Goal: Information Seeking & Learning: Learn about a topic

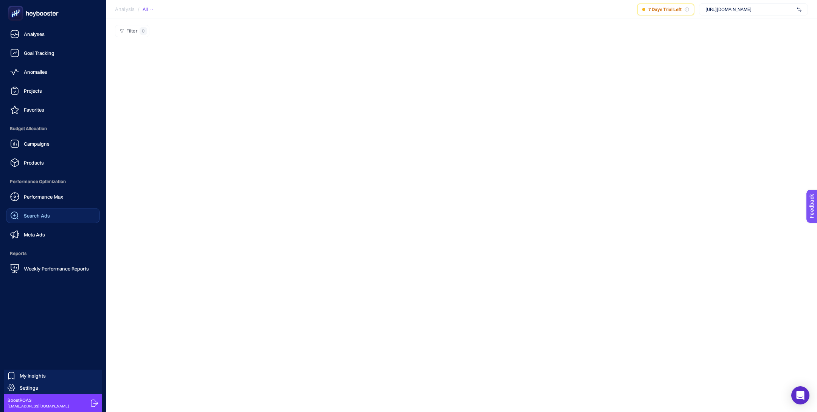
click at [53, 216] on link "Search Ads" at bounding box center [53, 215] width 94 height 15
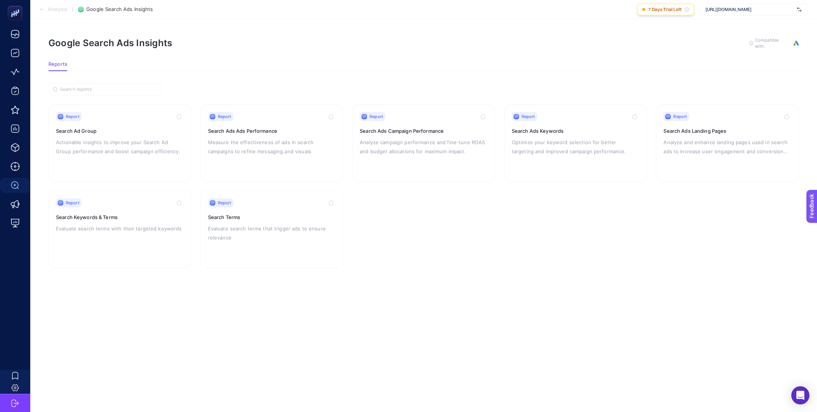
click at [654, 8] on span "7 Days Trial Left" at bounding box center [664, 9] width 33 height 6
click at [551, 42] on div "Google Search Ads Insights To get quality results from this analysis, we recomm…" at bounding box center [423, 43] width 750 height 12
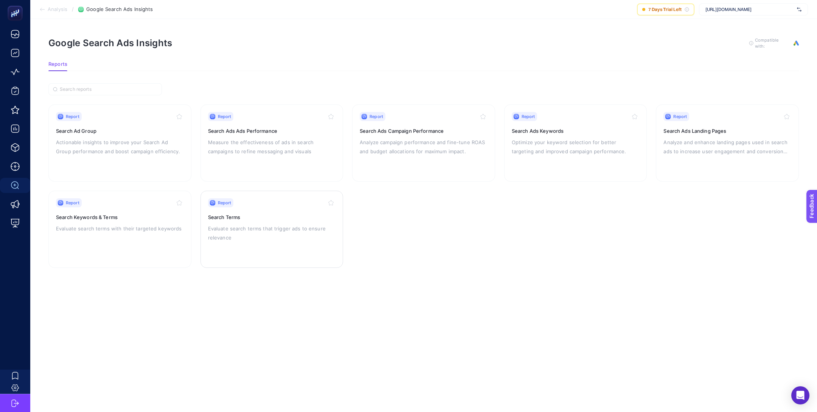
click at [232, 208] on div "Report Search Terms Evaluate search terms that trigger ads to ensure relevance" at bounding box center [272, 229] width 128 height 62
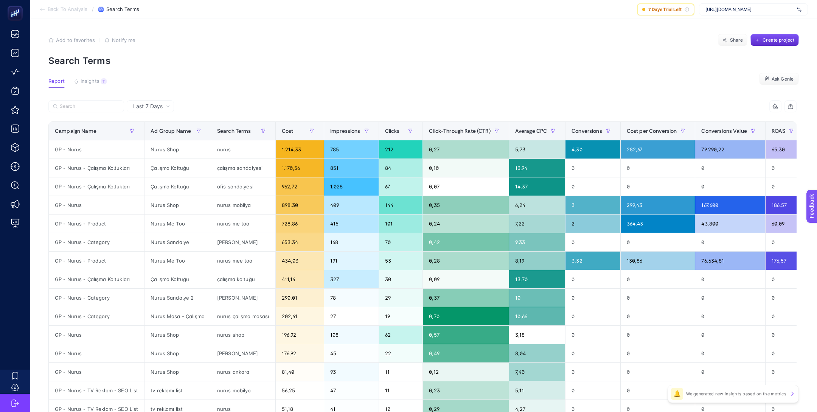
click at [148, 105] on span "Last 7 Days" at bounding box center [148, 107] width 30 height 8
click at [164, 135] on li "Last 30 Days" at bounding box center [150, 136] width 43 height 14
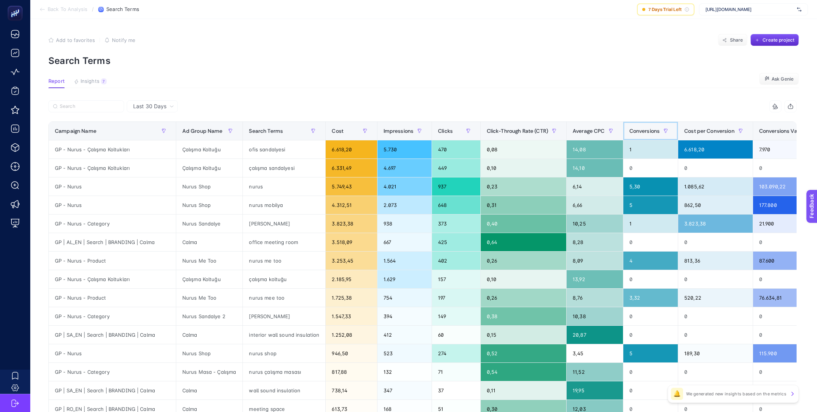
click at [660, 132] on span "Conversions" at bounding box center [644, 131] width 31 height 6
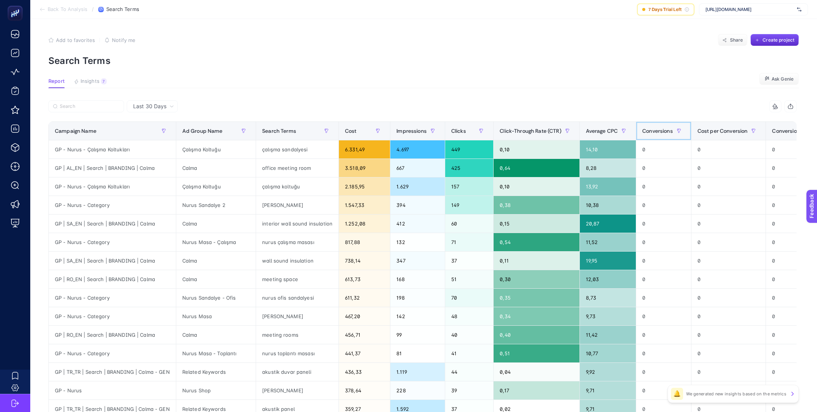
click at [644, 130] on th "Conversions" at bounding box center [663, 131] width 55 height 19
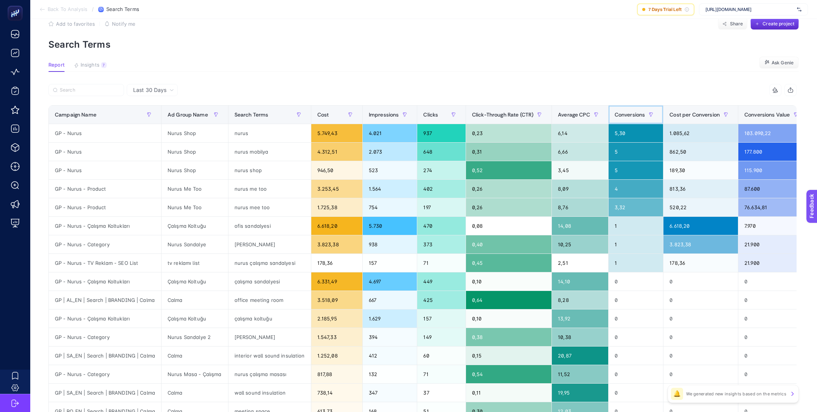
scroll to position [16, 0]
click at [241, 227] on div "ofis sandalyesi" at bounding box center [269, 226] width 82 height 18
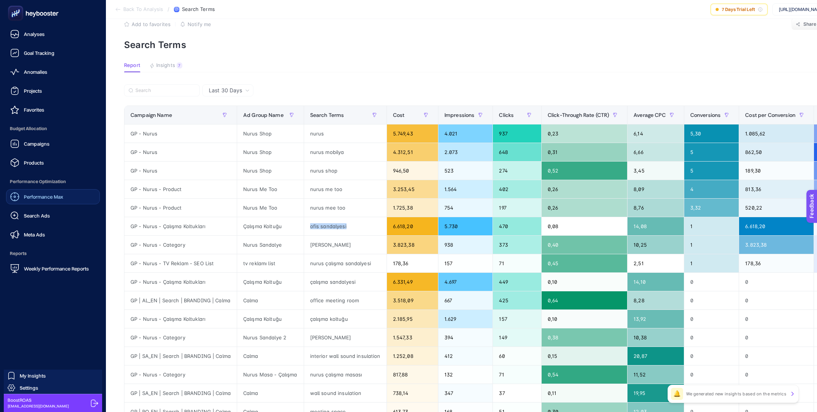
click at [69, 196] on link "Performance Max" at bounding box center [53, 196] width 94 height 15
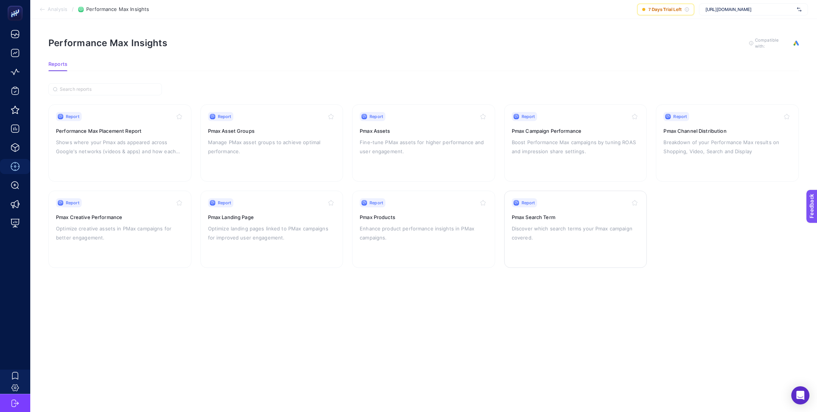
click at [516, 226] on p "Discover which search terms your Pmax campaign covered." at bounding box center [576, 233] width 128 height 18
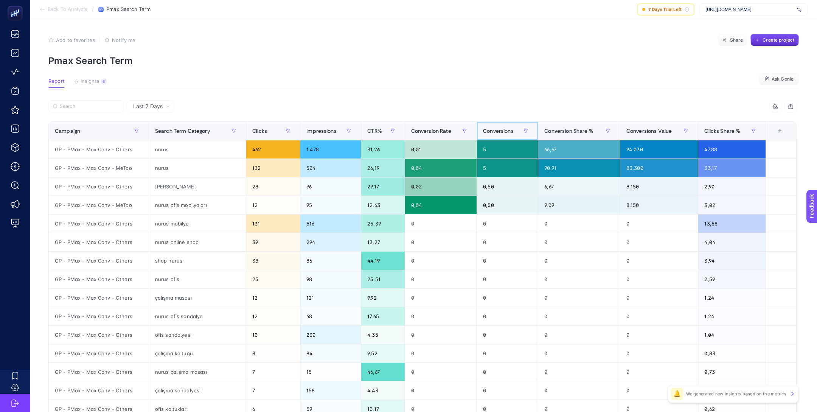
click at [496, 135] on div "Conversions" at bounding box center [507, 131] width 49 height 12
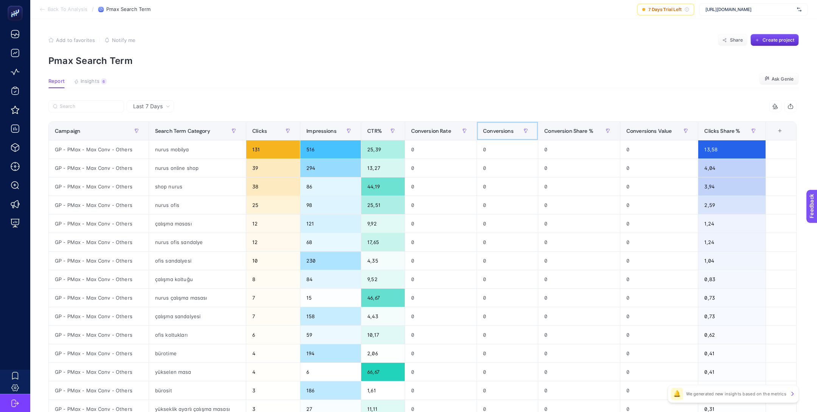
click at [496, 134] on div "Conversions" at bounding box center [507, 131] width 49 height 12
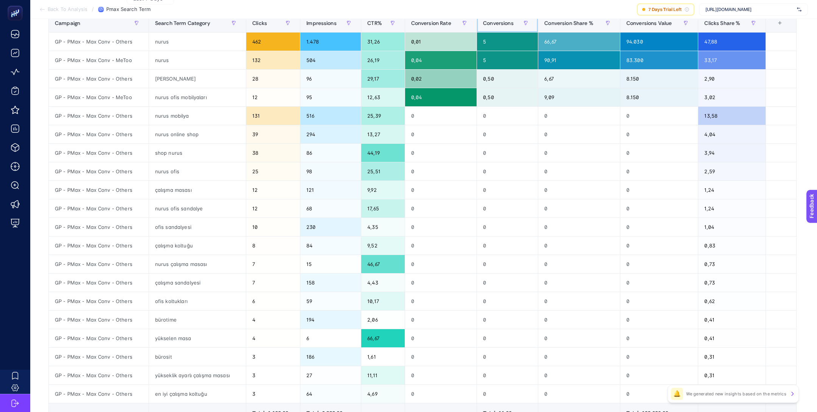
scroll to position [107, 0]
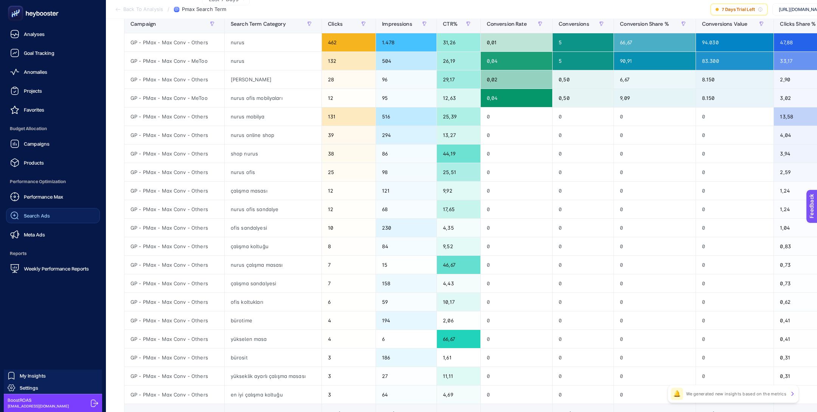
click at [40, 215] on span "Search Ads" at bounding box center [37, 216] width 26 height 6
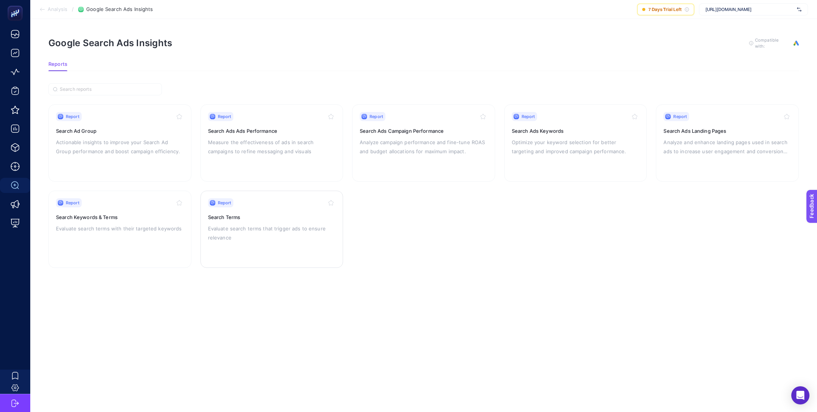
click at [301, 224] on p "Evaluate search terms that trigger ads to ensure relevance" at bounding box center [272, 233] width 128 height 18
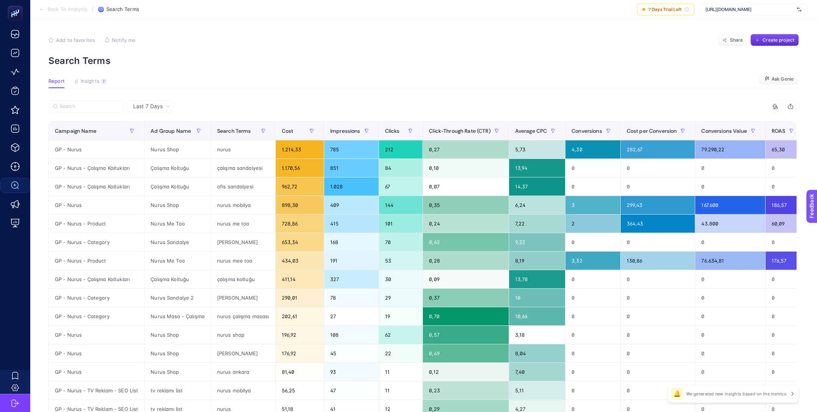
click at [157, 103] on span "Last 7 Days" at bounding box center [148, 107] width 30 height 8
click at [163, 140] on li "Last 30 Days" at bounding box center [150, 136] width 43 height 14
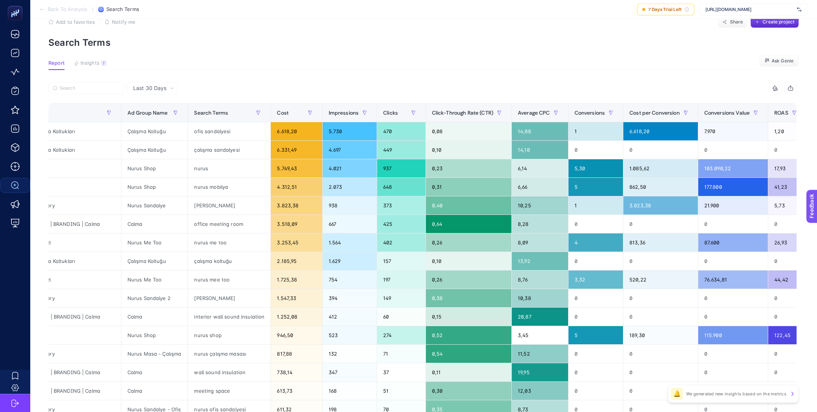
scroll to position [22, 0]
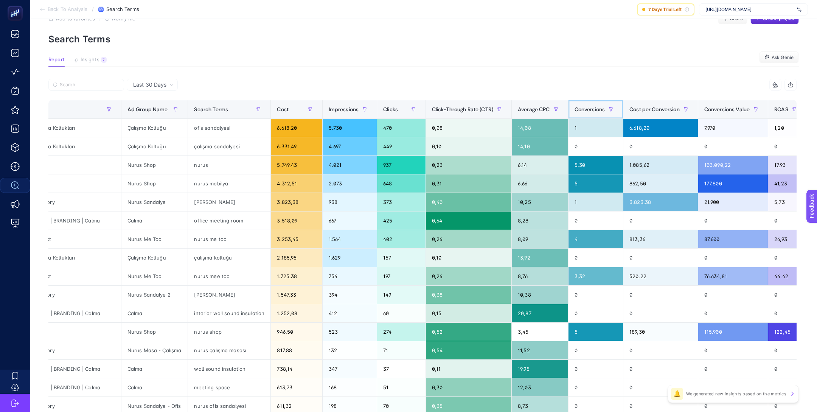
click at [594, 110] on span "Conversions" at bounding box center [590, 109] width 31 height 6
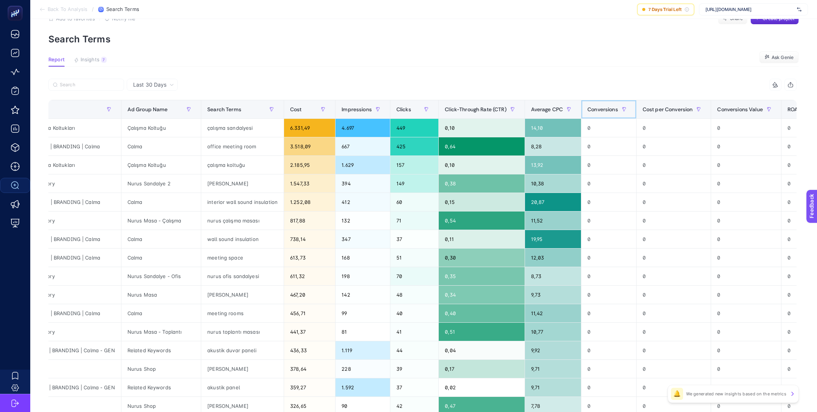
click at [594, 110] on span "Conversions" at bounding box center [602, 109] width 31 height 6
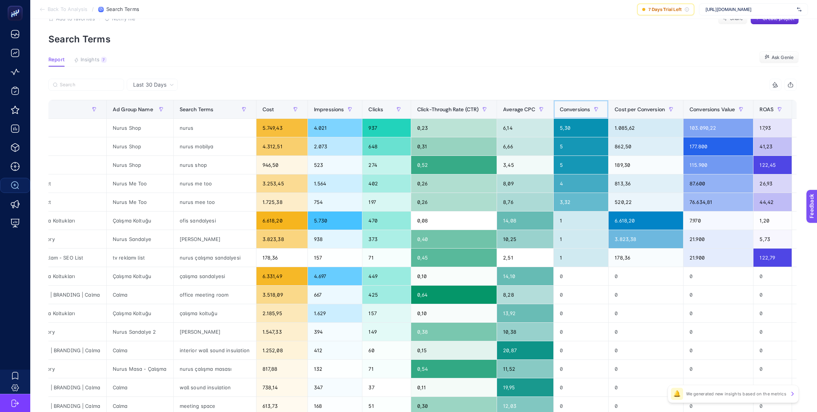
scroll to position [22, 0]
click at [193, 222] on div "ofis sandalyesi" at bounding box center [215, 220] width 82 height 18
click at [193, 218] on div "ofis sandalyesi" at bounding box center [215, 220] width 82 height 18
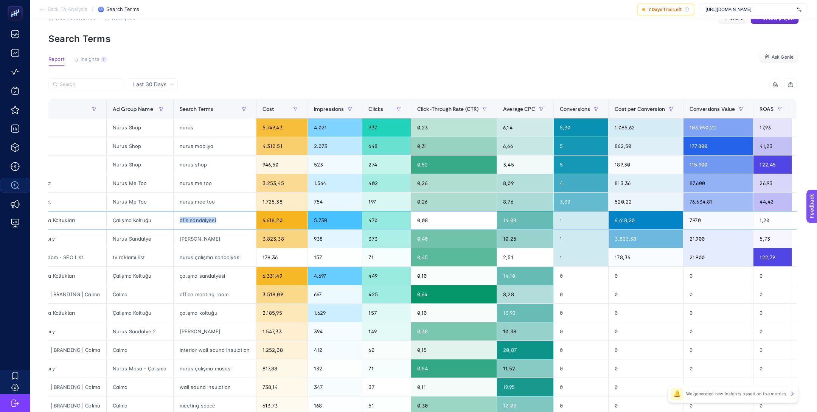
click at [193, 218] on div "ofis sandalyesi" at bounding box center [215, 220] width 82 height 18
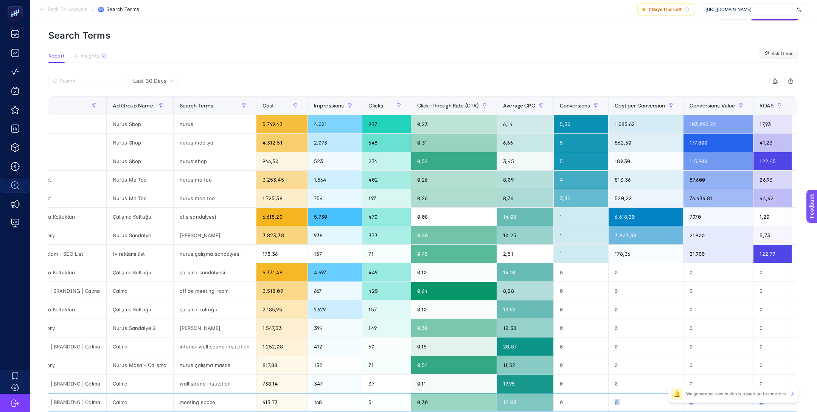
drag, startPoint x: 573, startPoint y: 412, endPoint x: 421, endPoint y: 411, distance: 152.4
click at [421, 411] on tbody "GP - Nurus Nurus Shop nurus 5.749,43 4.021 937 0,23 6,14 5,30 1.085,62 103.090,…" at bounding box center [407, 300] width 826 height 371
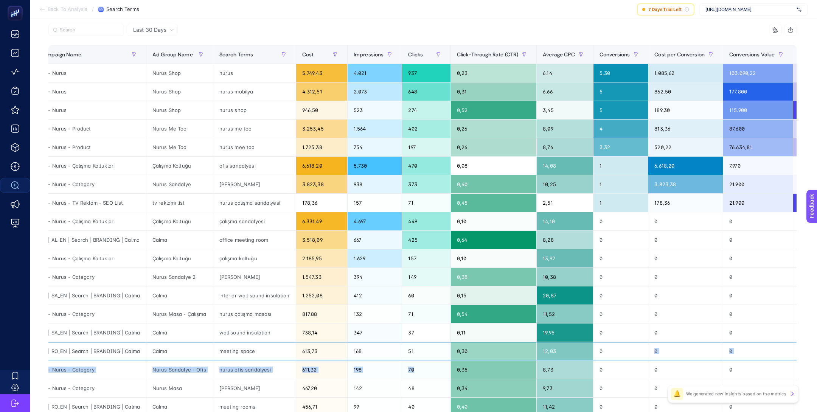
scroll to position [0, 0]
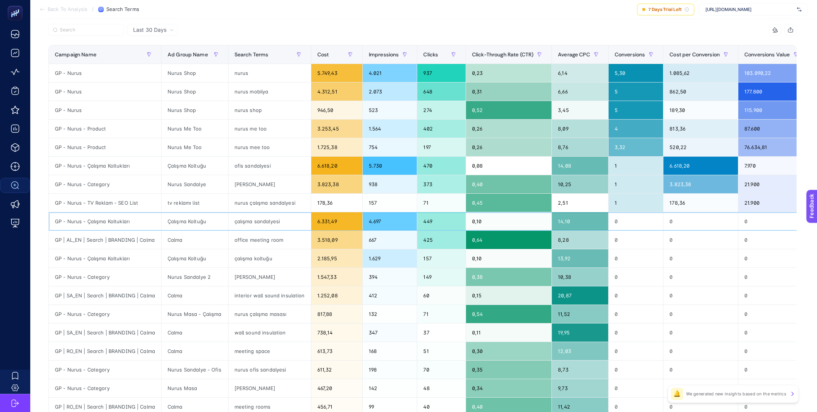
click at [266, 217] on div "çalışma sandalyesi" at bounding box center [269, 221] width 82 height 18
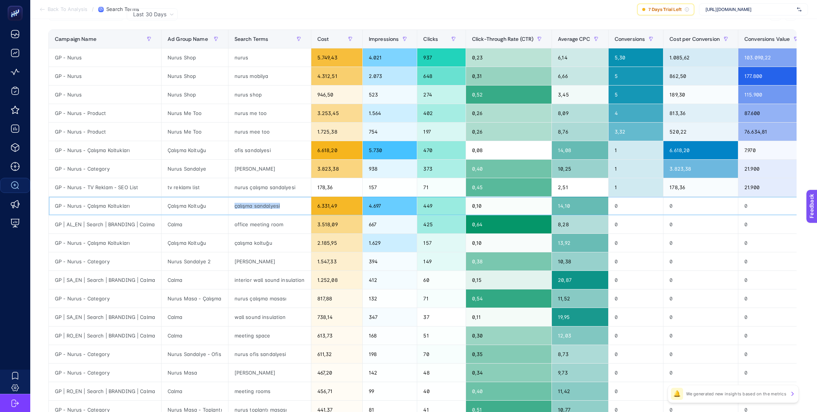
scroll to position [89, 0]
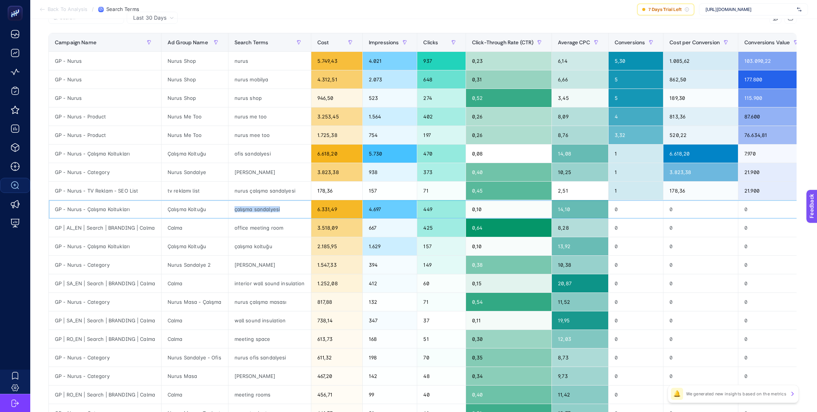
click at [255, 206] on div "çalışma sandalyesi" at bounding box center [269, 209] width 82 height 18
click at [254, 207] on div "çalışma sandalyesi" at bounding box center [269, 209] width 82 height 18
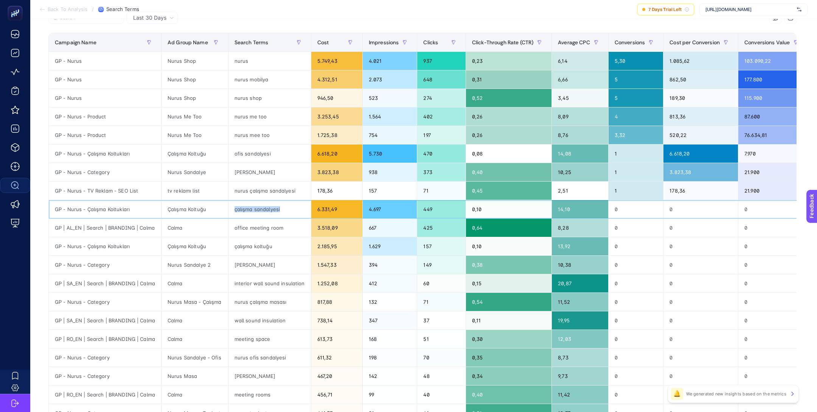
click at [254, 207] on div "çalışma sandalyesi" at bounding box center [269, 209] width 82 height 18
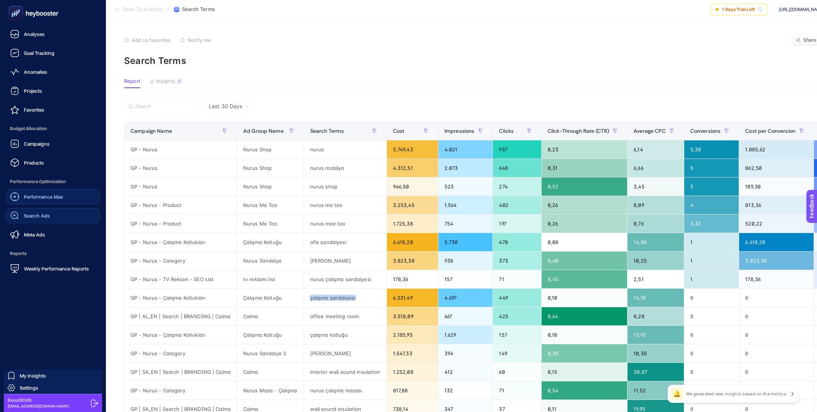
click at [64, 200] on link "Performance Max" at bounding box center [53, 196] width 94 height 15
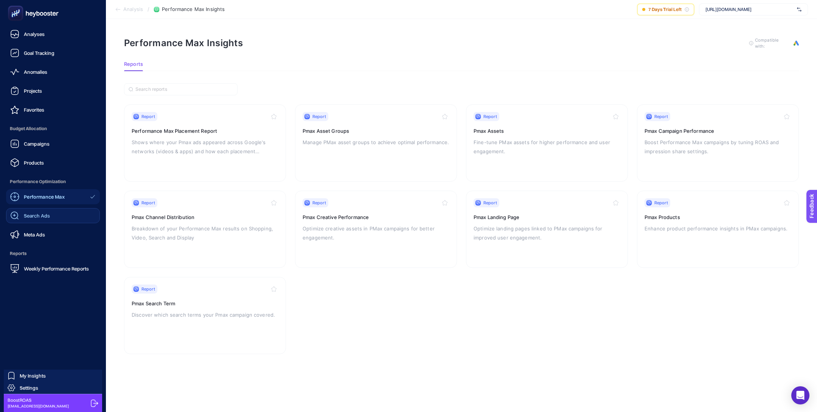
click at [31, 203] on link "Performance Max" at bounding box center [53, 196] width 94 height 15
click at [36, 210] on link "Search Ads" at bounding box center [53, 215] width 94 height 15
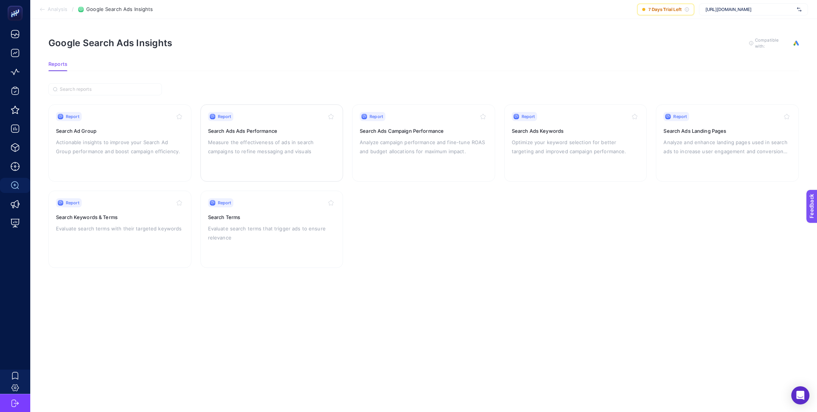
click at [304, 151] on p "Measure the effectiveness of ads in search campaigns to refine messaging and vi…" at bounding box center [272, 147] width 128 height 18
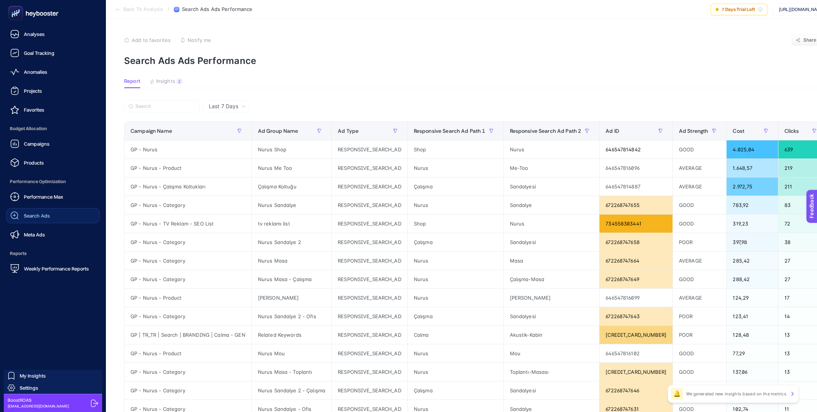
click at [53, 216] on link "Search Ads" at bounding box center [53, 215] width 94 height 15
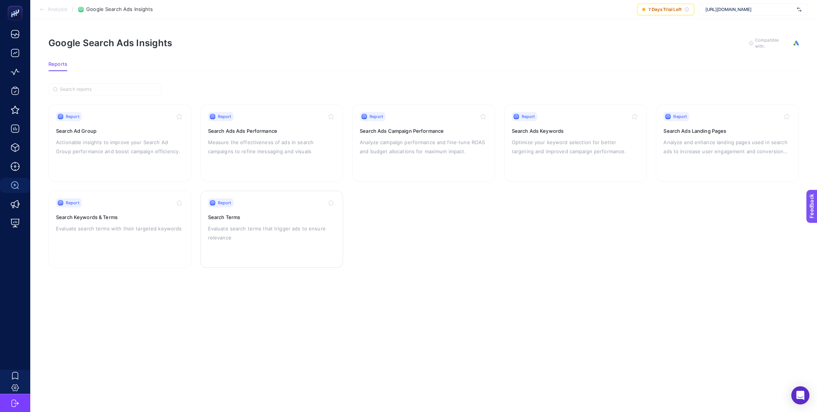
click at [238, 228] on p "Evaluate search terms that trigger ads to ensure relevance" at bounding box center [272, 233] width 128 height 18
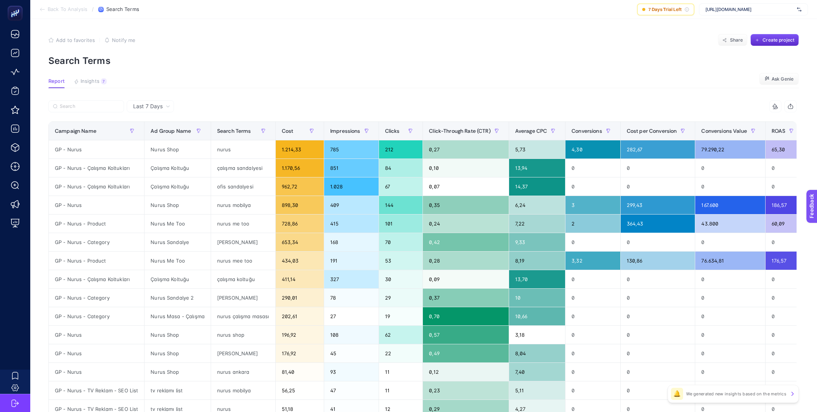
click at [110, 104] on input "Search" at bounding box center [90, 107] width 60 height 6
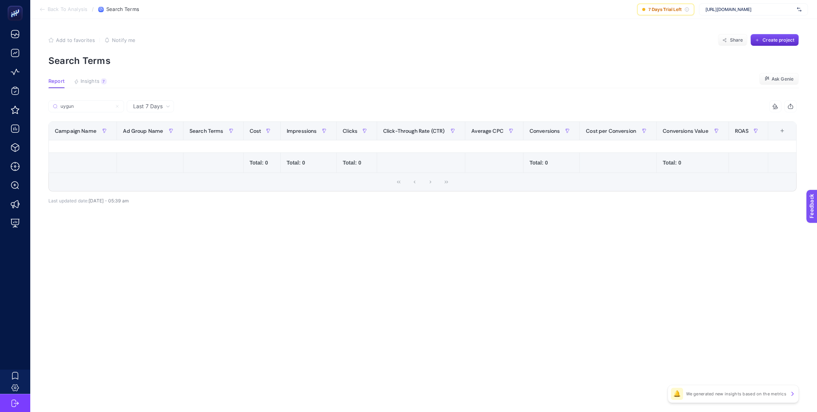
type input "uygun"
click at [146, 102] on div "Last 7 Days" at bounding box center [150, 106] width 47 height 12
click at [161, 136] on li "Last 30 Days" at bounding box center [150, 136] width 43 height 14
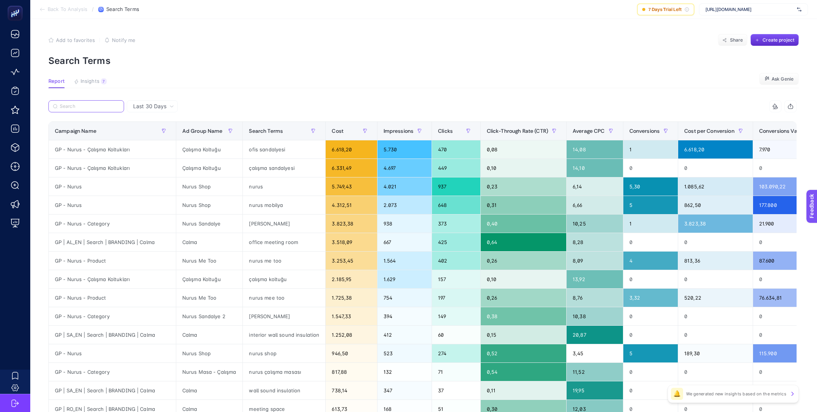
click at [89, 106] on input "Search" at bounding box center [90, 107] width 60 height 6
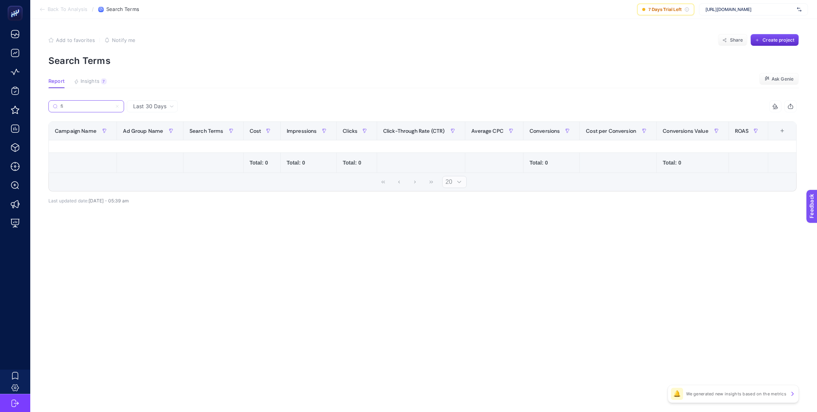
type input "f"
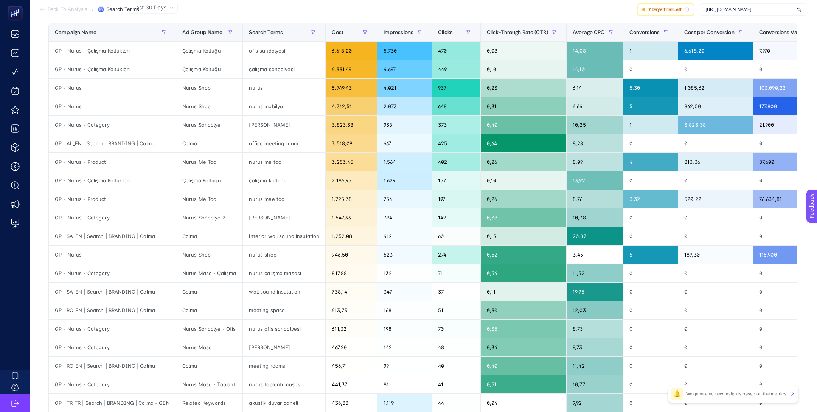
scroll to position [196, 0]
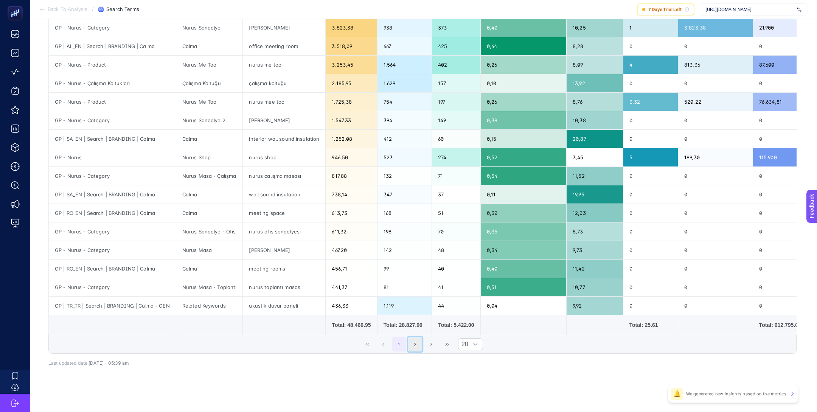
click at [410, 343] on button "2" at bounding box center [415, 344] width 14 height 14
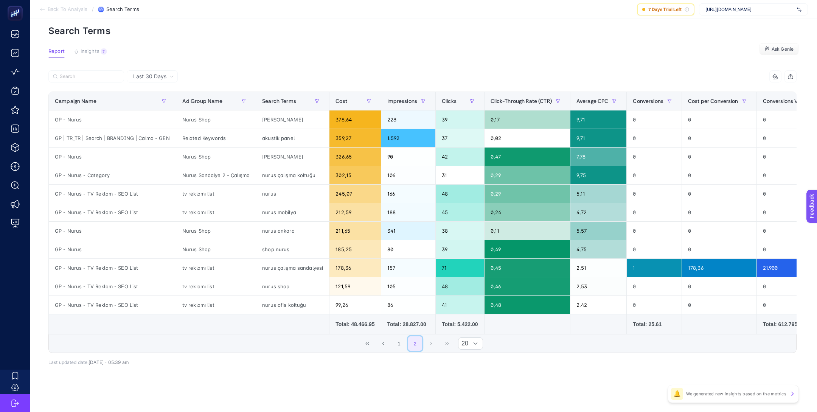
scroll to position [29, 0]
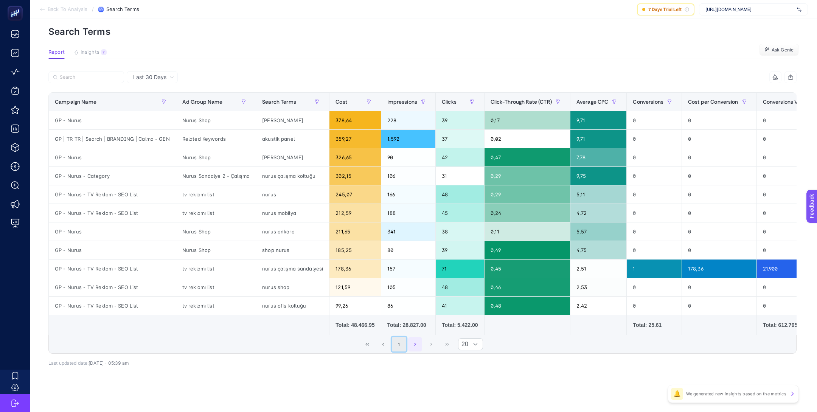
click at [401, 342] on button "1" at bounding box center [399, 344] width 14 height 14
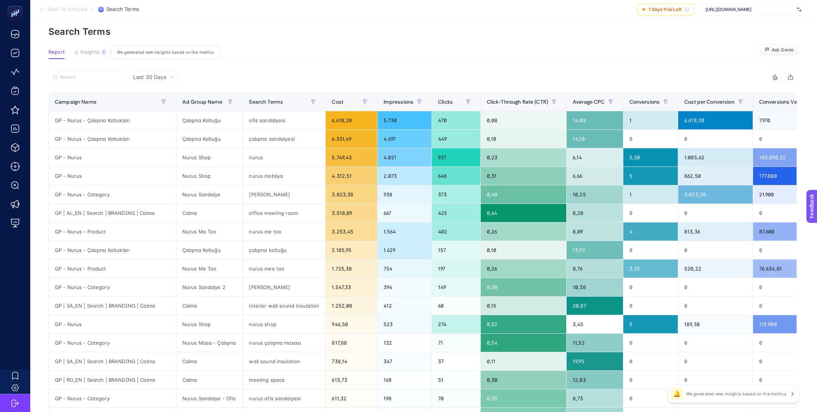
click at [93, 50] on span "Insights" at bounding box center [90, 52] width 19 height 6
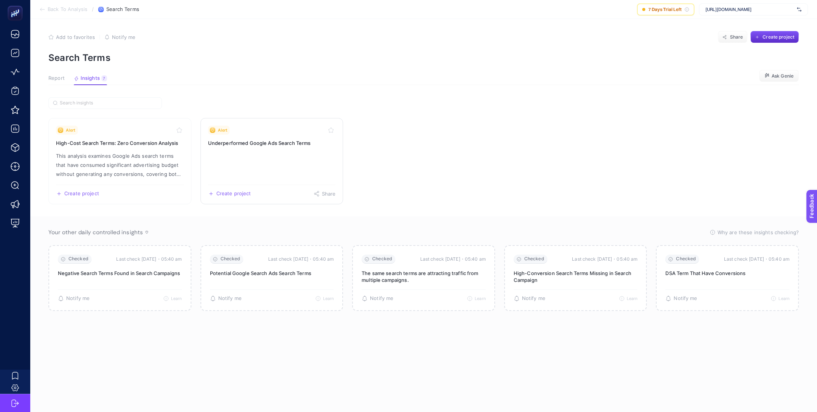
scroll to position [3, 0]
click at [148, 155] on p "This analysis examines Google Ads search terms that have consumed significant a…" at bounding box center [120, 164] width 128 height 27
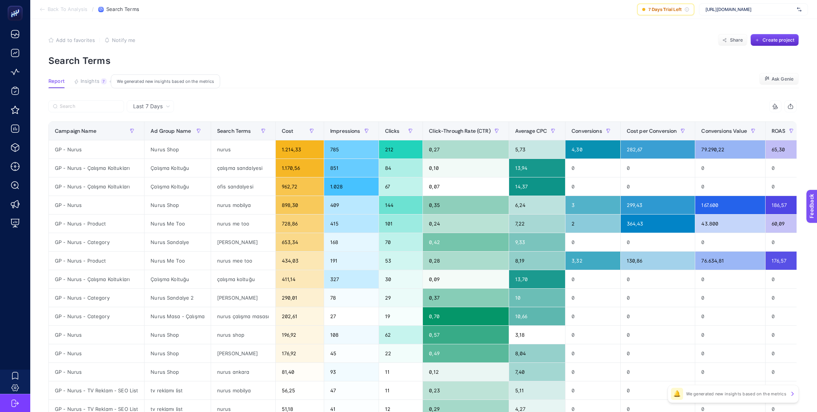
click at [90, 81] on span "Insights" at bounding box center [90, 81] width 19 height 6
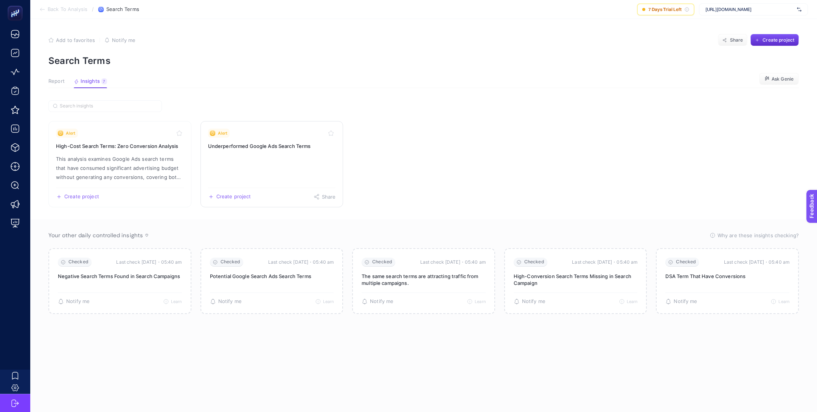
click at [265, 144] on h3 "Underperformed Google Ads Search Terms" at bounding box center [272, 146] width 128 height 8
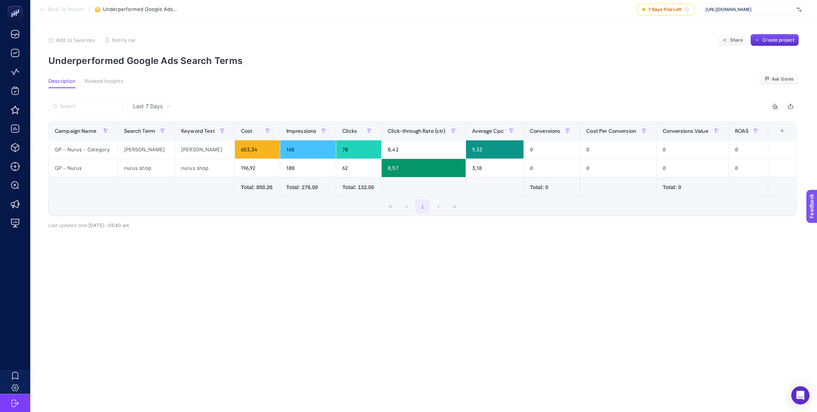
click at [146, 99] on div "Last 7 Days 9 items selected Campaign Name Search Term Keyword Text Cost Impres…" at bounding box center [422, 177] width 760 height 179
click at [149, 103] on span "Last 7 Days" at bounding box center [148, 107] width 30 height 8
click at [165, 136] on li "Last 30 Days" at bounding box center [150, 136] width 43 height 14
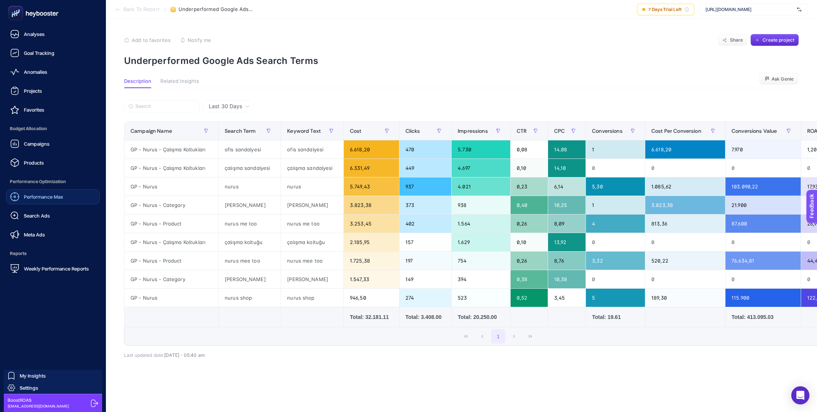
click at [51, 203] on link "Performance Max" at bounding box center [53, 196] width 94 height 15
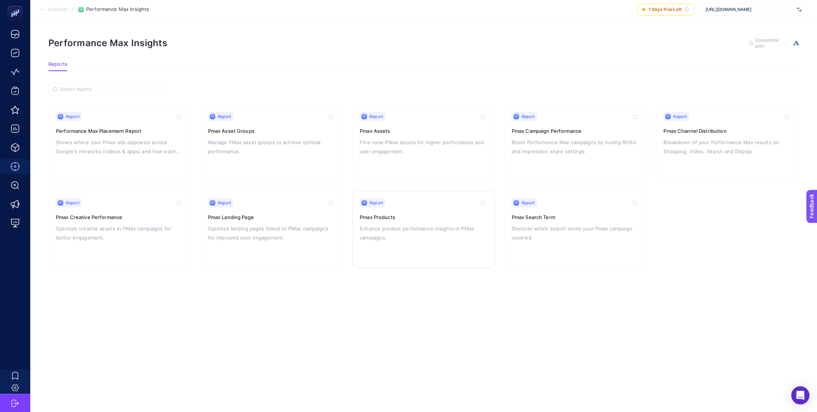
click at [424, 224] on p "Enhance product performance insights in PMax campaigns." at bounding box center [424, 233] width 128 height 18
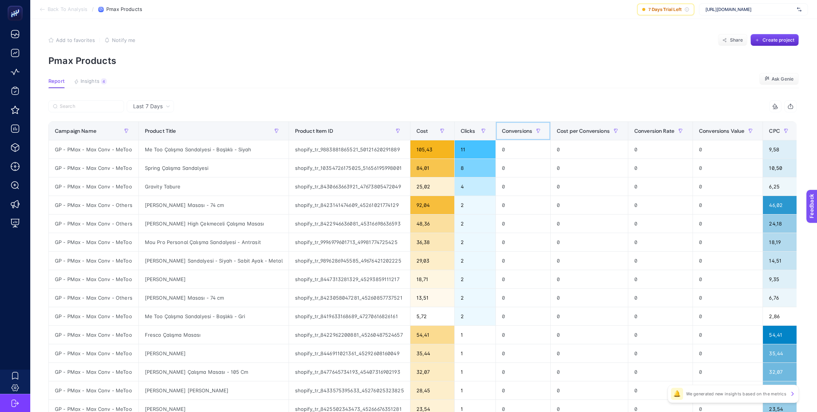
click at [513, 132] on span "Conversions" at bounding box center [517, 131] width 31 height 6
click at [141, 106] on span "Last 7 Days" at bounding box center [148, 107] width 30 height 8
click at [156, 138] on li "Last 30 Days" at bounding box center [150, 136] width 43 height 14
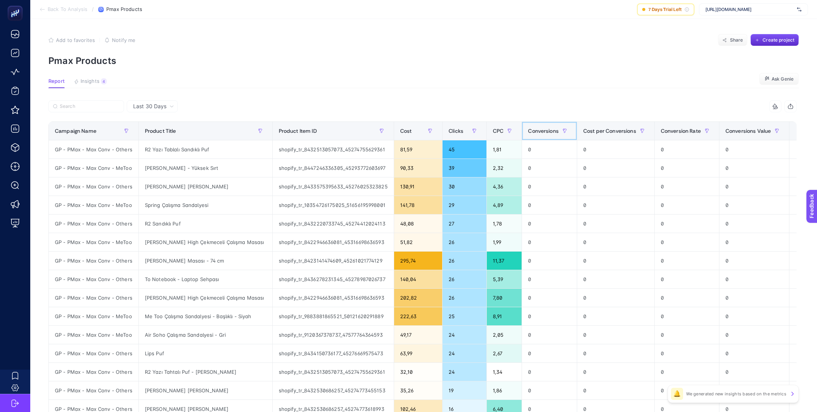
click at [530, 135] on div "Conversions" at bounding box center [549, 131] width 43 height 12
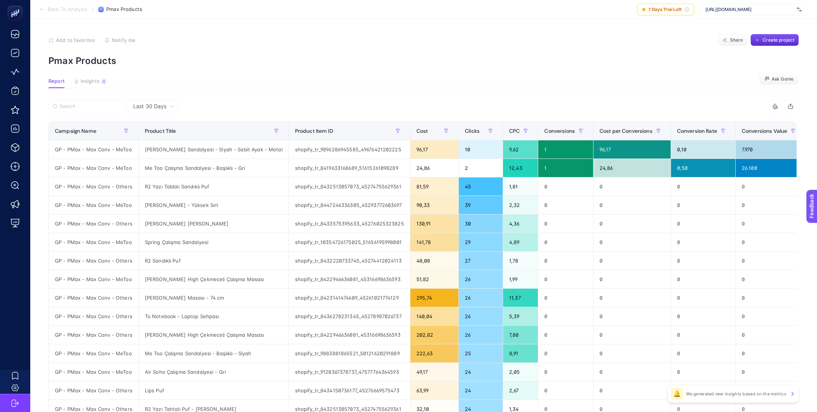
click at [159, 103] on span "Last 30 Days" at bounding box center [149, 107] width 33 height 8
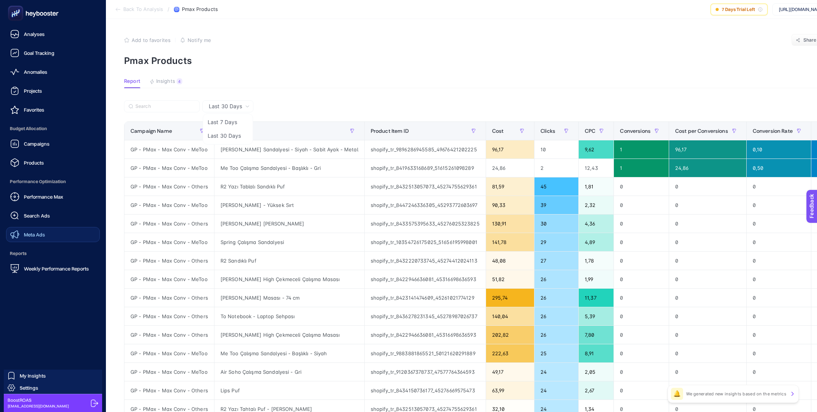
click at [37, 232] on span "Meta Ads" at bounding box center [34, 234] width 21 height 6
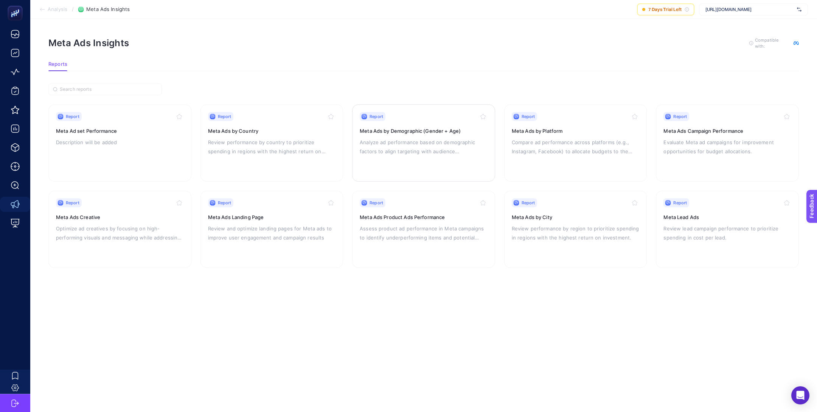
click at [423, 148] on p "Analyze ad performance based on demographic factors to align targeting with aud…" at bounding box center [424, 147] width 128 height 18
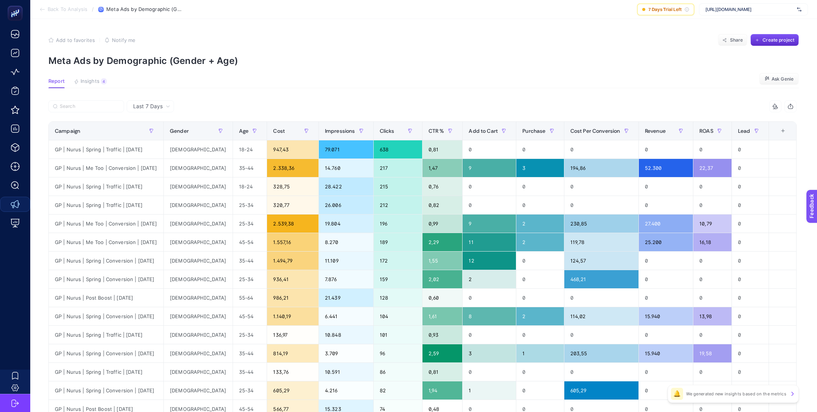
click at [157, 107] on span "Last 7 Days" at bounding box center [148, 107] width 30 height 8
click at [163, 130] on li "Last 30 Days" at bounding box center [150, 136] width 43 height 14
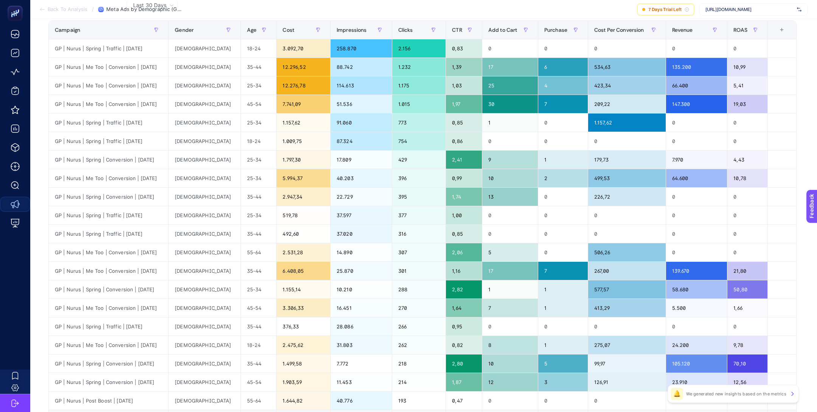
scroll to position [94, 0]
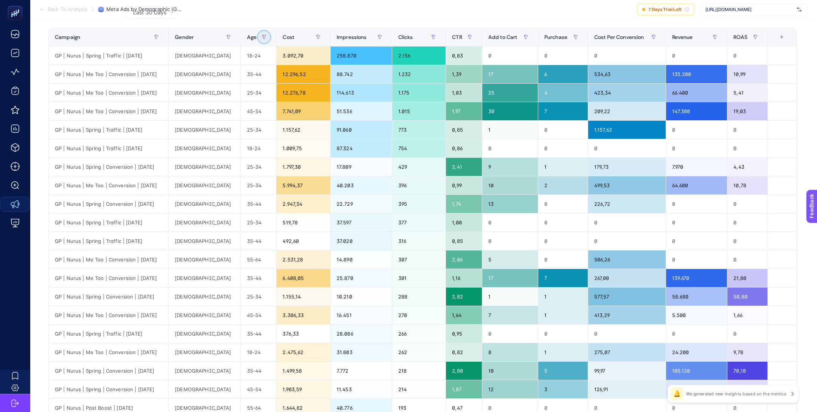
click at [258, 42] on button "button" at bounding box center [264, 37] width 12 height 12
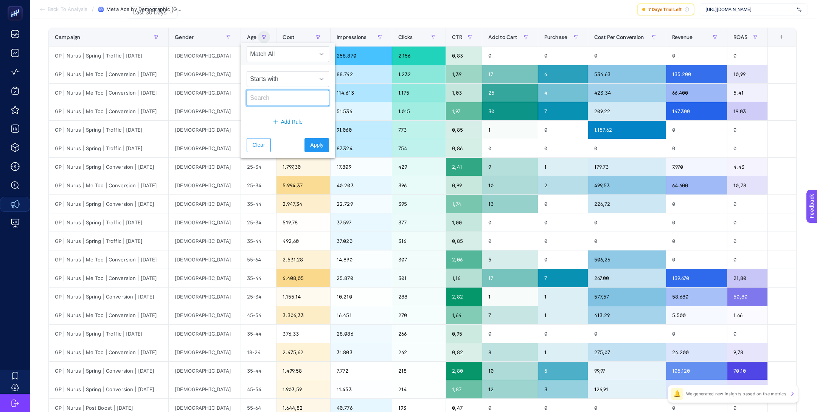
click at [267, 97] on input "text" at bounding box center [288, 98] width 82 height 16
type input "55"
click at [310, 144] on span "Apply" at bounding box center [316, 145] width 13 height 8
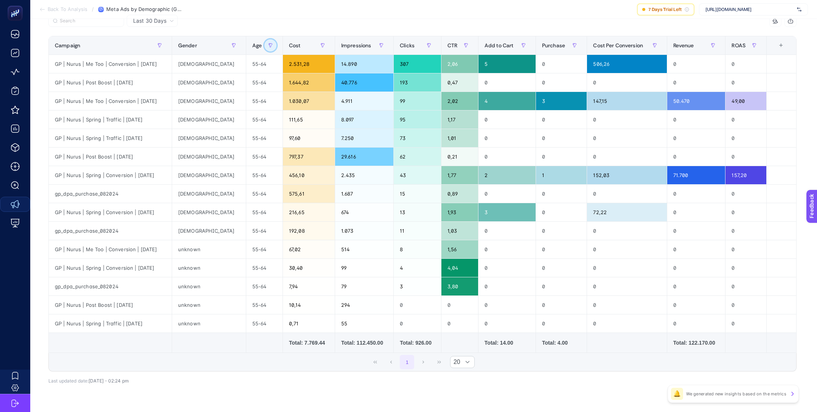
scroll to position [61, 0]
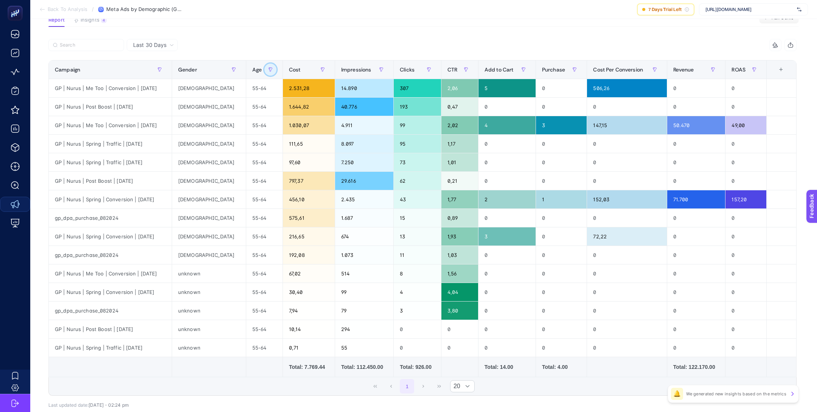
click at [264, 74] on button "button" at bounding box center [270, 70] width 12 height 12
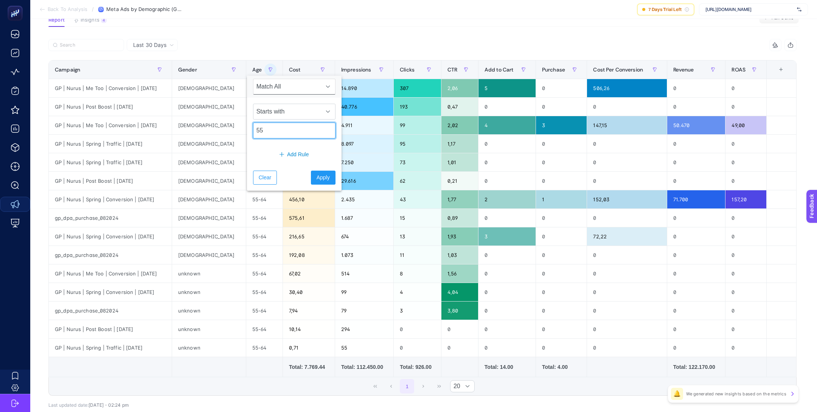
click at [274, 128] on input "55" at bounding box center [294, 131] width 82 height 16
type input "65"
click at [317, 177] on span "Apply" at bounding box center [323, 178] width 13 height 8
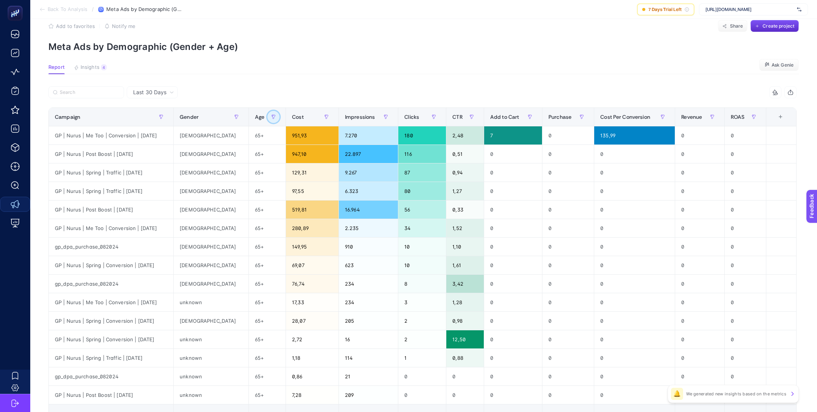
scroll to position [12, 0]
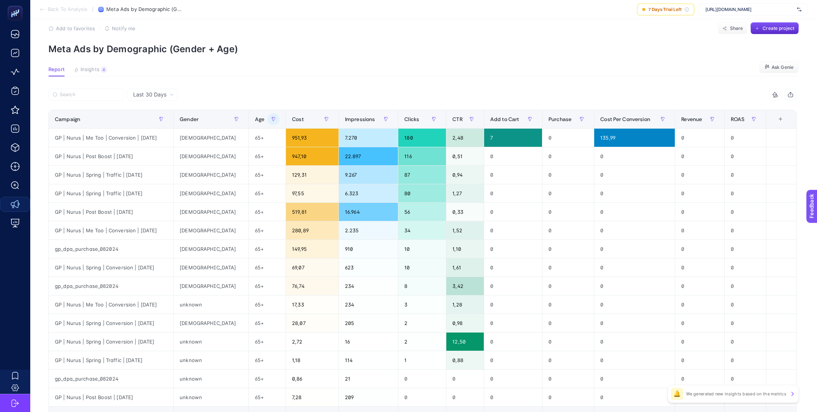
click at [88, 70] on span "Insights" at bounding box center [90, 70] width 19 height 6
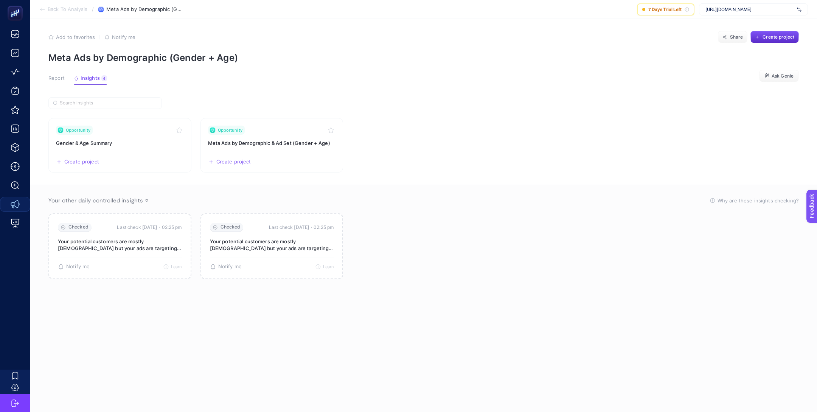
scroll to position [3, 0]
click at [146, 135] on link "Opportunity Gender & Age Summary Create project Share" at bounding box center [119, 145] width 143 height 54
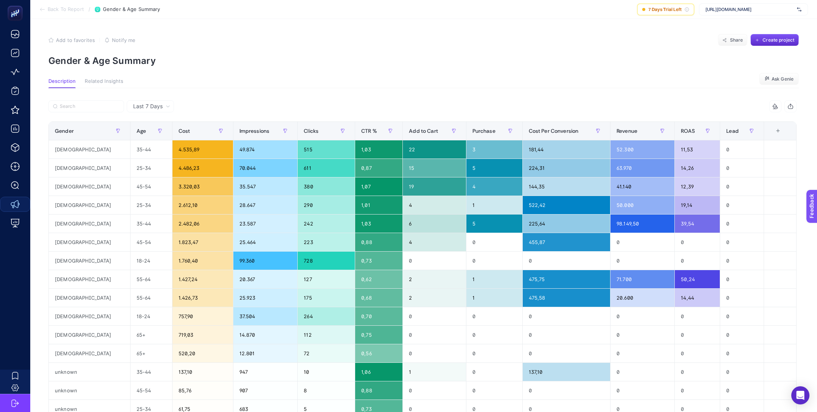
click at [151, 99] on div "Last 7 Days 10 items selected Gender Age Cost Impressions Clicks CTR % Add to C…" at bounding box center [422, 335] width 760 height 494
click at [160, 103] on span "Last 7 Days" at bounding box center [148, 107] width 30 height 8
click at [207, 106] on div at bounding box center [235, 108] width 374 height 17
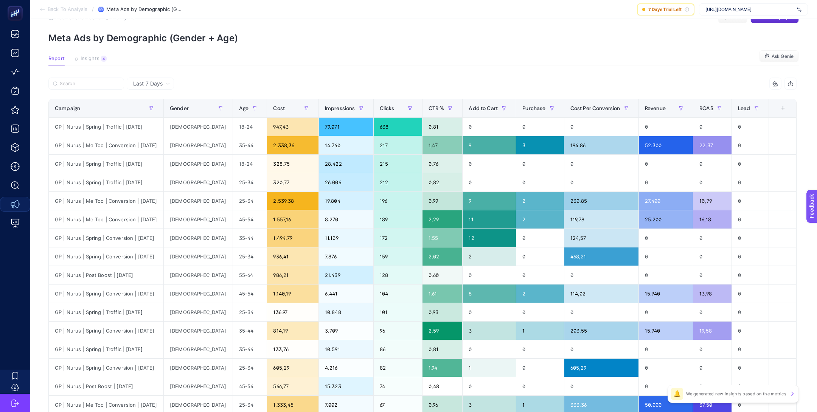
scroll to position [22, 0]
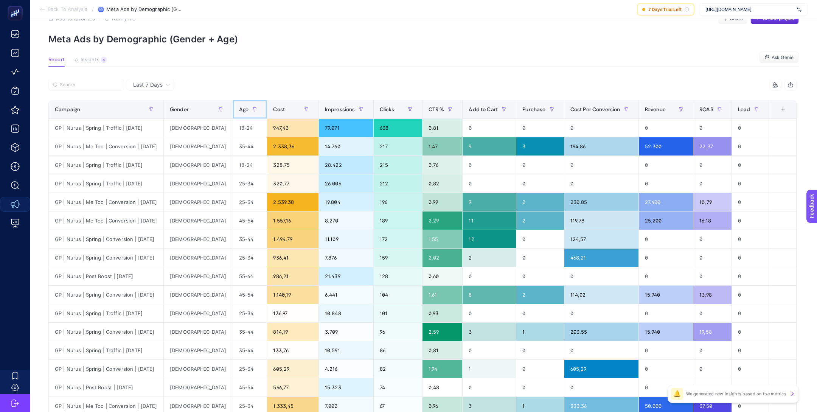
click at [239, 110] on span "Age" at bounding box center [243, 109] width 9 height 6
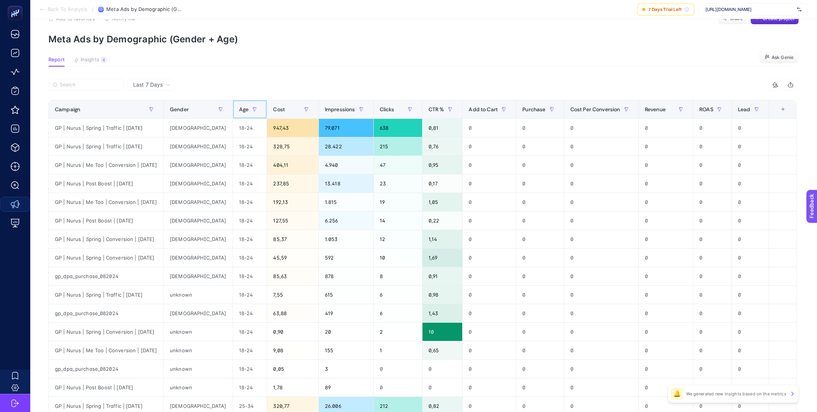
click at [239, 110] on span "Age" at bounding box center [243, 109] width 9 height 6
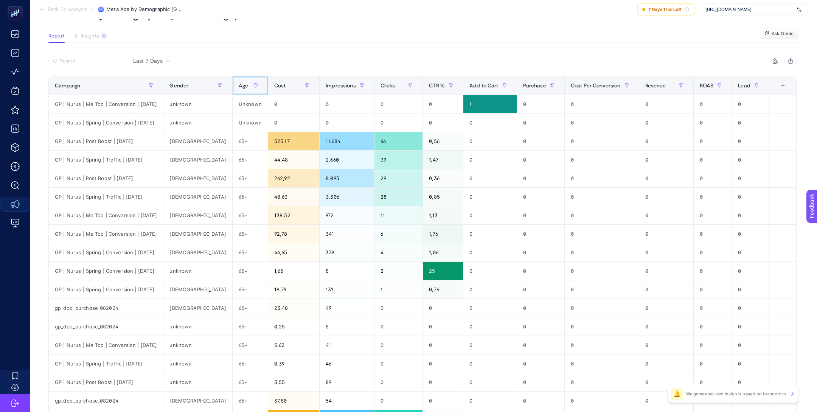
scroll to position [37, 0]
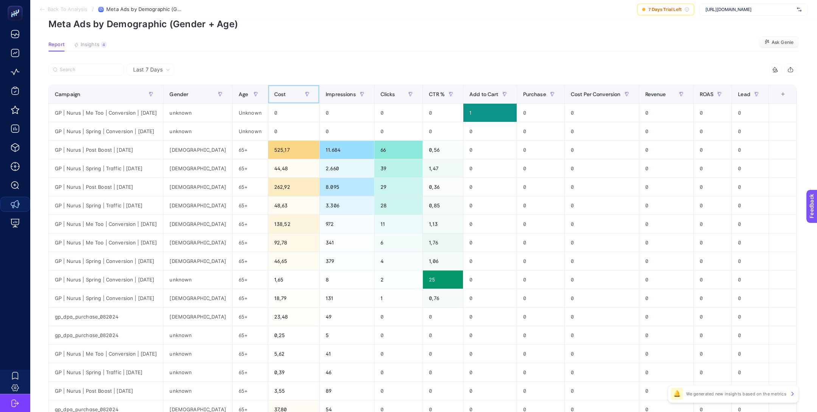
click at [274, 89] on div "Cost" at bounding box center [293, 94] width 39 height 12
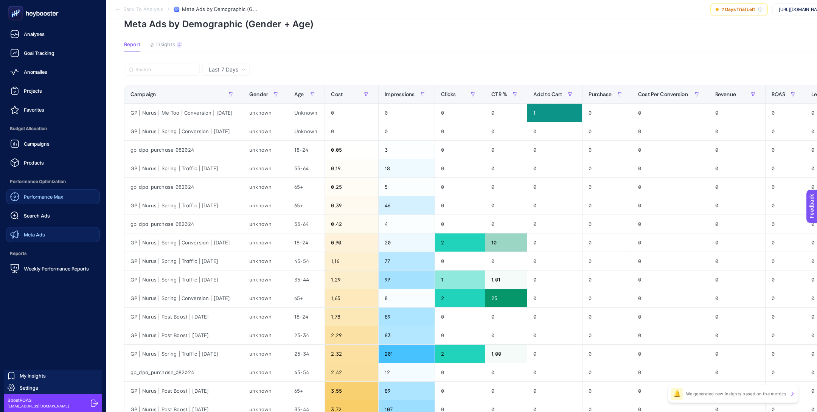
click at [53, 192] on link "Performance Max" at bounding box center [53, 196] width 94 height 15
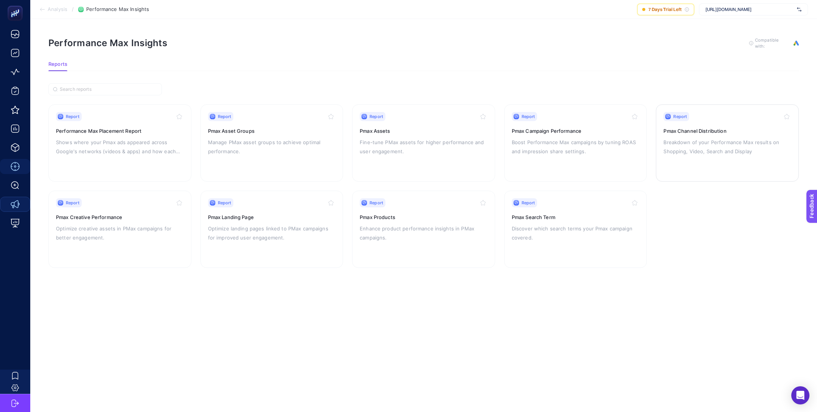
click at [705, 146] on p "Breakdown of your Performance Max results on Shopping, Video, Search and Display" at bounding box center [727, 147] width 128 height 18
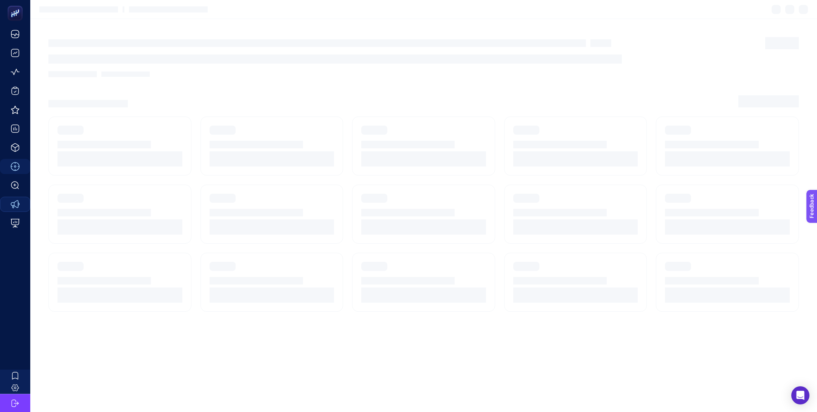
click at [343, 237] on section at bounding box center [423, 214] width 750 height 195
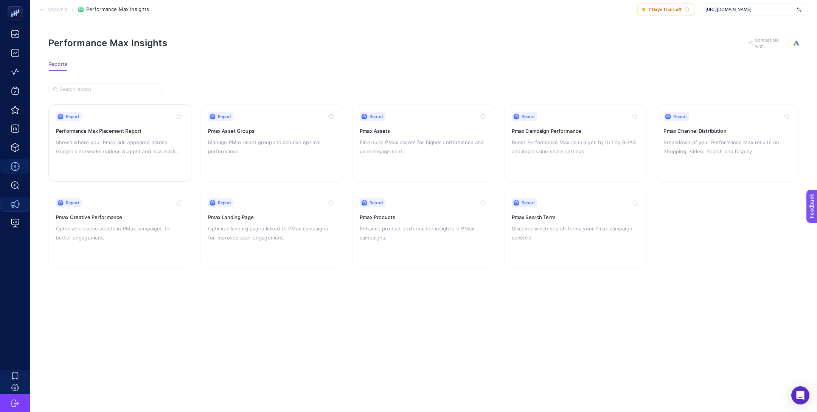
click at [119, 145] on p "Shows where your Pmax ads appeared across Google's networks (videos & apps) and…" at bounding box center [120, 147] width 128 height 18
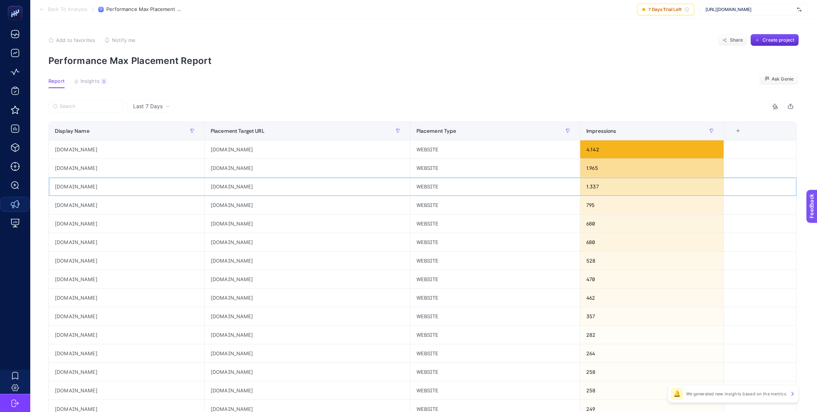
click at [230, 183] on div "[DOMAIN_NAME]" at bounding box center [307, 186] width 205 height 18
click at [224, 313] on div "[DOMAIN_NAME]" at bounding box center [307, 316] width 205 height 18
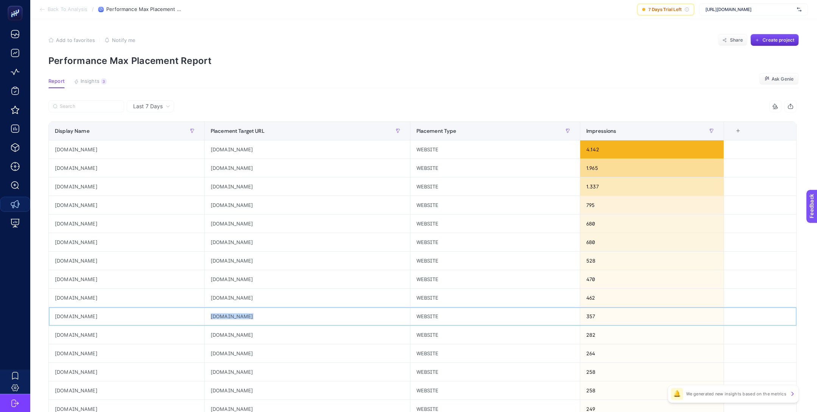
click at [224, 313] on div "[DOMAIN_NAME]" at bounding box center [307, 316] width 205 height 18
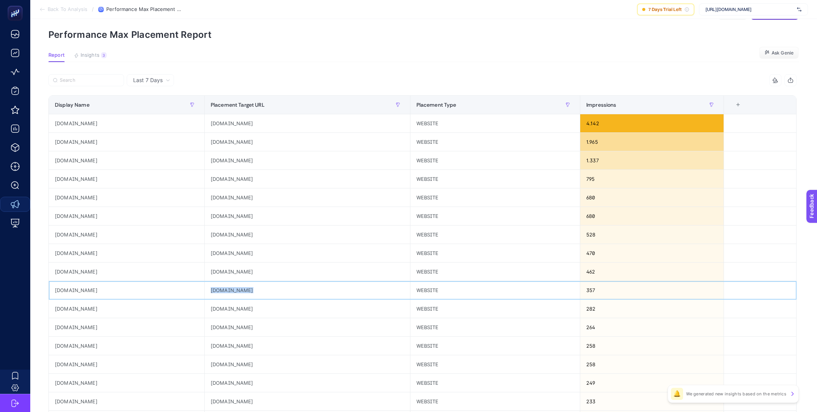
scroll to position [22, 0]
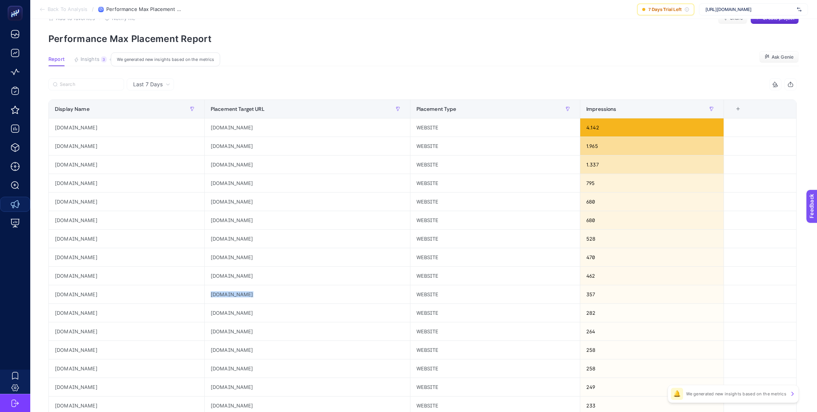
click at [91, 56] on span "Insights" at bounding box center [90, 59] width 19 height 6
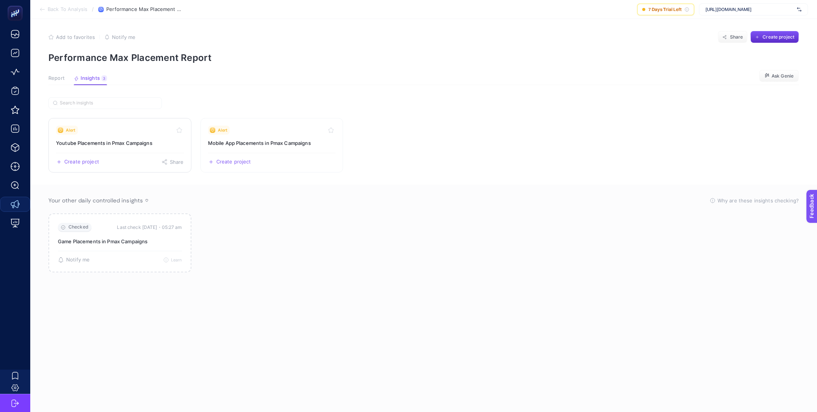
click at [129, 144] on h3 "Youtube Placements in Pmax Campaigns" at bounding box center [120, 143] width 128 height 8
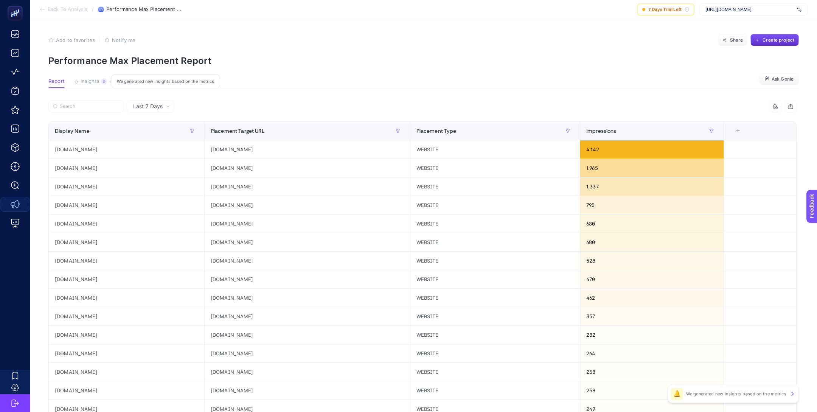
click at [90, 78] on span "Insights" at bounding box center [90, 81] width 19 height 6
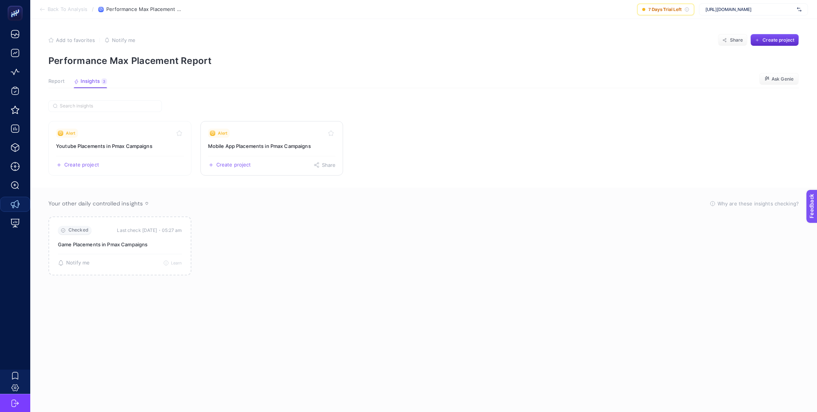
click at [242, 153] on link "Alert Mobile App Placements in Pmax Campaigns Create project Share" at bounding box center [271, 148] width 143 height 54
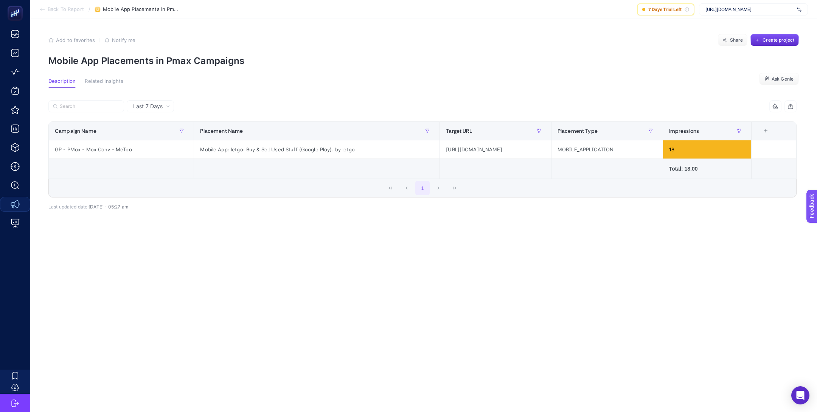
click at [148, 104] on span "Last 7 Days" at bounding box center [148, 107] width 30 height 8
click at [165, 131] on li "Last 30 Days" at bounding box center [150, 136] width 43 height 14
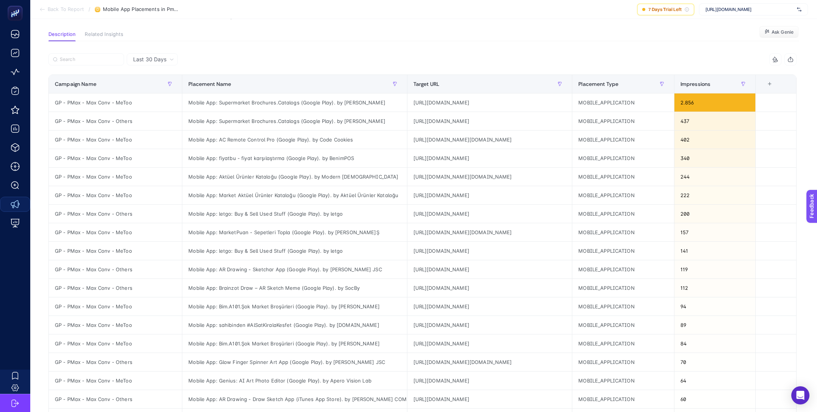
scroll to position [38, 0]
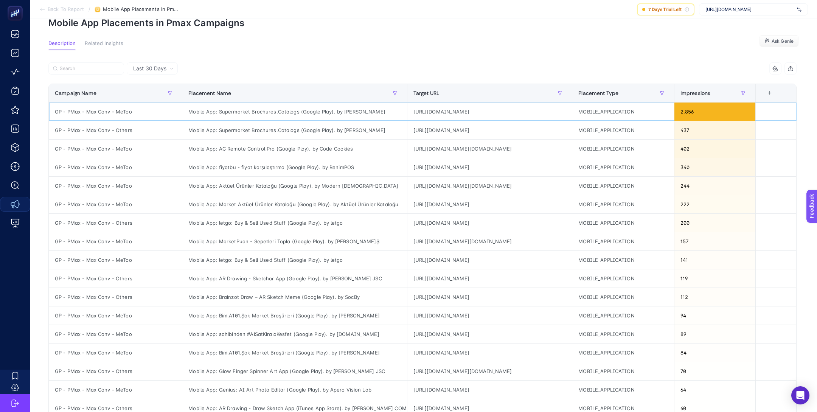
click at [700, 108] on div "2.856" at bounding box center [714, 112] width 81 height 18
click at [545, 50] on section "Description Related Insights Ask Genie" at bounding box center [423, 45] width 750 height 10
click at [338, 112] on div "Mobile App: Supermarket Brochures.Catalogs (Google Play). by [PERSON_NAME]" at bounding box center [294, 112] width 224 height 18
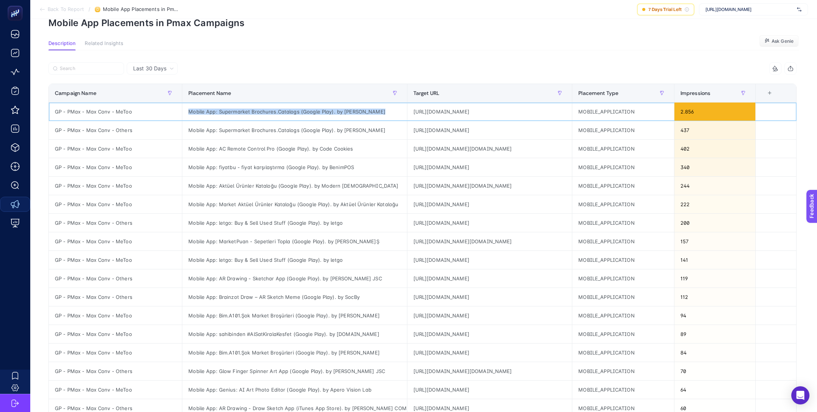
click at [338, 112] on div "Mobile App: Supermarket Brochures.Catalogs (Google Play). by [PERSON_NAME]" at bounding box center [294, 112] width 224 height 18
click at [265, 111] on div "Mobile App: Supermarket Brochures.Catalogs (Google Play). by [PERSON_NAME]" at bounding box center [294, 112] width 224 height 18
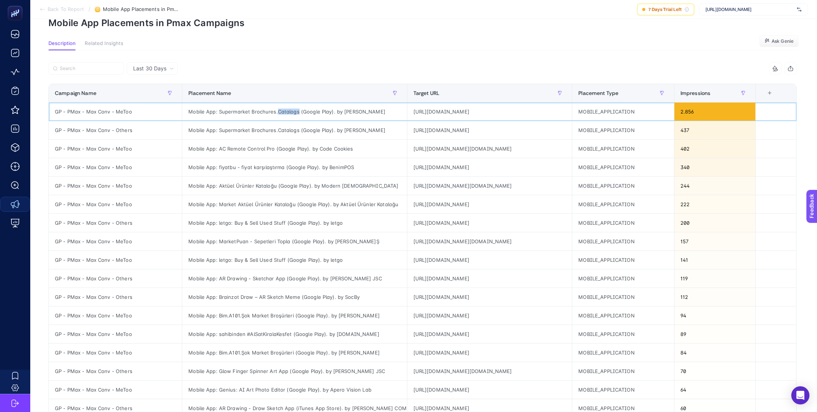
click at [265, 111] on div "Mobile App: Supermarket Brochures.Catalogs (Google Play). by [PERSON_NAME]" at bounding box center [294, 112] width 224 height 18
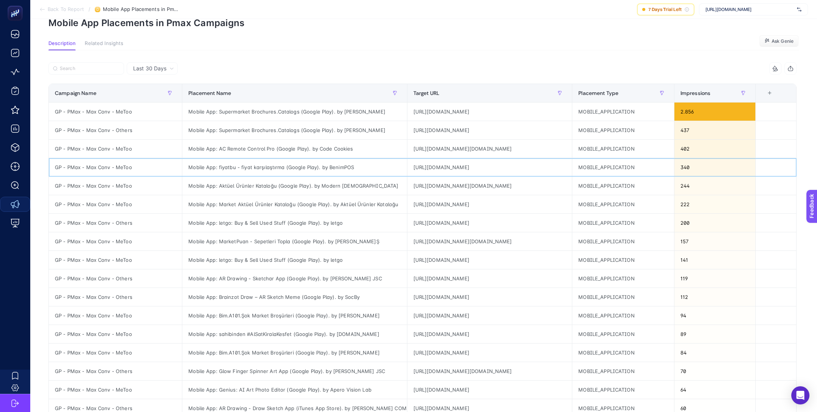
click at [275, 167] on div "Mobile App: fiyatbu - fiyat karşılaştırma (Google Play). by BenimPOS" at bounding box center [294, 167] width 224 height 18
click at [270, 181] on div "Mobile App: Aktüel Ürünler Kataloğu (Google Play). by Modern [DEMOGRAPHIC_DATA]" at bounding box center [294, 186] width 224 height 18
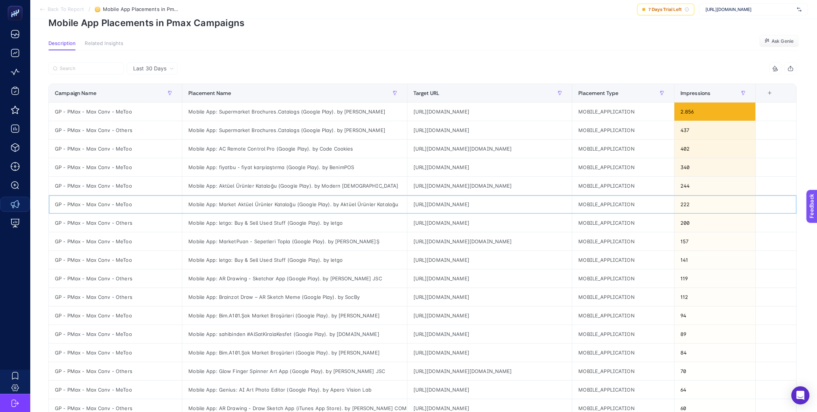
click at [262, 207] on div "Mobile App: Market Aktüel Ürünler Kataloğu (Google Play). by Aktüel Ürünler Kat…" at bounding box center [294, 204] width 224 height 18
click at [262, 239] on div "Mobile App: MarketPuan - Sepetleri Topla (Google Play). by [PERSON_NAME]Ş" at bounding box center [294, 241] width 224 height 18
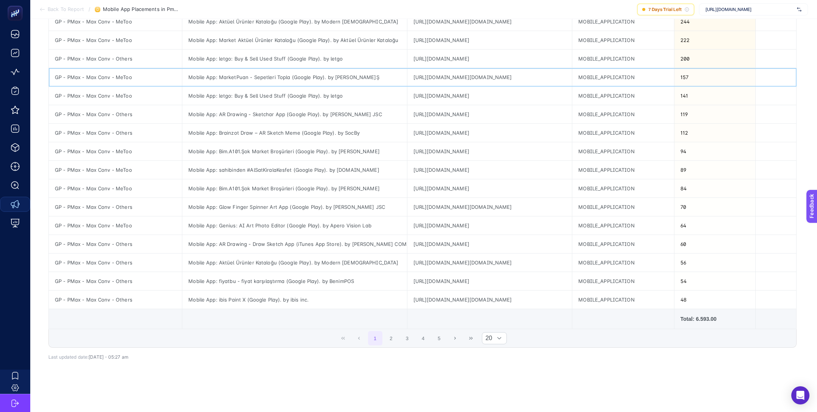
scroll to position [201, 0]
click at [252, 227] on div "Mobile App: Genius: AI Art Photo Editor (Google Play). by Apero Vision Lab" at bounding box center [294, 226] width 224 height 18
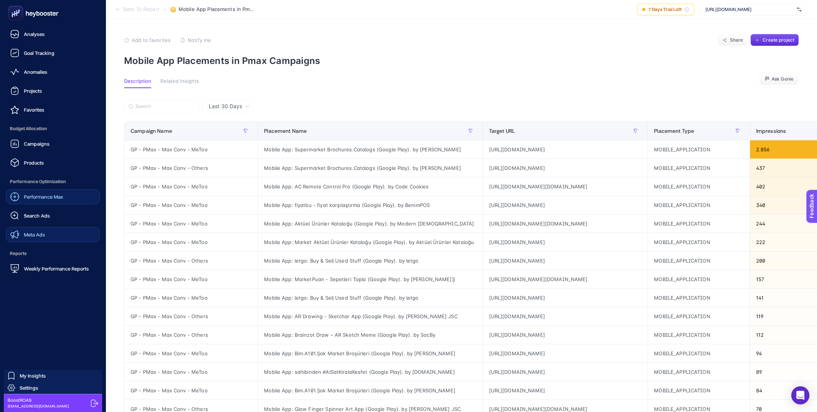
click at [64, 192] on link "Performance Max" at bounding box center [53, 196] width 94 height 15
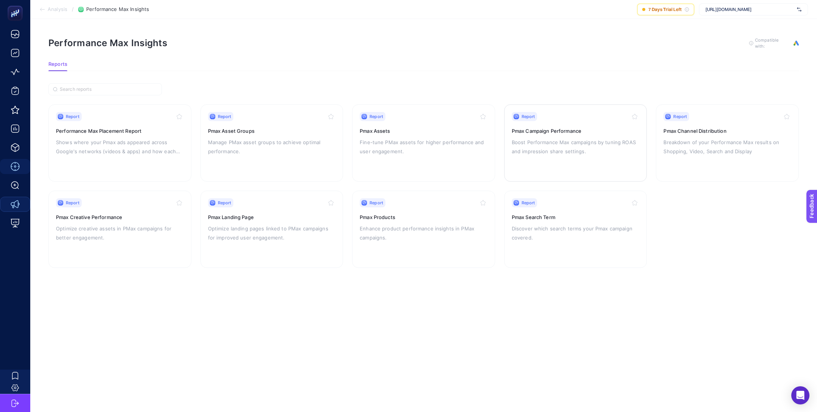
click at [625, 140] on p "Boost Performance Max campaigns by tuning ROAS and impression share settings." at bounding box center [576, 147] width 128 height 18
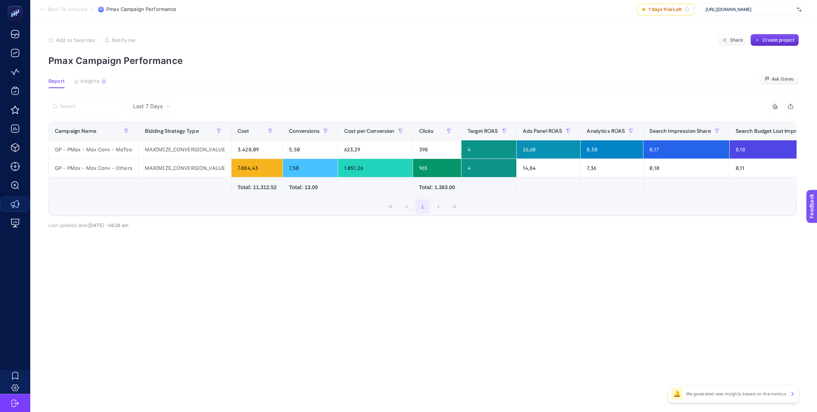
click at [156, 100] on div "Last 7 Days" at bounding box center [150, 106] width 47 height 12
click at [156, 131] on li "Last 30 Days" at bounding box center [150, 136] width 43 height 14
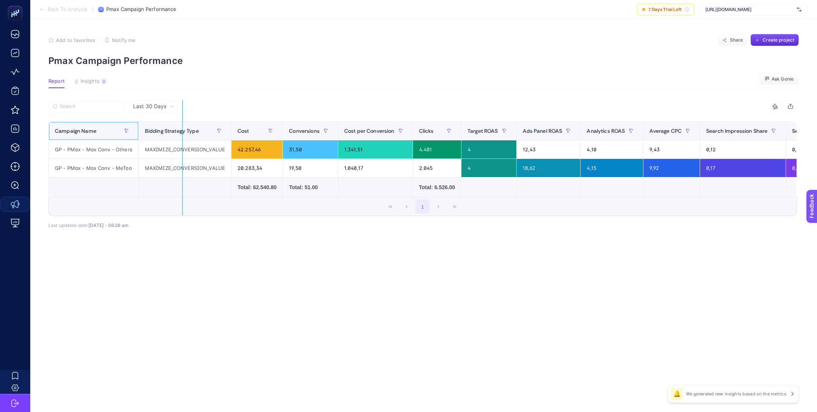
drag, startPoint x: 135, startPoint y: 132, endPoint x: 182, endPoint y: 132, distance: 46.5
click at [183, 132] on div "13 items selected Campaign Name Bidding Strategy Type Cost Conversions Cost per…" at bounding box center [422, 158] width 748 height 116
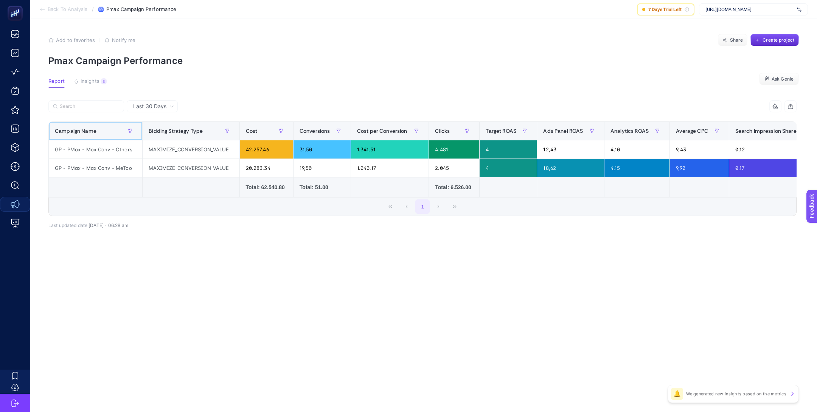
scroll to position [0, 1]
click at [92, 75] on article "Add to favorites false Notify me Share Create project Pmax Campaign Performance…" at bounding box center [423, 215] width 787 height 393
click at [93, 78] on article "Add to favorites false Notify me Share Create project Pmax Campaign Performance…" at bounding box center [423, 215] width 787 height 393
click at [93, 81] on span "Insights" at bounding box center [90, 81] width 19 height 6
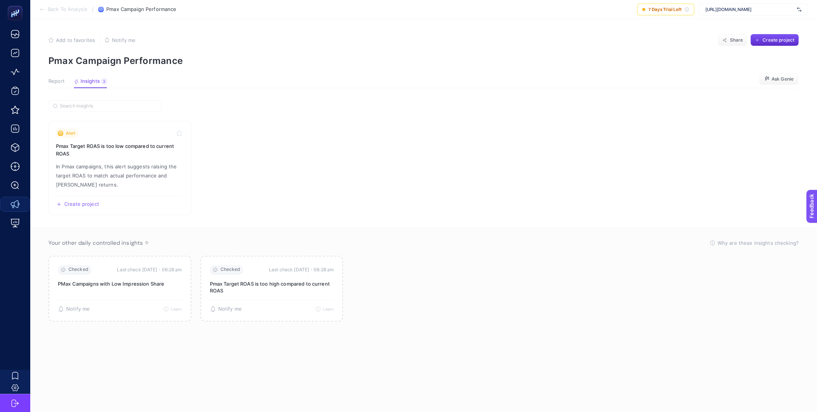
click at [53, 81] on span "Report" at bounding box center [56, 81] width 16 height 6
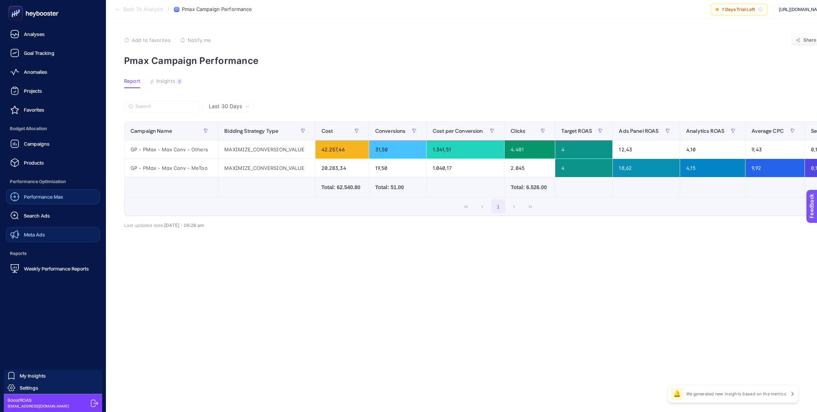
click at [35, 190] on link "Performance Max" at bounding box center [53, 196] width 94 height 15
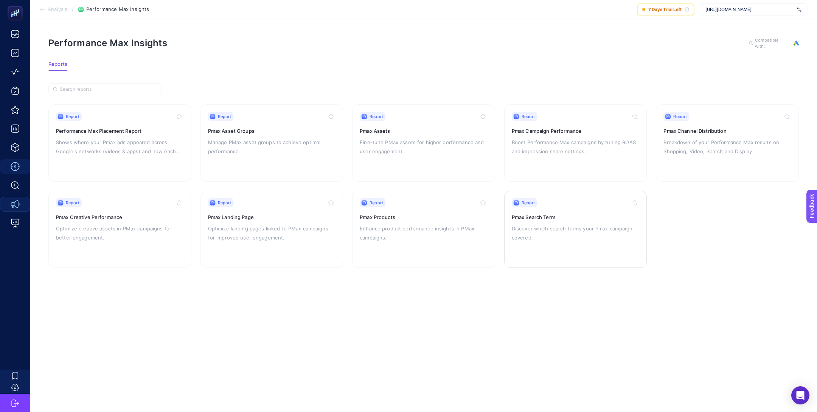
click at [580, 224] on p "Discover which search terms your Pmax campaign covered." at bounding box center [576, 233] width 128 height 18
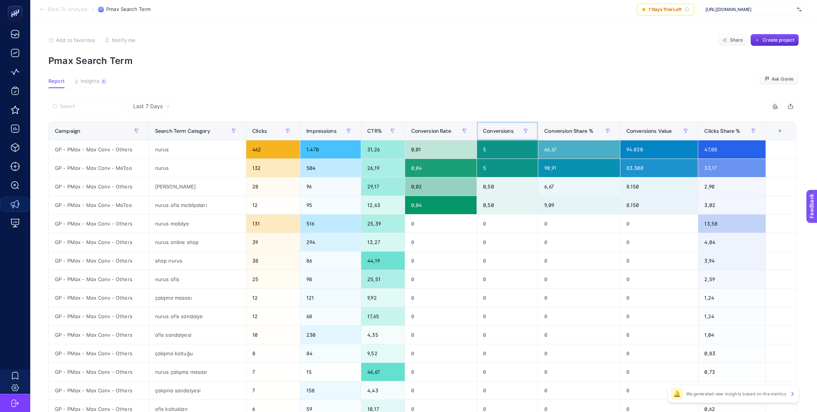
click at [513, 132] on span "Conversions" at bounding box center [498, 131] width 31 height 6
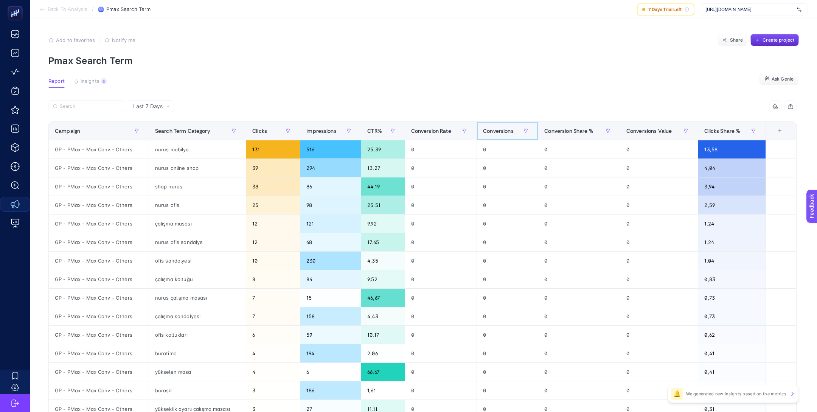
click at [512, 132] on span "Conversions" at bounding box center [498, 131] width 31 height 6
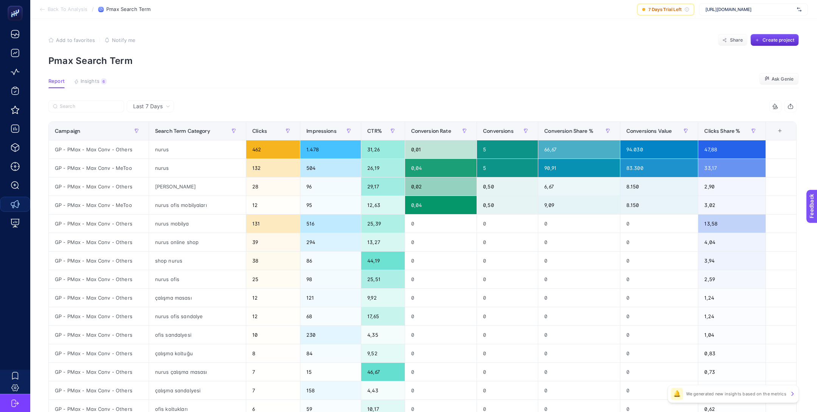
click at [150, 106] on span "Last 7 Days" at bounding box center [148, 107] width 30 height 8
click at [163, 134] on li "Last 30 Days" at bounding box center [150, 136] width 43 height 14
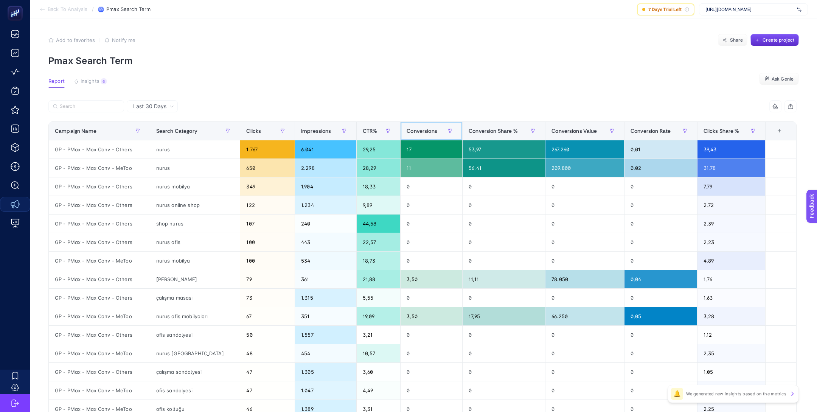
click at [409, 123] on th "Conversions" at bounding box center [432, 131] width 62 height 19
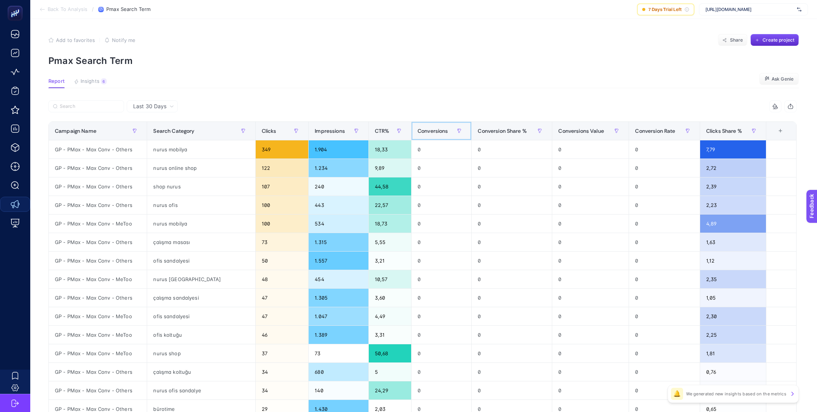
click at [431, 132] on span "Conversions" at bounding box center [433, 131] width 31 height 6
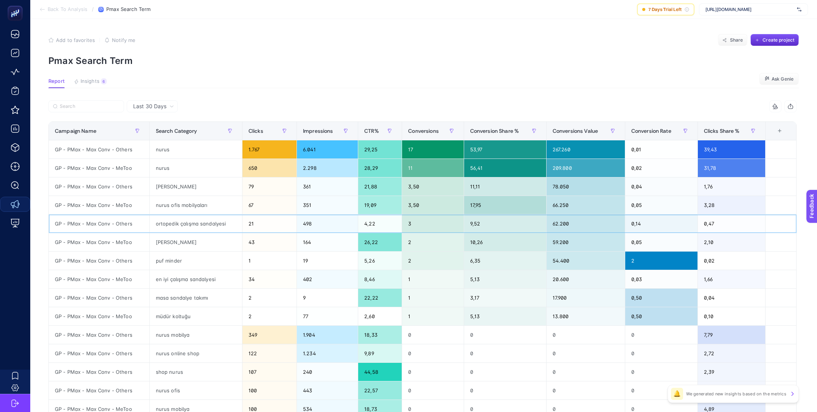
click at [216, 223] on div "ortopedik çalışma sandalyesi" at bounding box center [196, 223] width 92 height 18
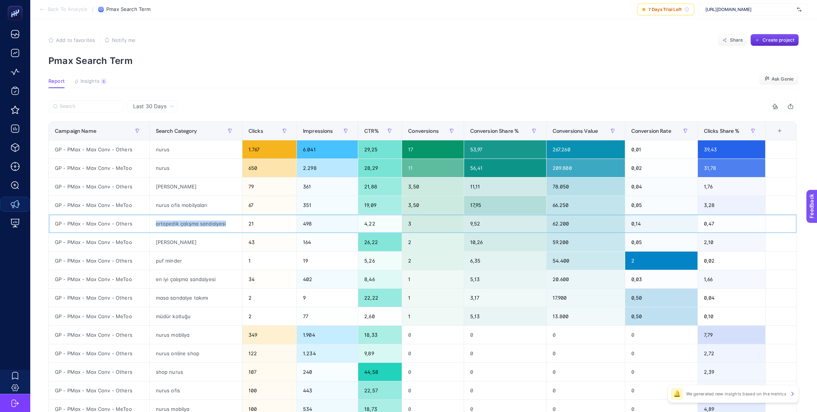
click at [216, 223] on div "ortopedik çalışma sandalyesi" at bounding box center [196, 223] width 92 height 18
click at [158, 259] on div "puf minder" at bounding box center [196, 261] width 92 height 18
click at [181, 260] on div "puf minder" at bounding box center [196, 261] width 92 height 18
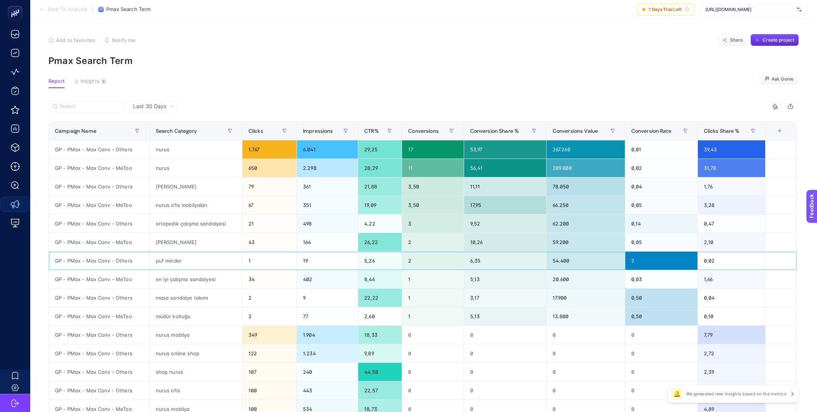
click at [181, 260] on div "puf minder" at bounding box center [196, 261] width 92 height 18
click at [175, 261] on div "puf minder" at bounding box center [196, 261] width 92 height 18
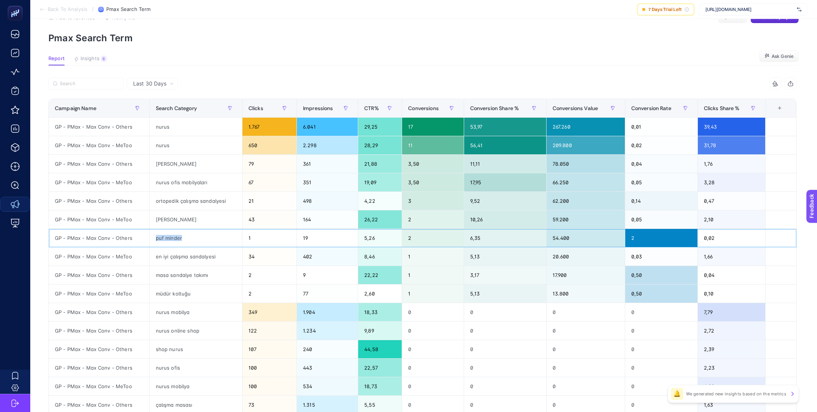
scroll to position [24, 0]
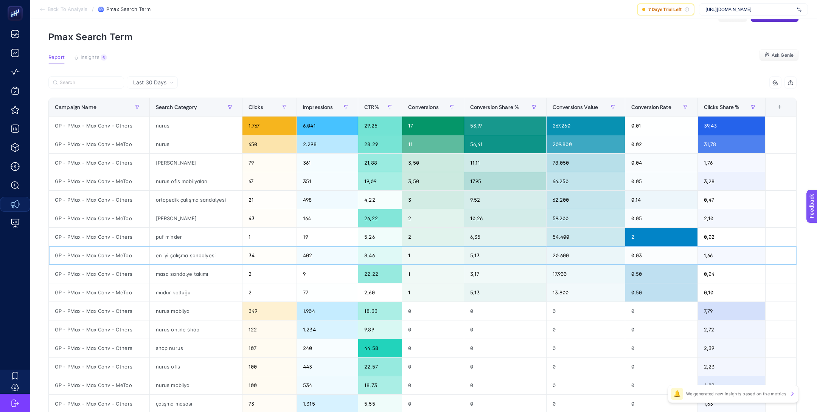
click at [204, 251] on div "en iyi çalışma sandalyesi" at bounding box center [196, 255] width 92 height 18
click at [245, 237] on div "1" at bounding box center [269, 237] width 54 height 18
drag, startPoint x: 424, startPoint y: 238, endPoint x: 395, endPoint y: 238, distance: 29.5
click at [395, 238] on tr "GP - PMax - Max Conv - Others puf minder 1 19 5,26 2 6,35 54.400 2 0,02" at bounding box center [423, 237] width 748 height 19
click at [384, 237] on div "5,26" at bounding box center [379, 237] width 43 height 18
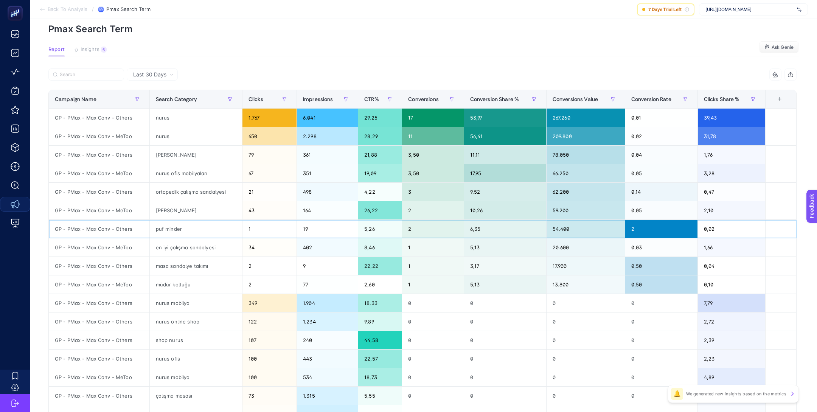
scroll to position [33, 0]
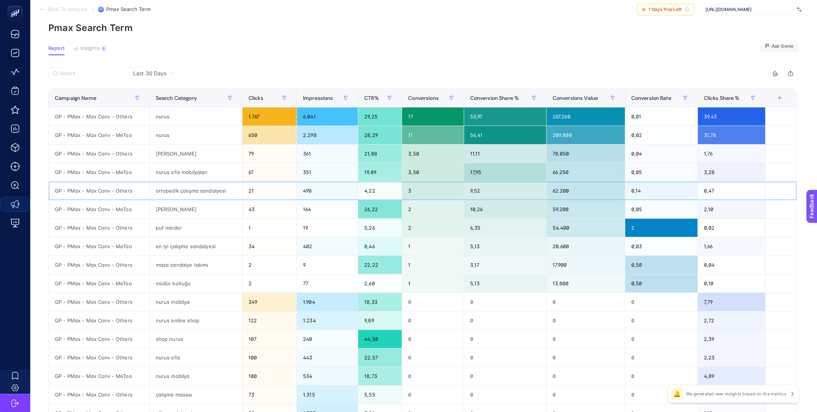
click at [192, 190] on div "ortopedik çalışma sandalyesi" at bounding box center [196, 191] width 92 height 18
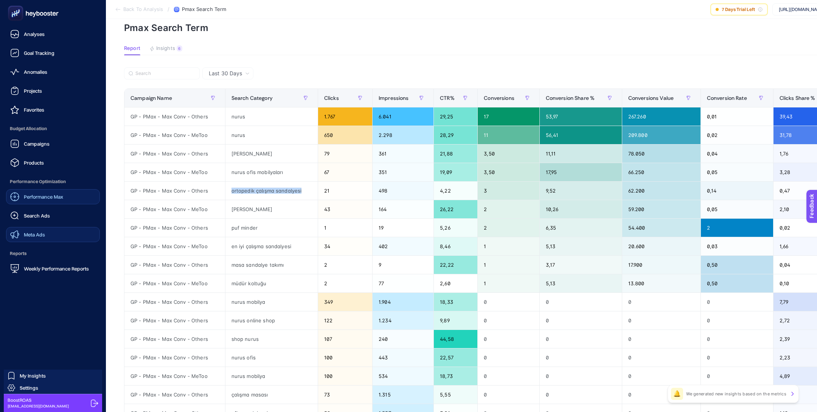
click at [51, 193] on div "Performance Max" at bounding box center [36, 196] width 53 height 9
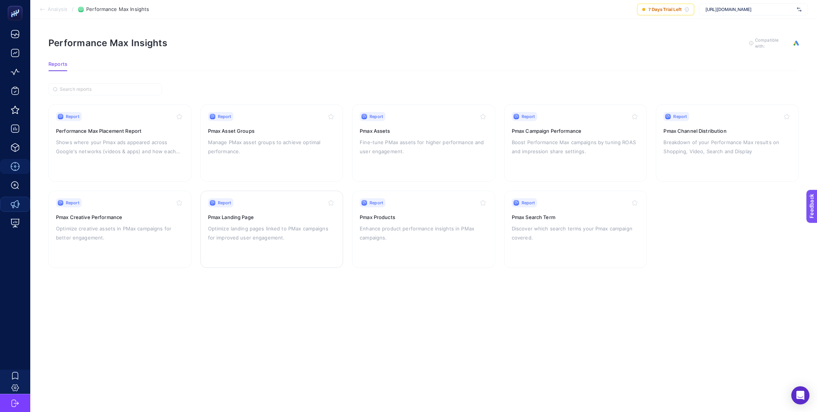
click at [317, 216] on h3 "Pmax Landing Page" at bounding box center [272, 217] width 128 height 8
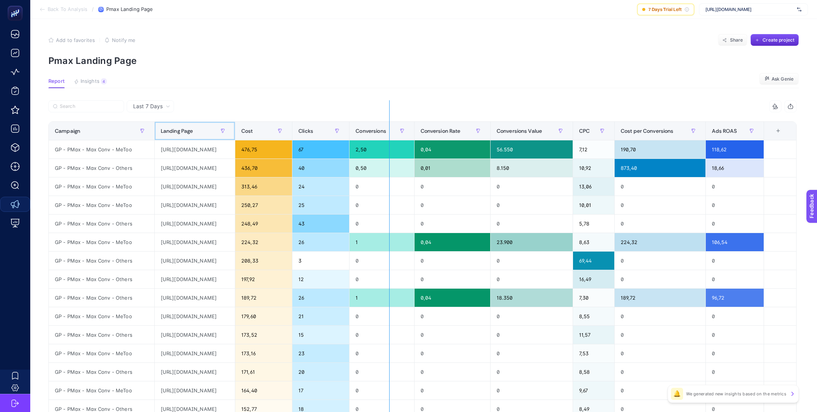
drag, startPoint x: 296, startPoint y: 130, endPoint x: 390, endPoint y: 128, distance: 94.2
click at [390, 128] on div "8 items selected Campaign Landing Page Cost Clicks Conversions Conversion Rate …" at bounding box center [422, 324] width 748 height 449
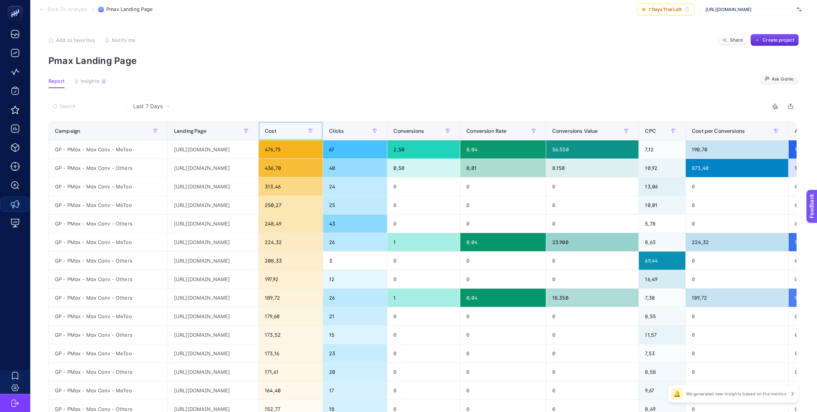
click at [317, 131] on div "Cost" at bounding box center [291, 131] width 52 height 12
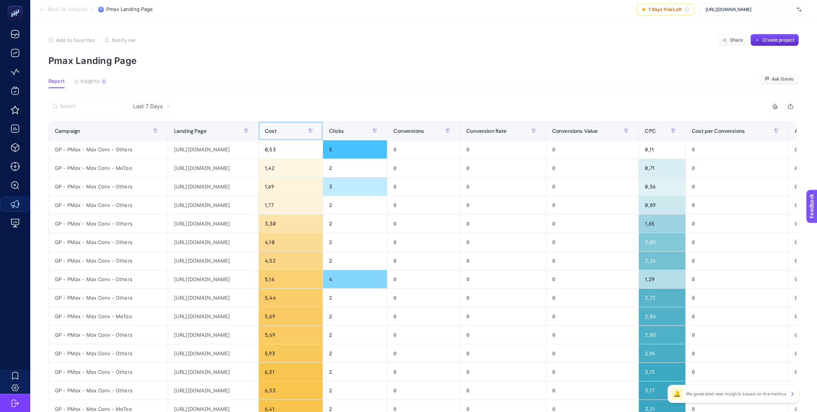
click at [317, 131] on div "Cost" at bounding box center [291, 131] width 52 height 12
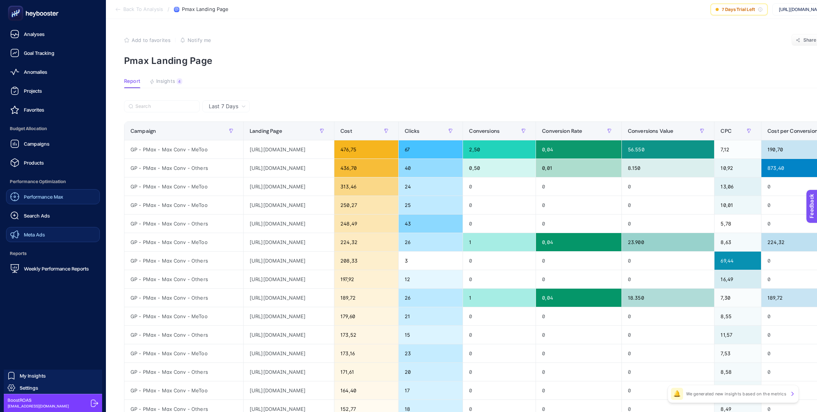
click at [55, 200] on div "Performance Max" at bounding box center [36, 196] width 53 height 9
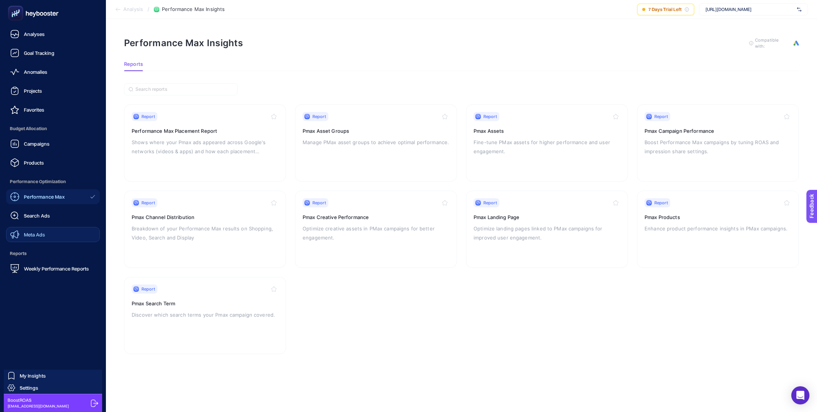
click at [41, 231] on span "Meta Ads" at bounding box center [34, 234] width 21 height 6
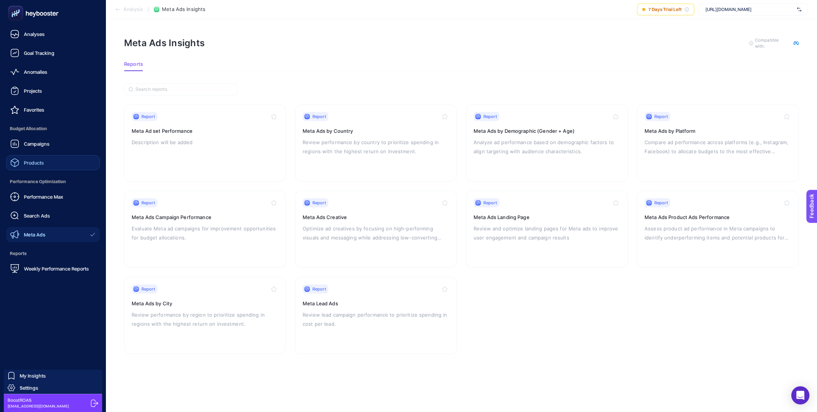
click at [48, 163] on link "Products" at bounding box center [53, 162] width 94 height 15
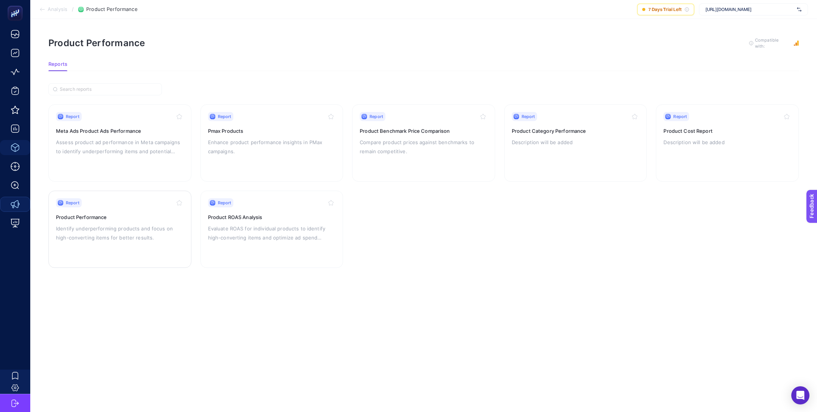
click at [115, 226] on p "Identify underperforming products and focus on high-converting items for better…" at bounding box center [120, 233] width 128 height 18
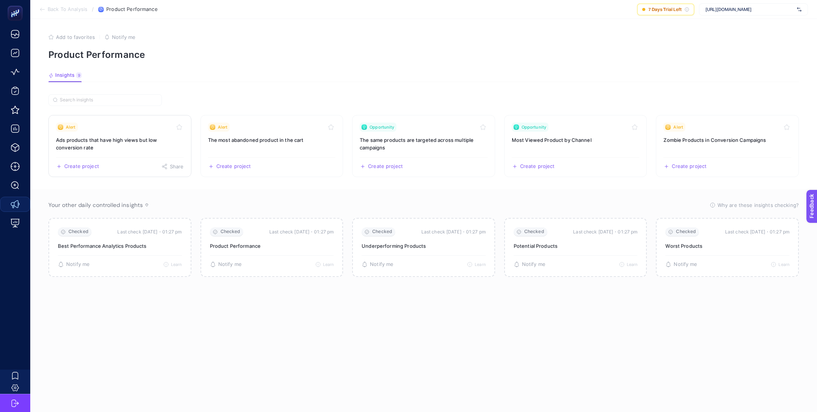
click at [87, 148] on h3 "Ads products that have high views but low conversion rate" at bounding box center [120, 143] width 128 height 15
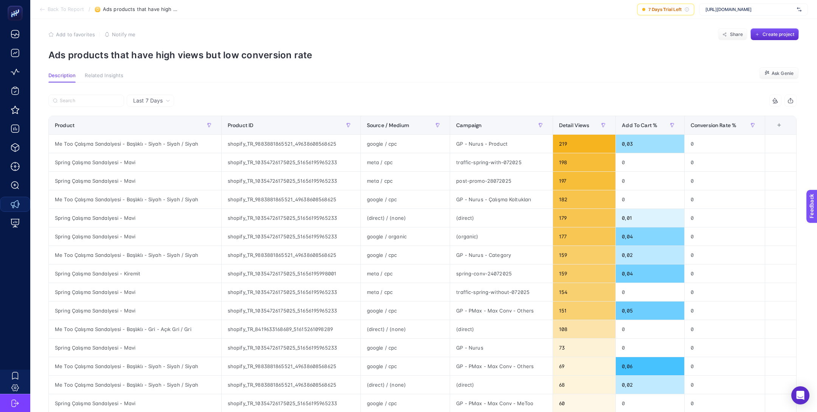
scroll to position [5, 0]
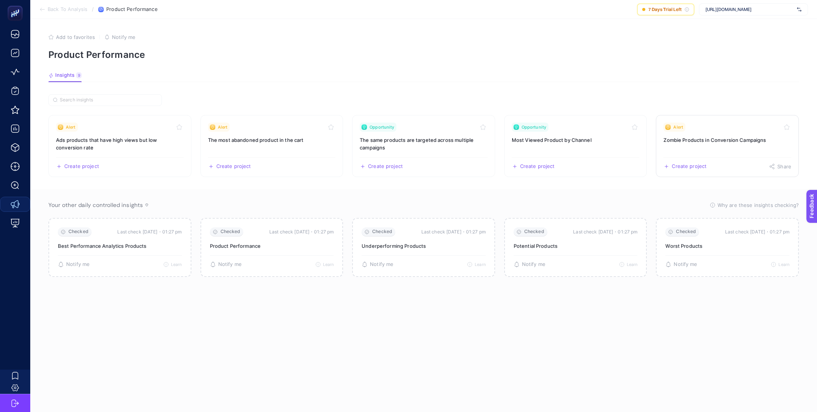
click at [695, 139] on h3 "Zombie Products in Conversion Campaigns" at bounding box center [727, 140] width 128 height 8
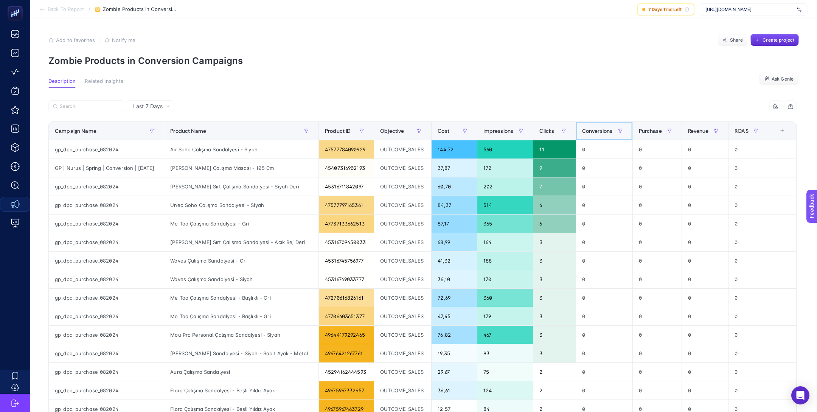
click at [605, 132] on span "Conversions" at bounding box center [597, 131] width 31 height 6
click at [648, 132] on span "Purchase" at bounding box center [650, 131] width 23 height 6
click at [647, 132] on span "Purchase" at bounding box center [650, 131] width 23 height 6
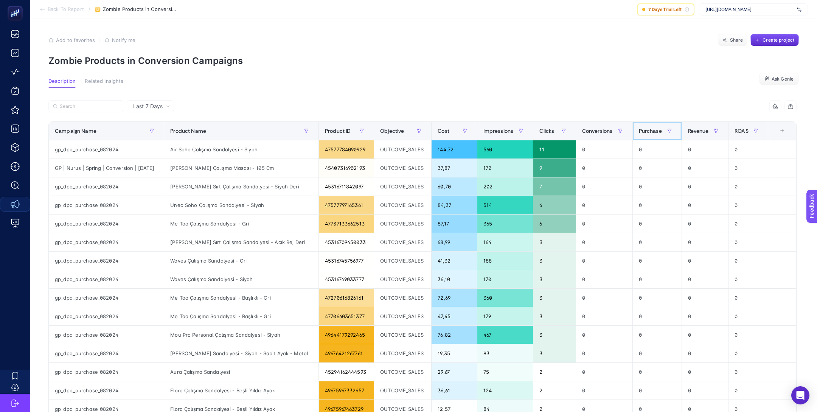
click at [647, 132] on span "Purchase" at bounding box center [650, 131] width 23 height 6
click at [646, 132] on span "Purchase" at bounding box center [650, 131] width 23 height 6
click at [169, 108] on icon at bounding box center [168, 106] width 5 height 5
click at [162, 131] on li "Last 30 Days" at bounding box center [150, 136] width 43 height 14
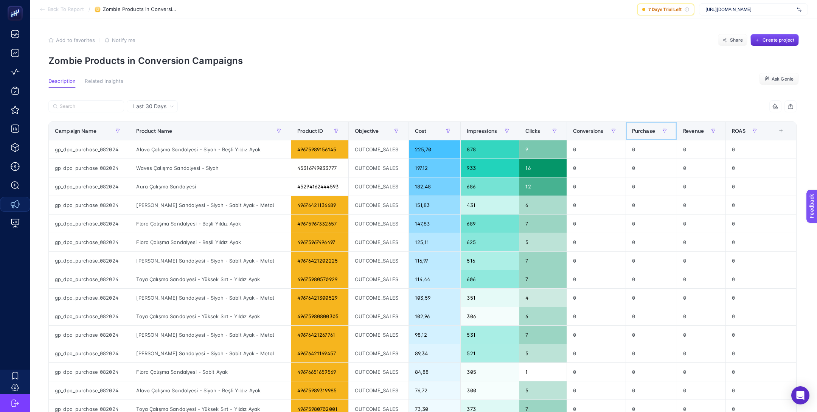
click at [635, 135] on div "Purchase" at bounding box center [651, 131] width 39 height 12
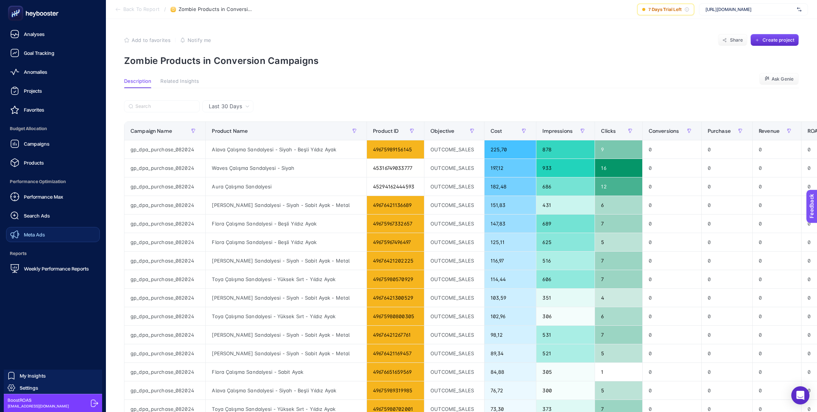
click at [76, 230] on link "Meta Ads" at bounding box center [53, 234] width 94 height 15
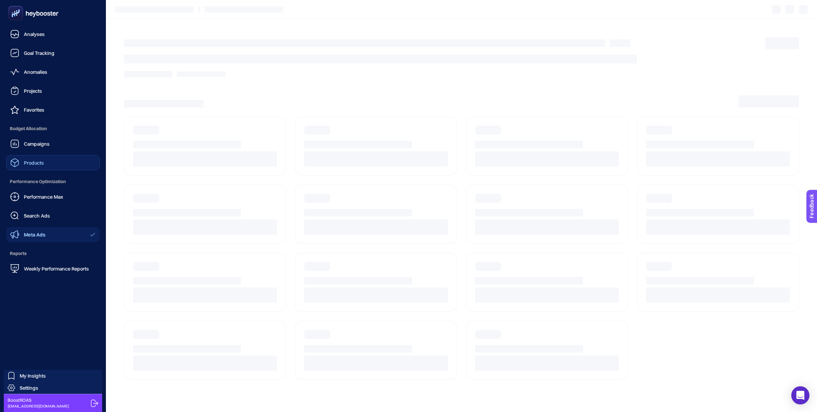
click at [65, 158] on link "Products" at bounding box center [53, 162] width 94 height 15
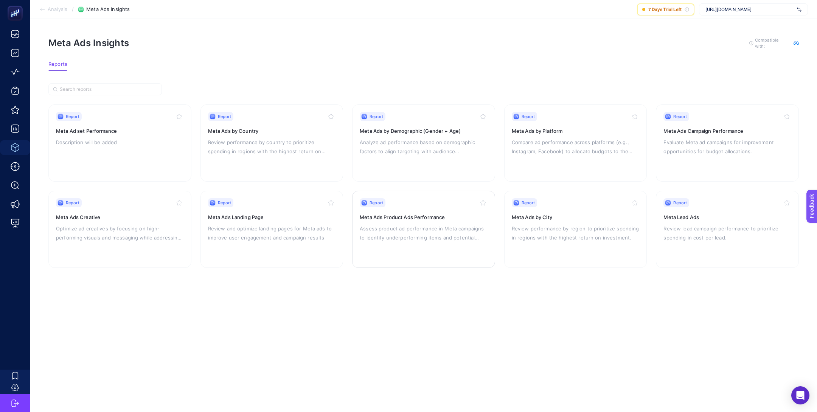
click at [433, 238] on p "Assess product ad performance in Meta campaigns to identify underperforming ite…" at bounding box center [424, 233] width 128 height 18
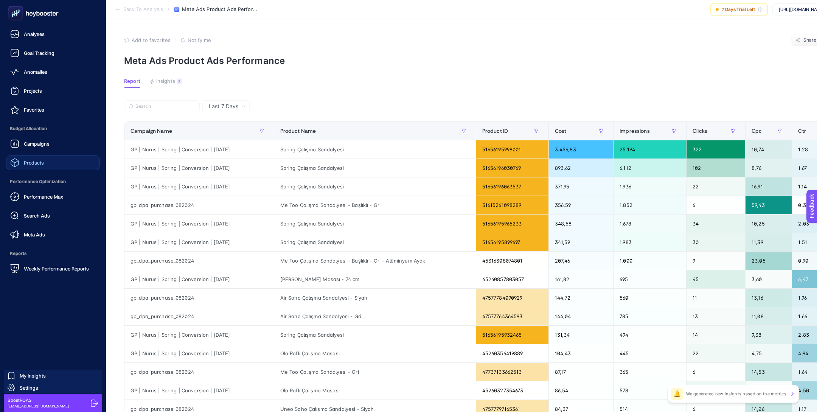
click at [41, 165] on span "Products" at bounding box center [34, 163] width 20 height 6
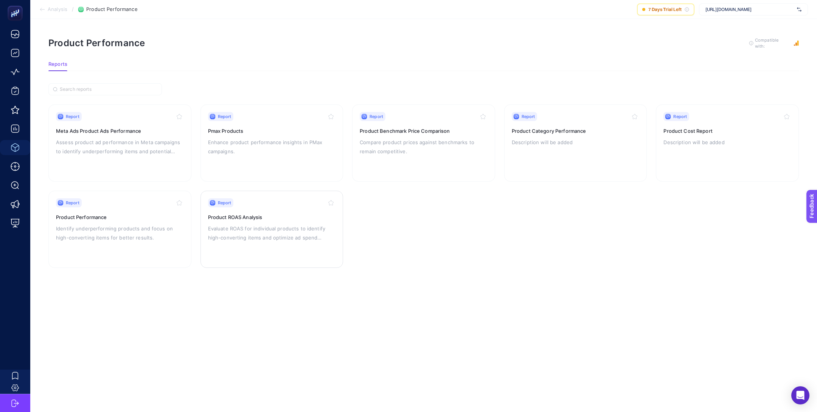
click at [245, 237] on p "Evaluate ROAS for individual products to identify high-converting items and opt…" at bounding box center [272, 233] width 128 height 18
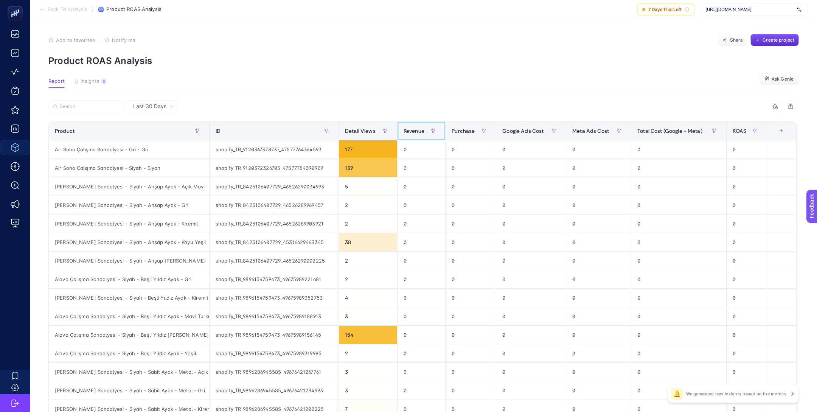
click at [414, 135] on div "Revenue" at bounding box center [422, 131] width 36 height 12
click at [460, 135] on div "Purchase" at bounding box center [471, 131] width 38 height 12
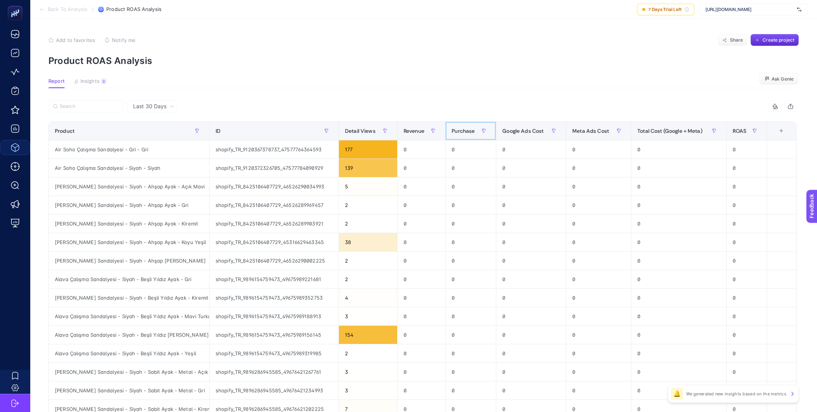
click at [460, 135] on div "Purchase" at bounding box center [471, 131] width 38 height 12
click at [105, 79] on div "9" at bounding box center [104, 81] width 6 height 6
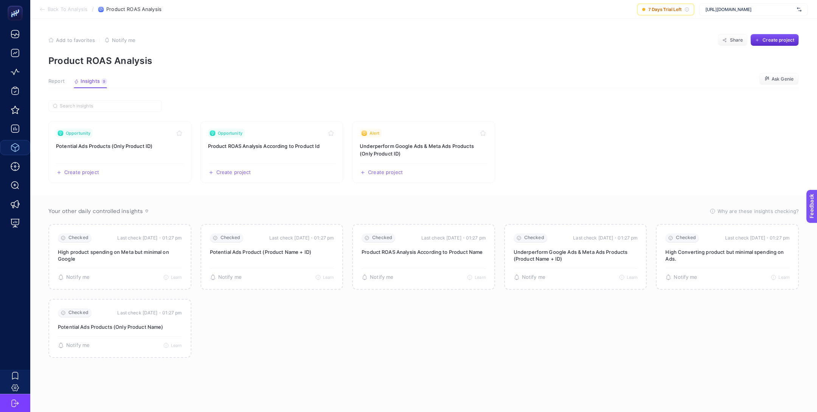
click at [69, 79] on div "Report Insights 9 We generated new insights based on the metrics" at bounding box center [77, 83] width 59 height 10
click at [114, 140] on link "Opportunity Potential Ads Products (Only Product ID) Create project Share" at bounding box center [119, 152] width 143 height 62
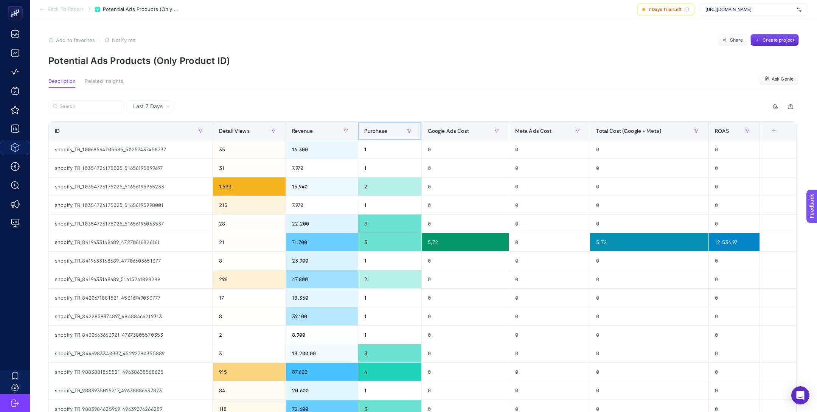
click at [375, 130] on span "Purchase" at bounding box center [375, 131] width 23 height 6
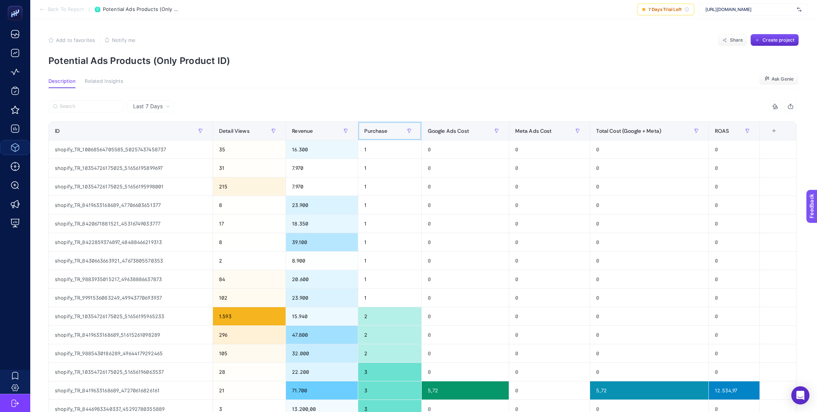
click at [375, 130] on span "Purchase" at bounding box center [375, 131] width 23 height 6
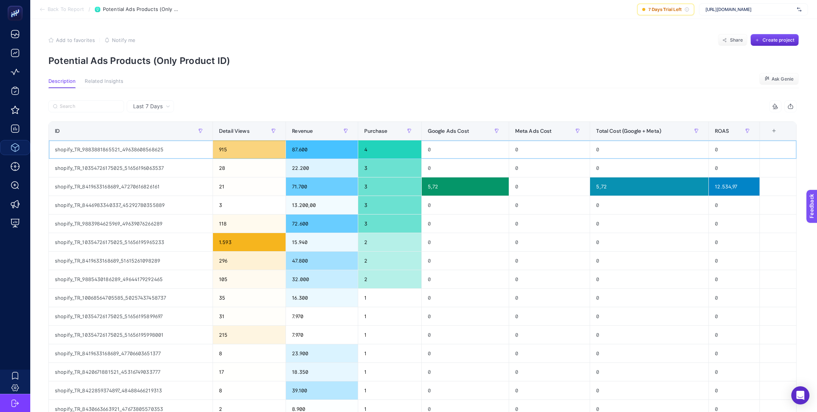
click at [112, 147] on div "shopify_TR_9883881865521_49638608568625" at bounding box center [131, 149] width 164 height 18
click at [116, 148] on div "shopify_TR_9883881865521_49638608568625" at bounding box center [131, 149] width 164 height 18
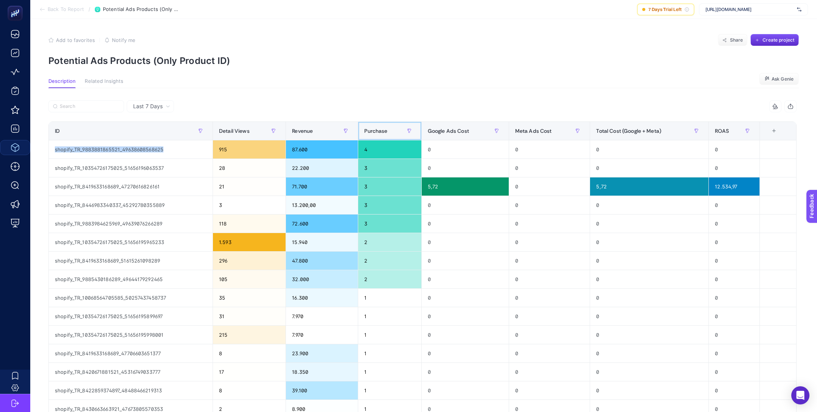
click at [387, 128] on span "Purchase" at bounding box center [375, 131] width 23 height 6
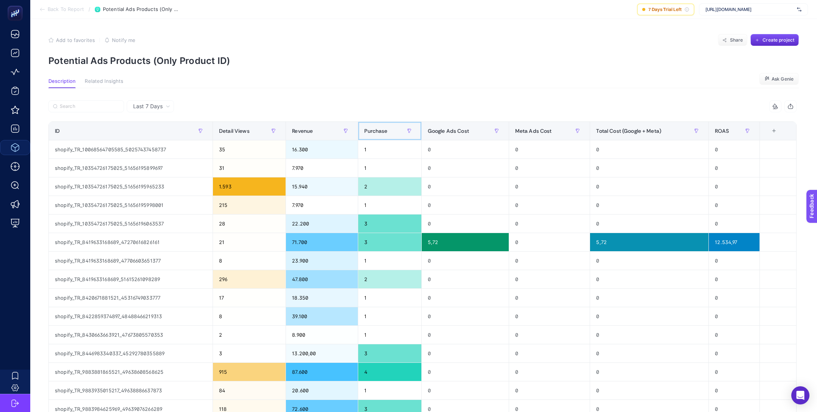
click at [387, 128] on span "Purchase" at bounding box center [375, 131] width 23 height 6
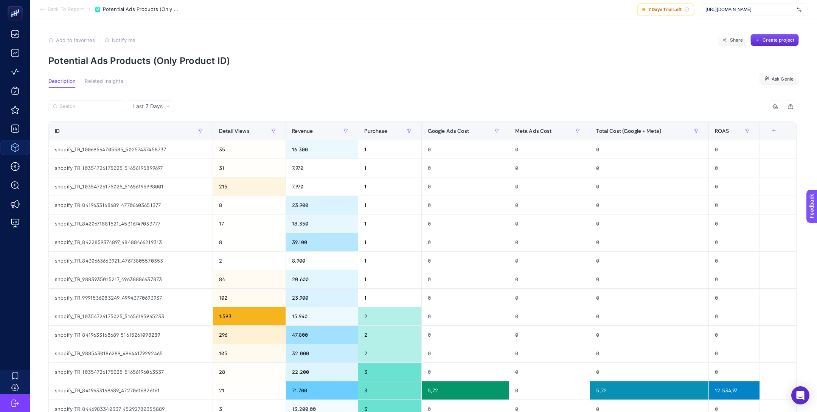
click at [167, 107] on icon at bounding box center [167, 107] width 3 height 2
click at [165, 132] on li "Last 30 Days" at bounding box center [150, 136] width 43 height 14
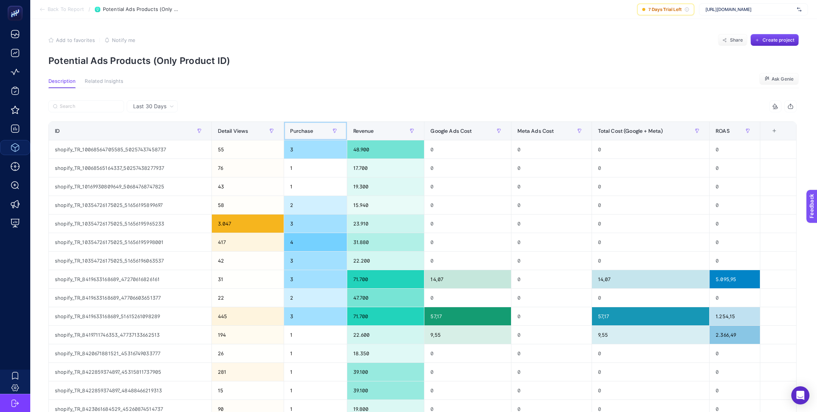
click at [302, 128] on span "Purchase" at bounding box center [301, 131] width 23 height 6
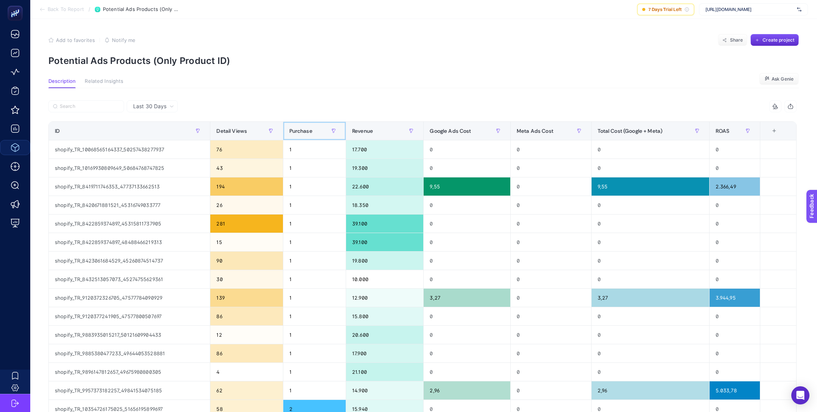
click at [302, 128] on span "Purchase" at bounding box center [300, 131] width 23 height 6
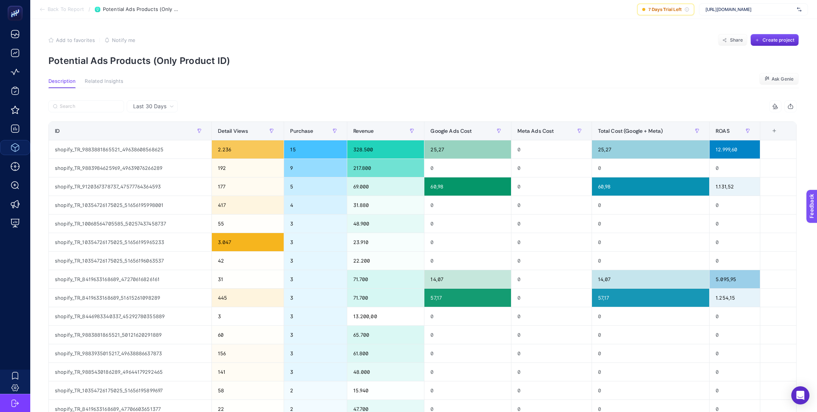
click at [432, 99] on div "Last 30 Days 7 items selected ID Detail Views Revenue Purchase Google Ads Cost …" at bounding box center [422, 344] width 760 height 513
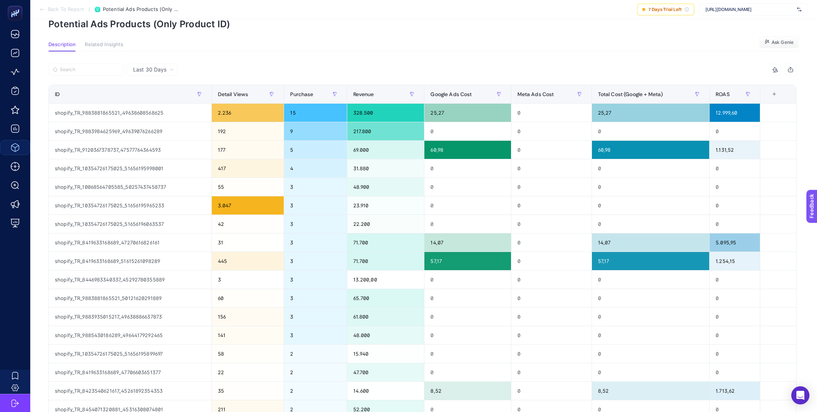
scroll to position [36, 0]
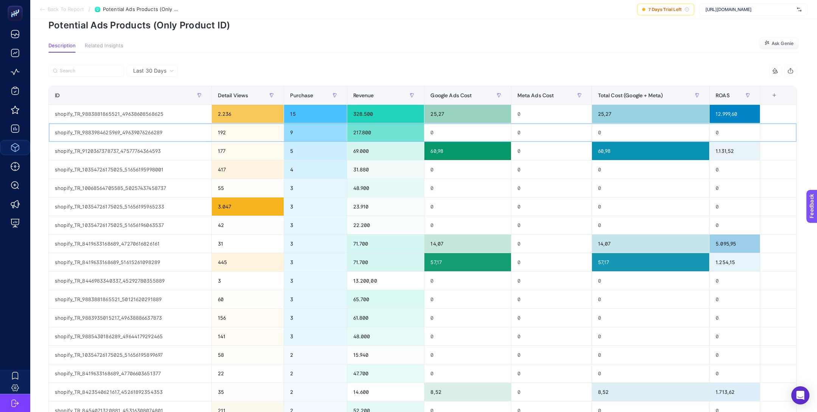
click at [223, 132] on div "192" at bounding box center [248, 132] width 72 height 18
click at [223, 150] on div "177" at bounding box center [248, 151] width 72 height 18
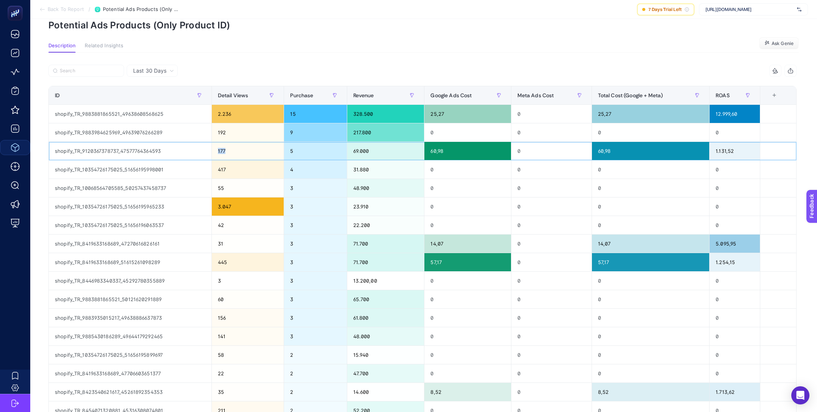
click at [223, 150] on div "177" at bounding box center [248, 151] width 72 height 18
click at [304, 56] on div "Last 30 Days 7 items selected ID Detail Views Revenue Purchase Google Ads Cost …" at bounding box center [422, 309] width 760 height 513
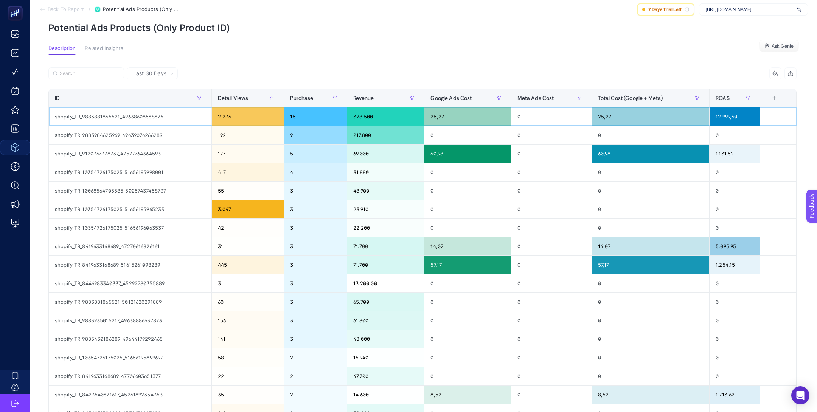
click at [221, 115] on div "2.236" at bounding box center [248, 116] width 72 height 18
click at [289, 117] on div "15" at bounding box center [315, 116] width 62 height 18
click at [229, 114] on div "2.236" at bounding box center [248, 116] width 72 height 18
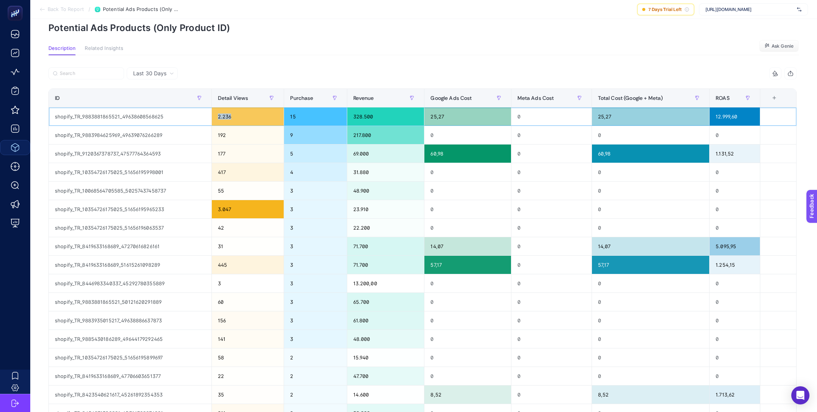
click at [229, 114] on div "2.236" at bounding box center [248, 116] width 72 height 18
click at [221, 135] on div "192" at bounding box center [248, 135] width 72 height 18
drag, startPoint x: 306, startPoint y: 133, endPoint x: 282, endPoint y: 133, distance: 24.2
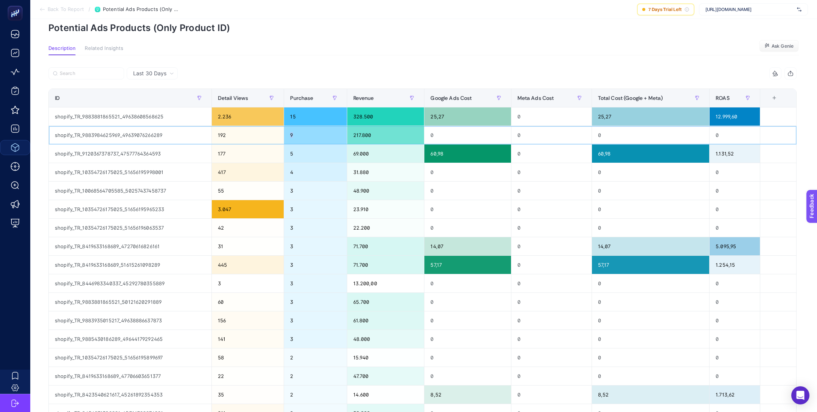
click at [282, 200] on tr "shopify_TR_9883984625969_49639076266289 192 9 217.800 0 0 0 0" at bounding box center [423, 209] width 748 height 19
click at [358, 137] on div "217.800" at bounding box center [385, 135] width 77 height 18
click at [301, 135] on div "9" at bounding box center [315, 135] width 62 height 18
click at [223, 134] on div "192" at bounding box center [248, 135] width 72 height 18
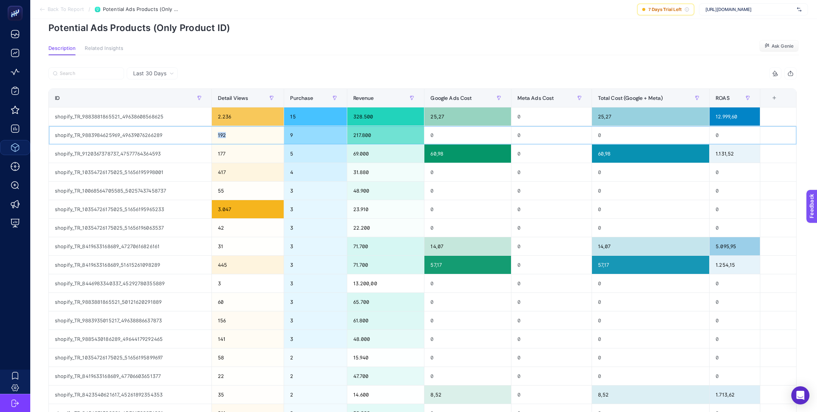
click at [223, 134] on div "192" at bounding box center [248, 135] width 72 height 18
click at [359, 134] on div "217.800" at bounding box center [385, 135] width 77 height 18
click at [376, 70] on div at bounding box center [235, 75] width 374 height 17
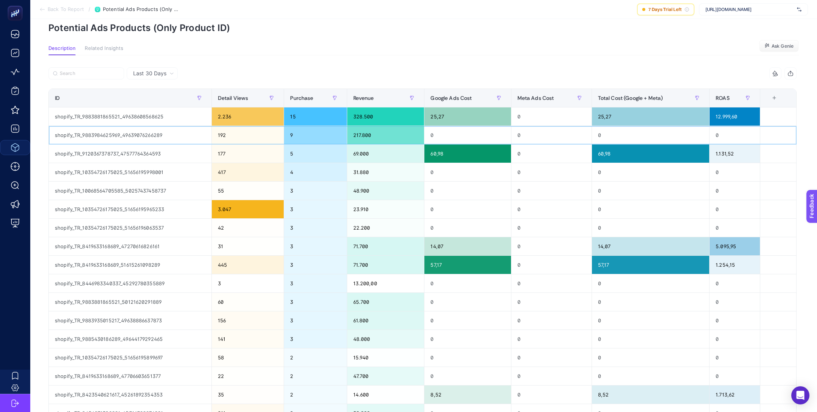
click at [156, 134] on div "shopify_TR_9883984625969_49639076266289" at bounding box center [130, 135] width 163 height 18
copy tr "shopify_TR_9883984625969_49639076266289"
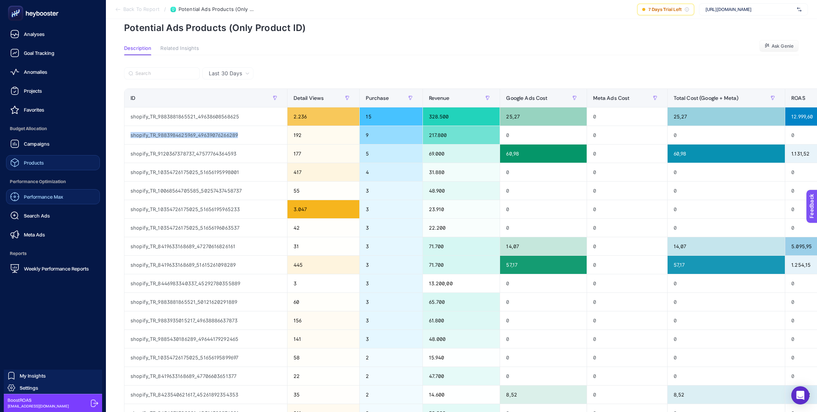
click at [55, 193] on div "Performance Max" at bounding box center [36, 196] width 53 height 9
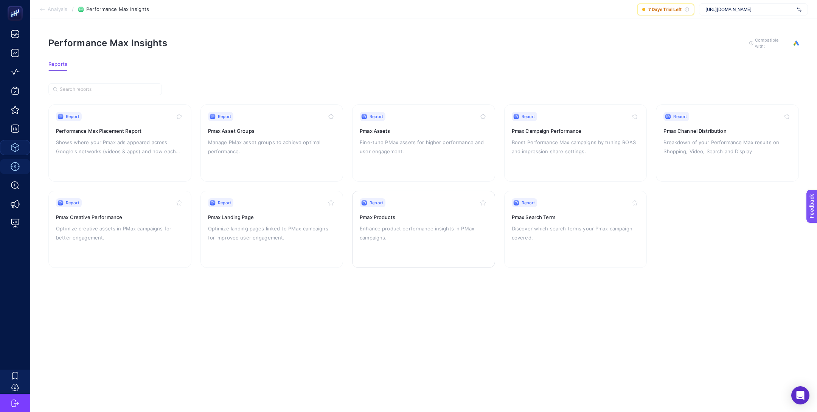
click at [403, 239] on p "Enhance product performance insights in PMax campaigns." at bounding box center [424, 233] width 128 height 18
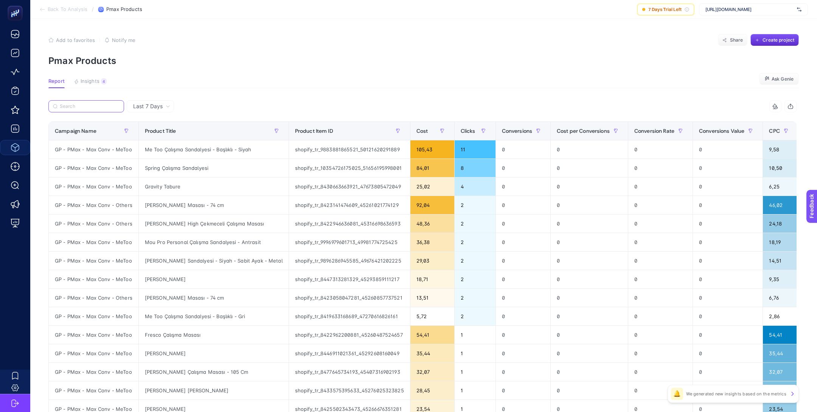
click at [94, 107] on input "Search" at bounding box center [90, 107] width 60 height 6
paste input "shopify_TR_9883984625969_49639076266289"
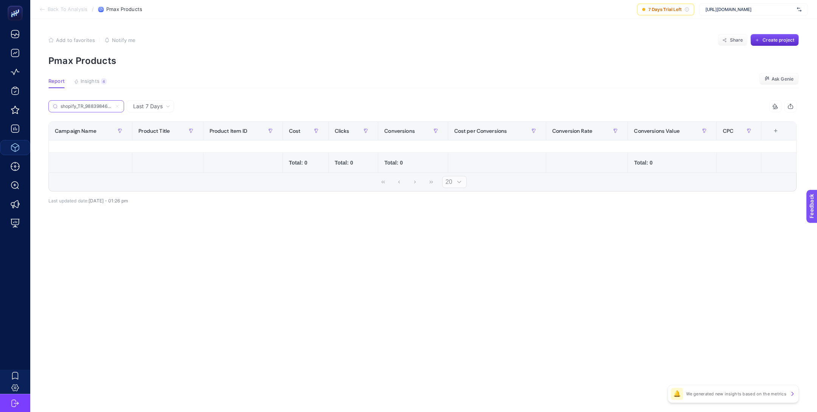
scroll to position [0, 52]
type input "shopify_TR_9883984625969_49639076266289"
click at [119, 107] on icon at bounding box center [117, 106] width 5 height 5
click at [112, 107] on input "shopify_TR_9883984625969_49639076266289" at bounding box center [86, 107] width 51 height 6
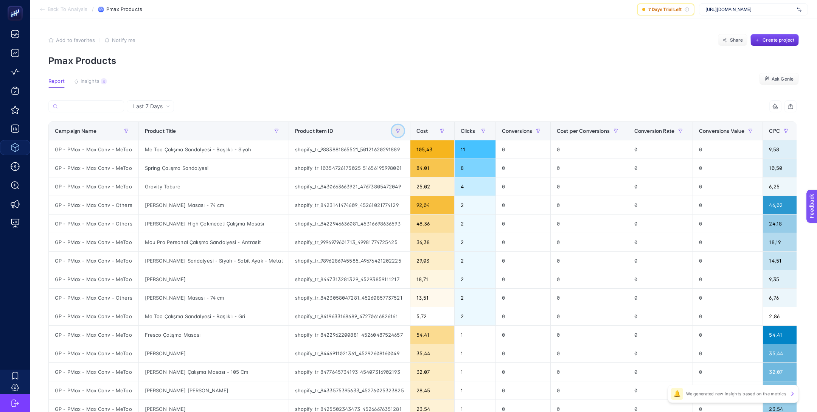
click at [392, 134] on button "button" at bounding box center [398, 131] width 12 height 12
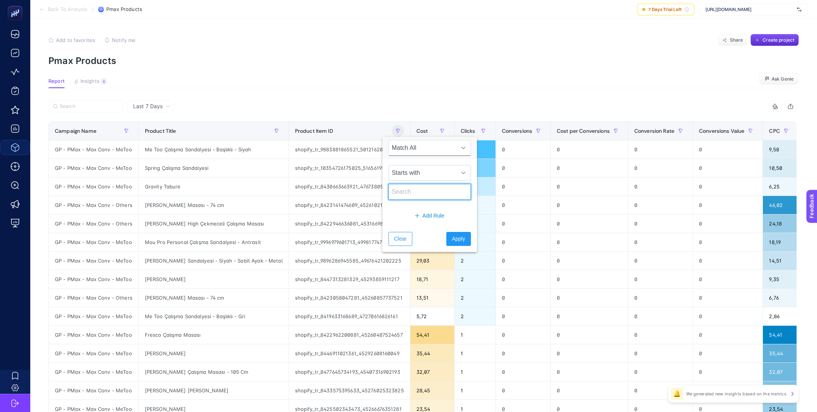
click at [405, 190] on input "text" at bounding box center [429, 192] width 82 height 16
paste input "shopify_TR_9883984625969_49639076266289"
type input "shopify_TR_9883984625969_49639076266289"
click at [435, 179] on span "Starts with" at bounding box center [422, 172] width 67 height 15
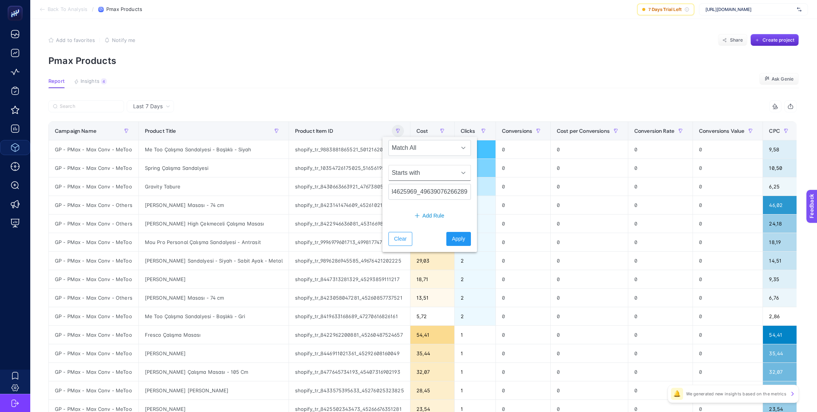
scroll to position [0, 0]
click at [412, 252] on li "Equals" at bounding box center [424, 251] width 73 height 15
click at [452, 238] on span "Apply" at bounding box center [458, 239] width 13 height 8
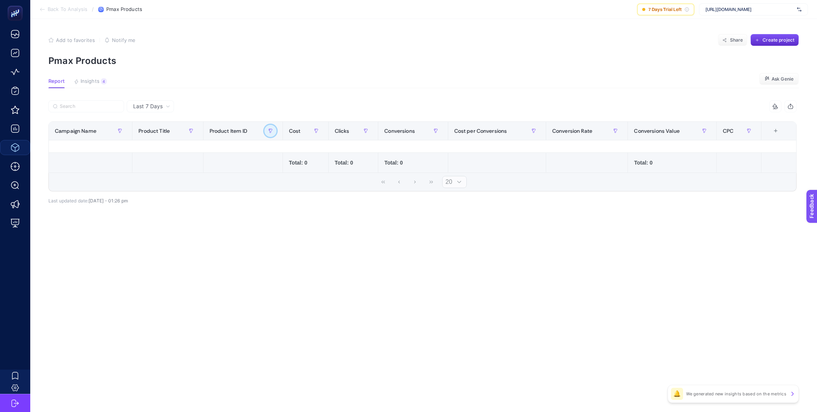
click at [266, 131] on button "button" at bounding box center [270, 131] width 12 height 12
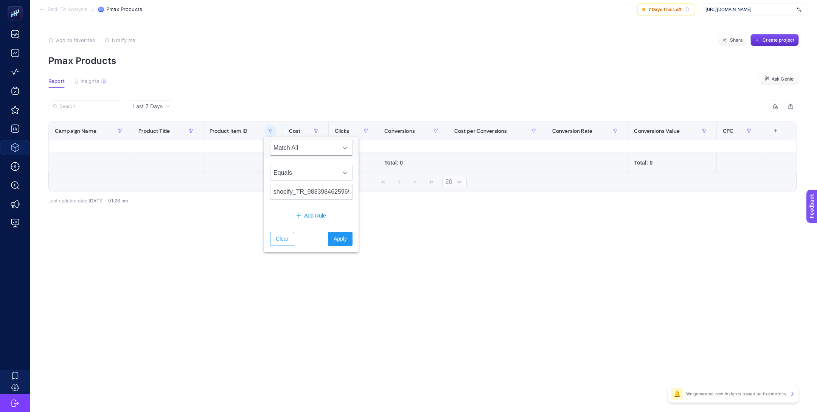
click at [277, 230] on div "Clear Apply" at bounding box center [311, 239] width 95 height 26
click at [277, 232] on button "Clear" at bounding box center [282, 239] width 24 height 14
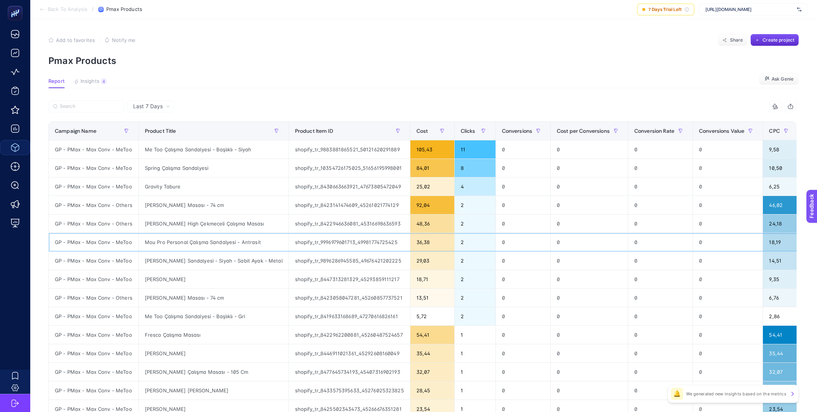
click at [328, 235] on div "shopify_tr_9996979601713_49981774725425" at bounding box center [349, 242] width 121 height 18
click at [164, 109] on div "Last 7 Days" at bounding box center [150, 106] width 47 height 12
click at [164, 131] on li "Last 30 Days" at bounding box center [150, 136] width 43 height 14
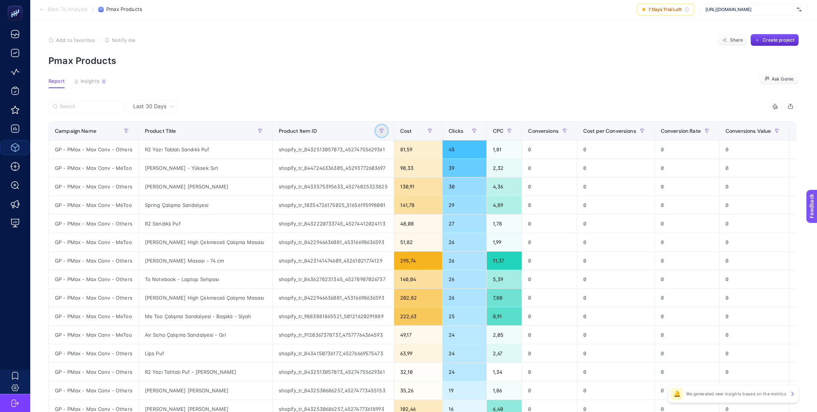
click at [376, 133] on button "button" at bounding box center [382, 131] width 12 height 12
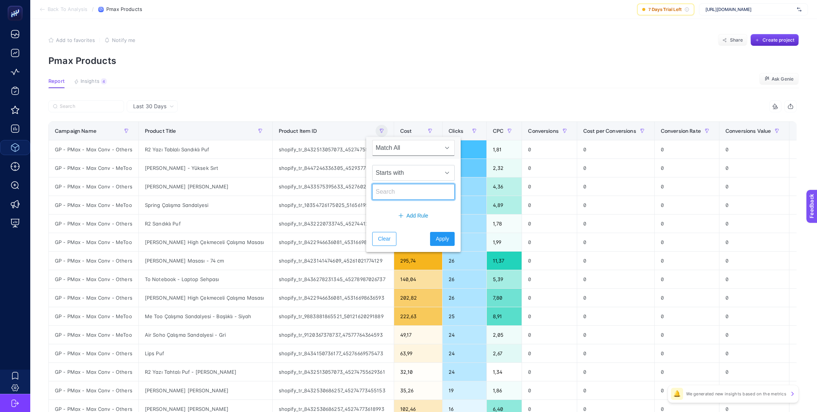
click at [394, 194] on input "text" at bounding box center [413, 192] width 82 height 16
paste input "shopify_TR_9883984625969_49639076266289"
type input "shopify_TR_9883984625969_49639076266289"
click at [410, 176] on span "Starts with" at bounding box center [406, 172] width 67 height 15
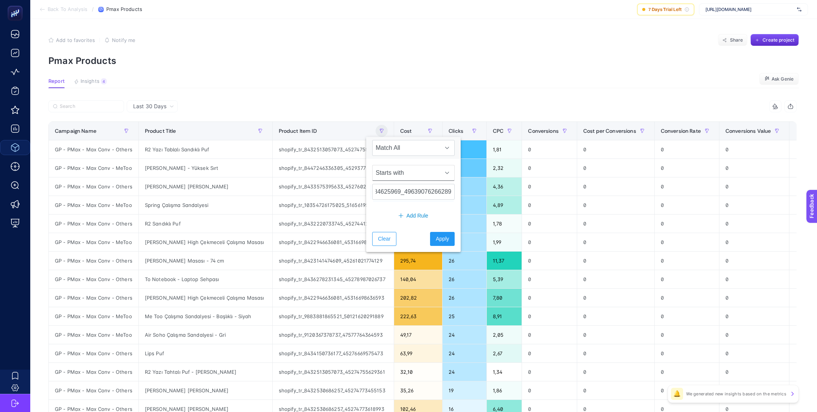
scroll to position [0, 0]
click at [403, 249] on li "Equals" at bounding box center [408, 251] width 73 height 15
click at [439, 241] on span "Apply" at bounding box center [442, 239] width 13 height 8
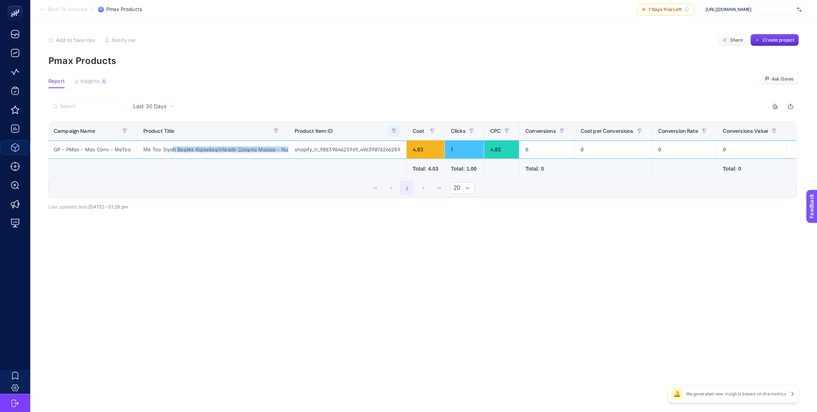
scroll to position [0, 13]
drag, startPoint x: 172, startPoint y: 150, endPoint x: 292, endPoint y: 154, distance: 119.6
click at [292, 154] on tr "GP - PMax - Max Conv - MeToo Me Too Siyah Başlıklı Kişiselleştirilebilir Çalışm…" at bounding box center [431, 149] width 767 height 19
click at [484, 173] on td at bounding box center [501, 169] width 35 height 20
click at [219, 148] on div "Me Too Siyah Başlıklı Kişiselleştirilebilir Çalışma Masası - Nurus" at bounding box center [212, 149] width 151 height 18
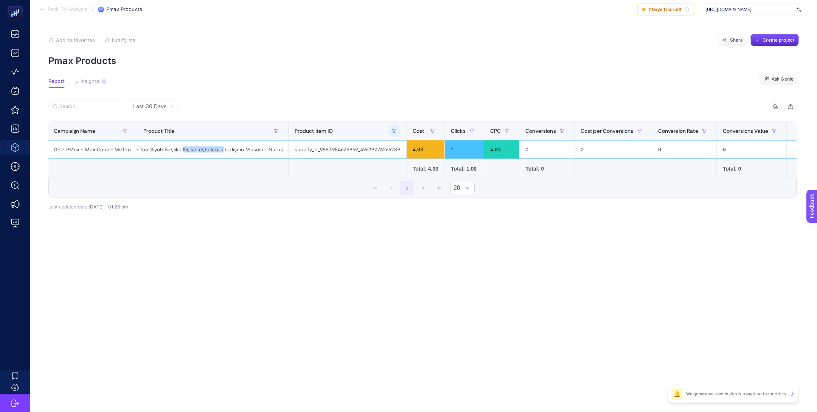
click at [219, 148] on div "Me Too Siyah Başlıklı Kişiselleştirilebilir Çalışma Masası - Nurus" at bounding box center [212, 149] width 151 height 18
click at [234, 193] on div "1 20" at bounding box center [422, 188] width 747 height 18
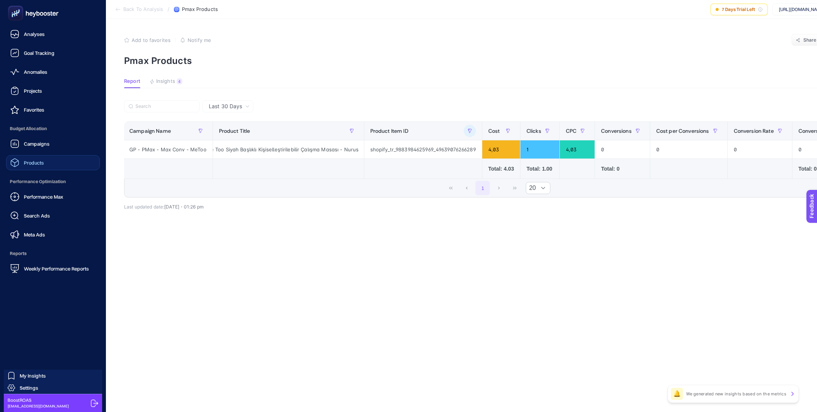
click at [64, 169] on link "Products" at bounding box center [53, 162] width 94 height 15
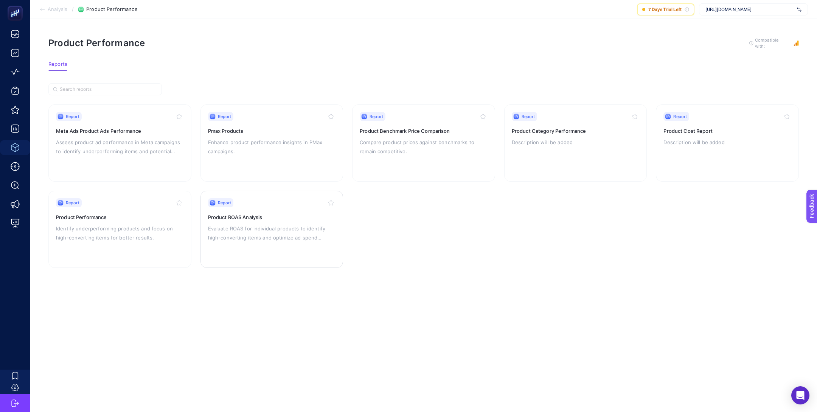
click at [226, 254] on div "Report Product ROAS Analysis Evaluate ROAS for individual products to identify …" at bounding box center [272, 229] width 128 height 62
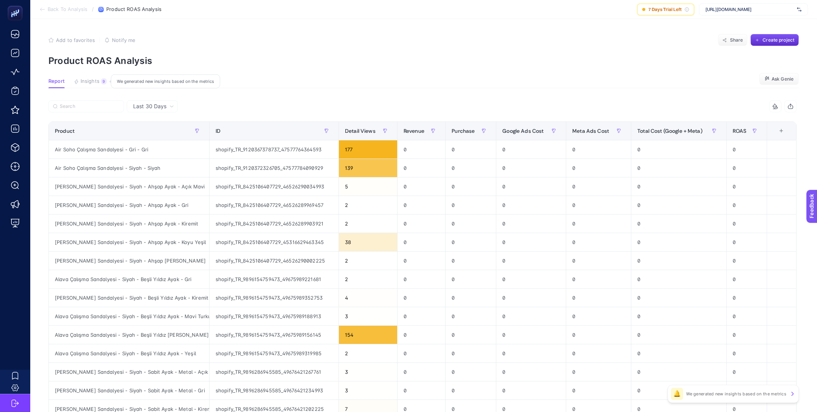
click at [96, 81] on span "Insights" at bounding box center [90, 81] width 19 height 6
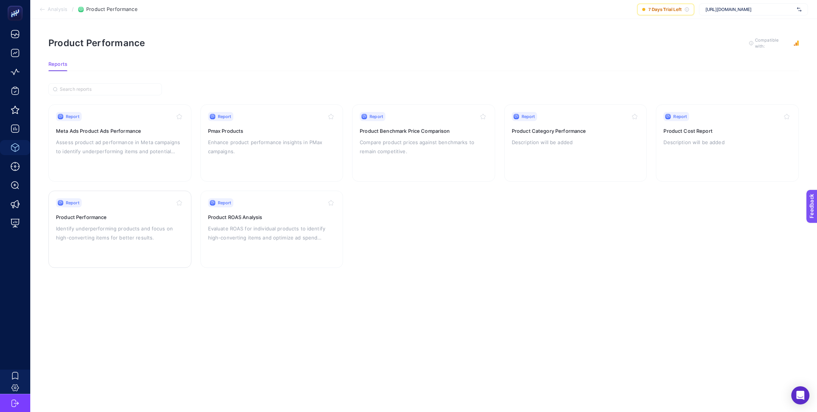
click at [117, 233] on p "Identify underperforming products and focus on high-converting items for better…" at bounding box center [120, 233] width 128 height 18
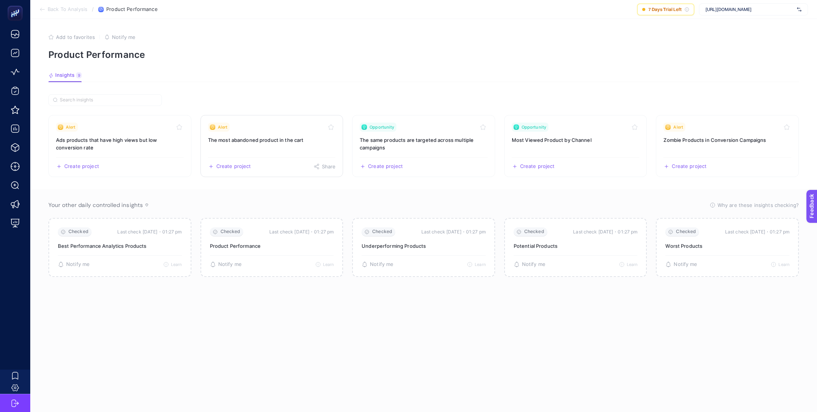
click at [301, 143] on link "Alert The most abandoned product in the cart Create project Share" at bounding box center [271, 146] width 143 height 62
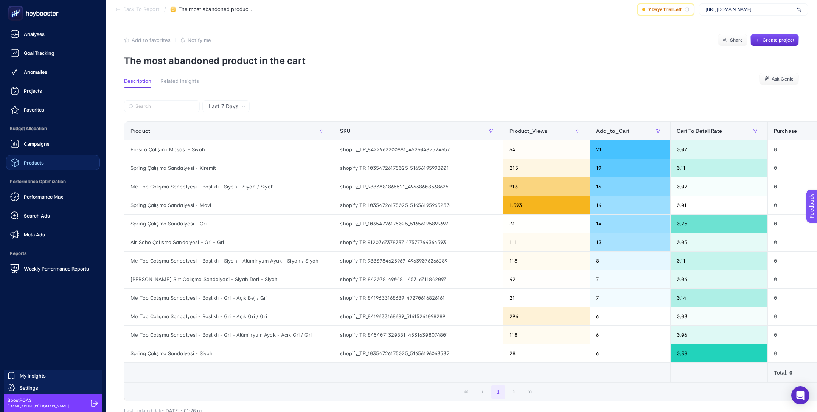
click at [45, 158] on link "Products" at bounding box center [53, 162] width 94 height 15
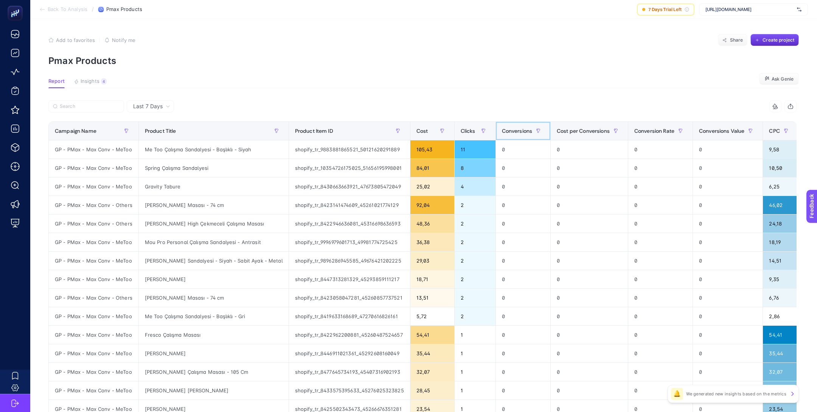
click at [516, 137] on th "Conversions" at bounding box center [523, 131] width 55 height 19
click at [516, 137] on div "Conversions" at bounding box center [523, 131] width 43 height 12
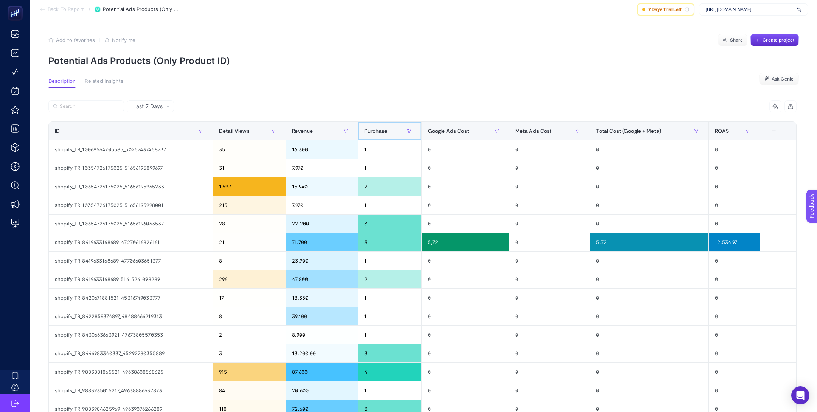
click at [380, 132] on span "Purchase" at bounding box center [375, 131] width 23 height 6
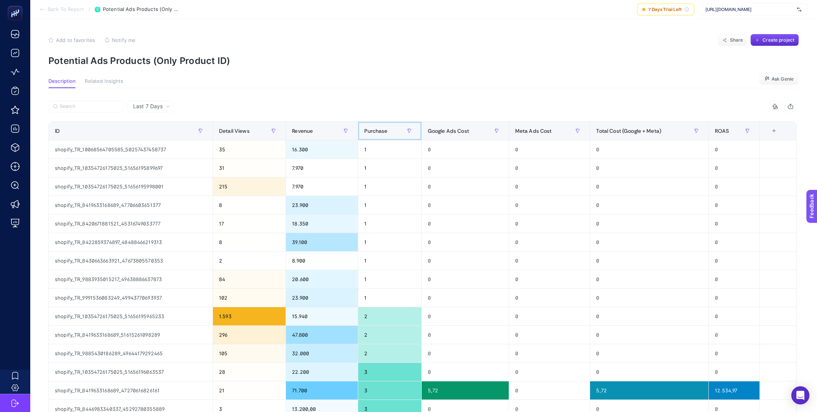
click at [380, 132] on span "Purchase" at bounding box center [375, 131] width 23 height 6
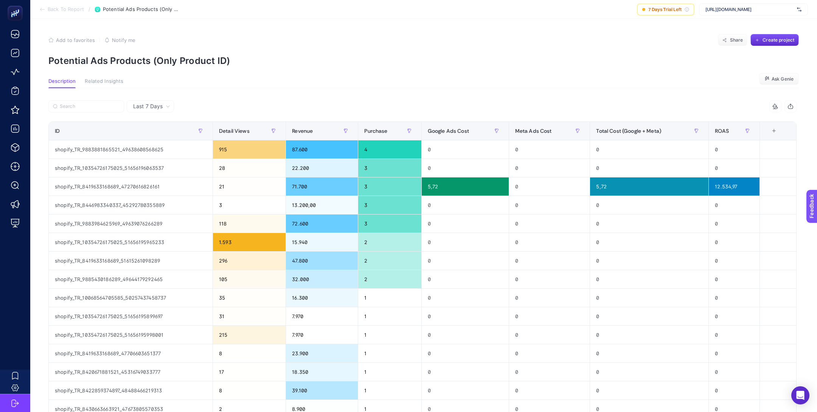
click at [461, 103] on div "7 items selected" at bounding box center [610, 106] width 374 height 12
click at [158, 106] on span "Last 7 Days" at bounding box center [148, 107] width 30 height 8
click at [162, 139] on li "Last 30 Days" at bounding box center [150, 136] width 43 height 14
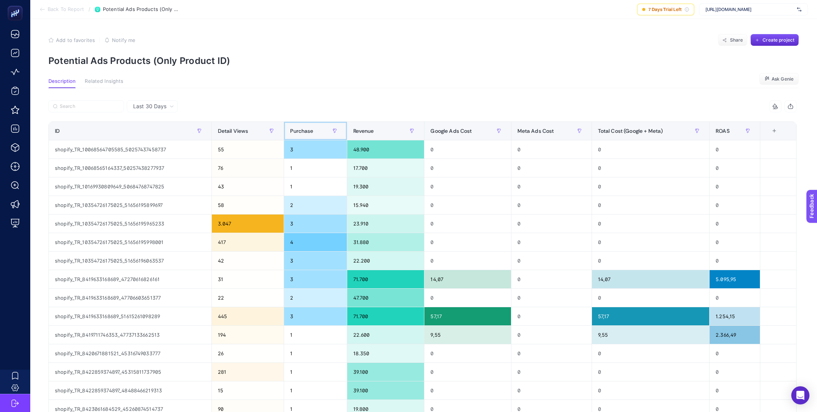
click at [310, 130] on span "Purchase" at bounding box center [301, 131] width 23 height 6
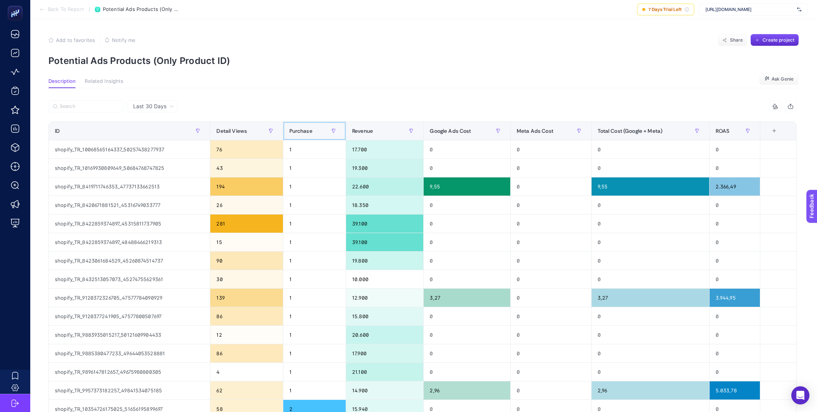
click at [310, 130] on span "Purchase" at bounding box center [300, 131] width 23 height 6
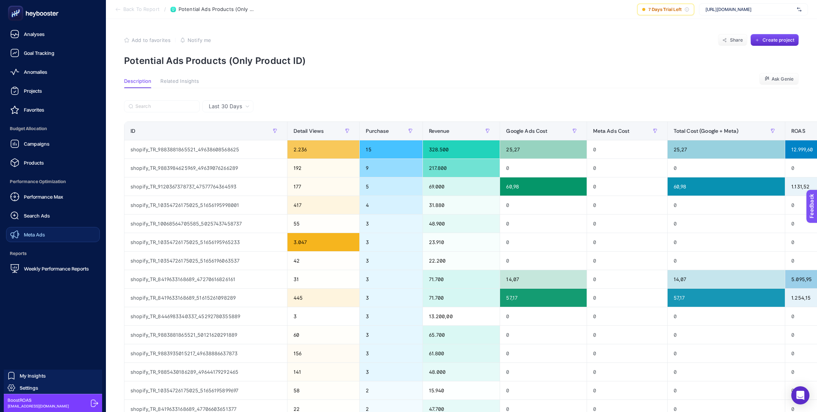
click at [48, 231] on link "Meta Ads" at bounding box center [53, 234] width 94 height 15
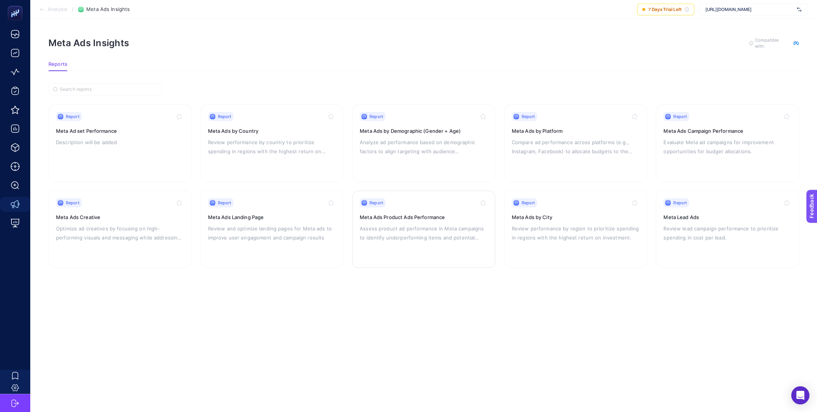
click at [436, 237] on p "Assess product ad performance in Meta campaigns to identify underperforming ite…" at bounding box center [424, 233] width 128 height 18
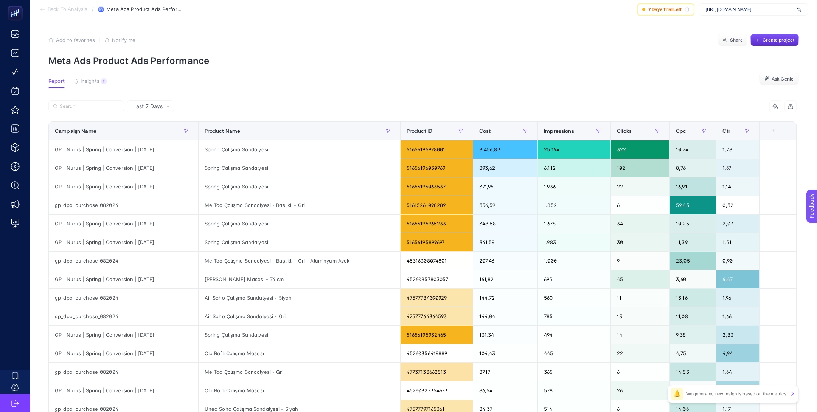
click at [145, 105] on span "Last 7 Days" at bounding box center [148, 107] width 30 height 8
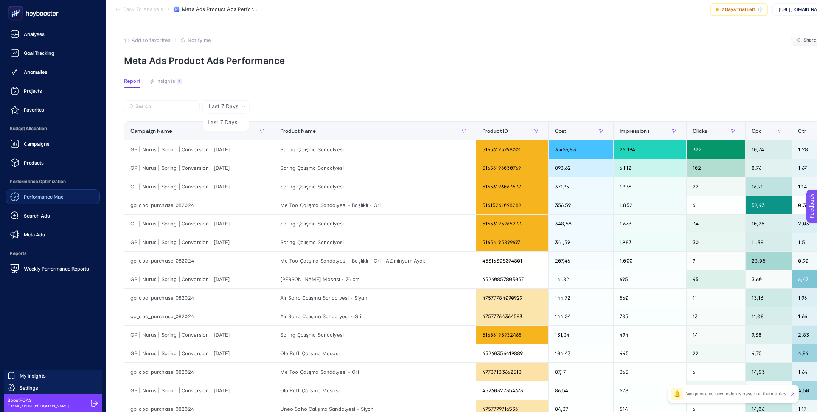
click at [48, 197] on span "Performance Max" at bounding box center [43, 197] width 39 height 6
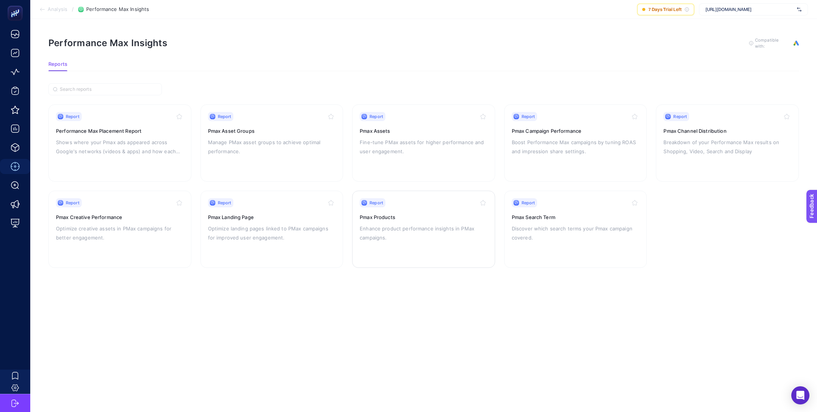
click at [382, 213] on h3 "Pmax Products" at bounding box center [424, 217] width 128 height 8
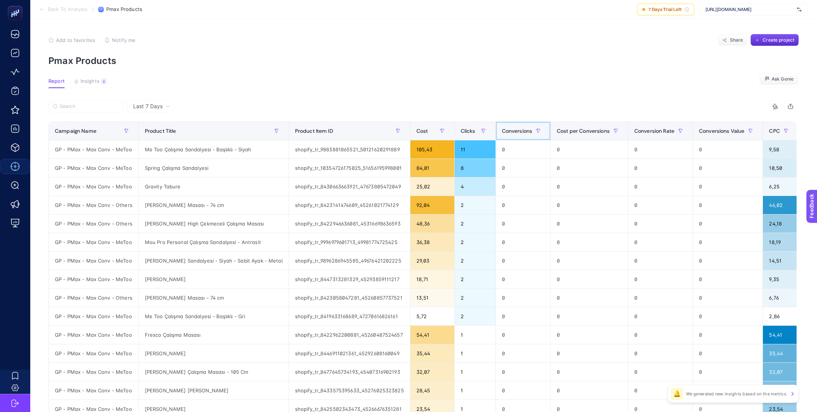
click at [507, 128] on span "Conversions" at bounding box center [517, 131] width 31 height 6
click at [511, 128] on span "Conversions" at bounding box center [517, 131] width 31 height 6
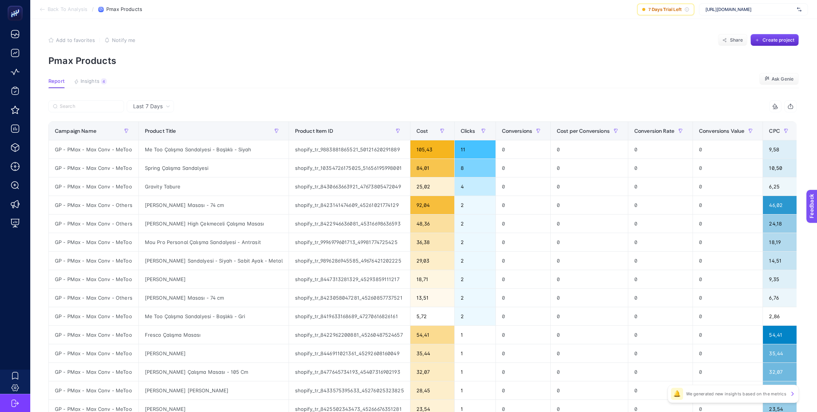
click at [150, 107] on span "Last 7 Days" at bounding box center [148, 107] width 30 height 8
click at [163, 129] on li "Last 30 Days" at bounding box center [150, 136] width 43 height 14
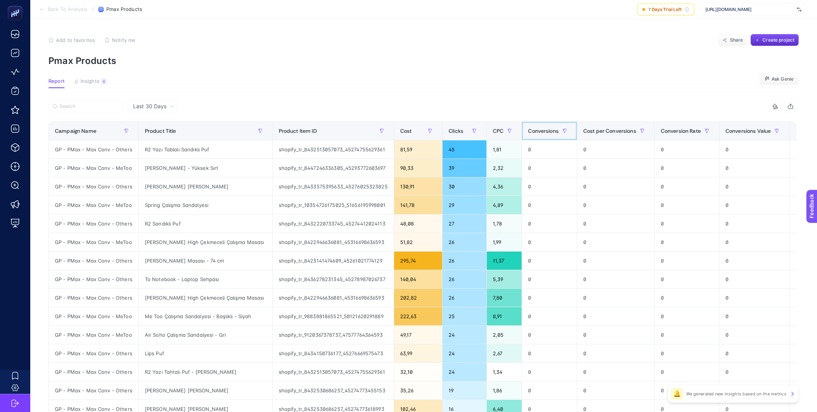
click at [532, 128] on span "Conversions" at bounding box center [543, 131] width 31 height 6
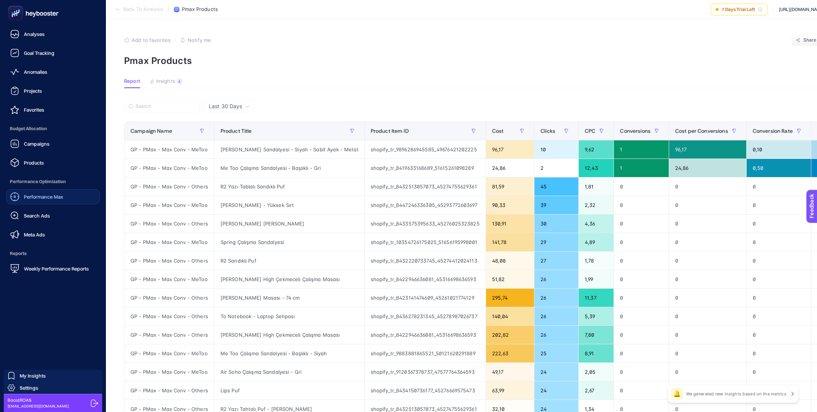
click at [60, 200] on div "Performance Max" at bounding box center [36, 196] width 53 height 9
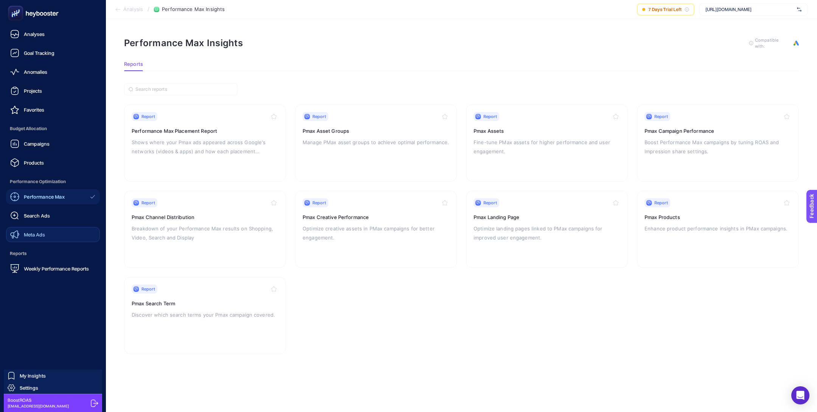
click at [47, 234] on link "Meta Ads" at bounding box center [53, 234] width 94 height 15
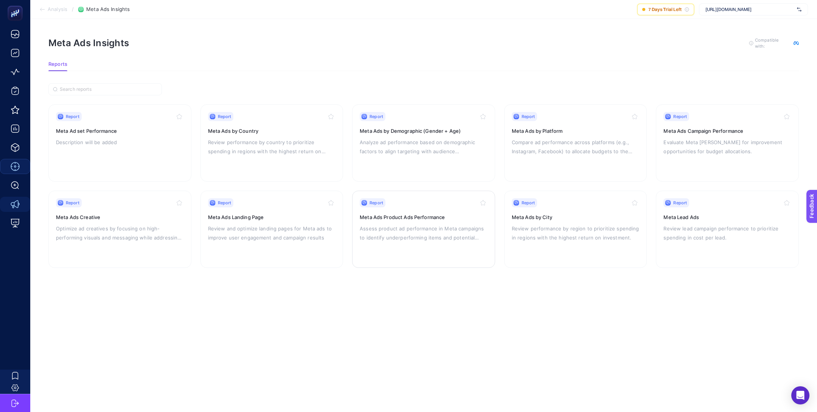
click at [384, 211] on div "Report Meta Ads Product Ads Performance Assess product ad performance in Meta c…" at bounding box center [424, 229] width 128 height 62
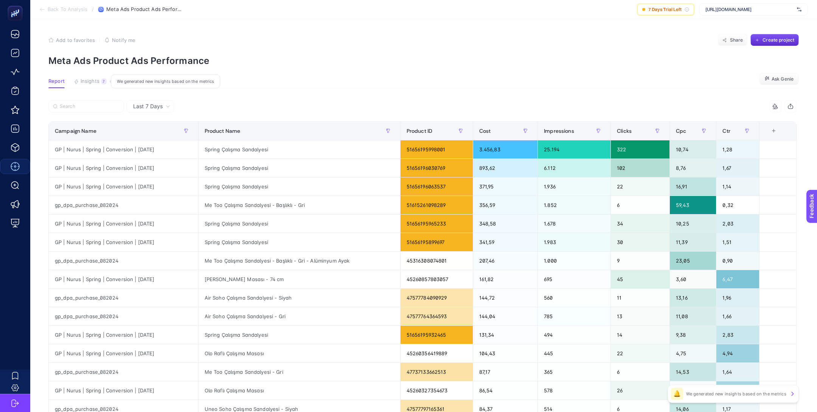
click at [84, 85] on button "Insights 7 We generated new insights based on the metrics" at bounding box center [90, 83] width 33 height 10
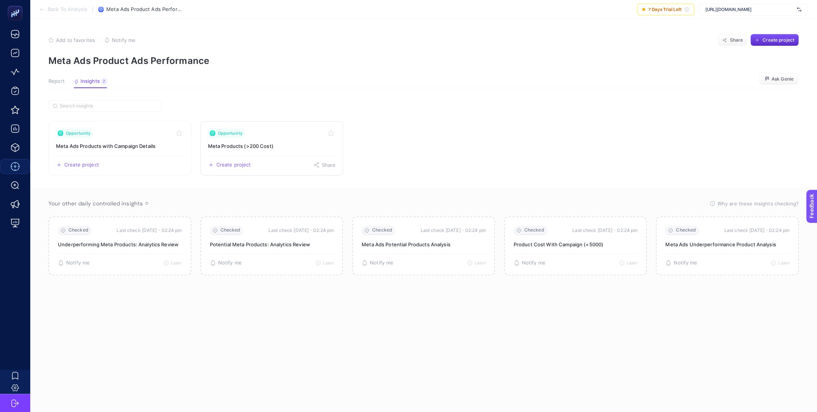
click at [235, 138] on link "Opportunity Meta Products (>200 Cost) Create project Share" at bounding box center [271, 148] width 143 height 54
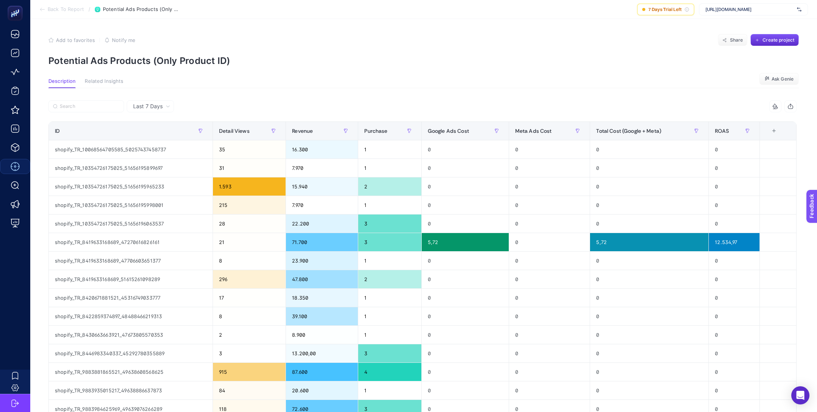
click at [159, 110] on div "Last 7 Days" at bounding box center [150, 106] width 47 height 12
click at [164, 134] on li "Last 30 Days" at bounding box center [150, 136] width 43 height 14
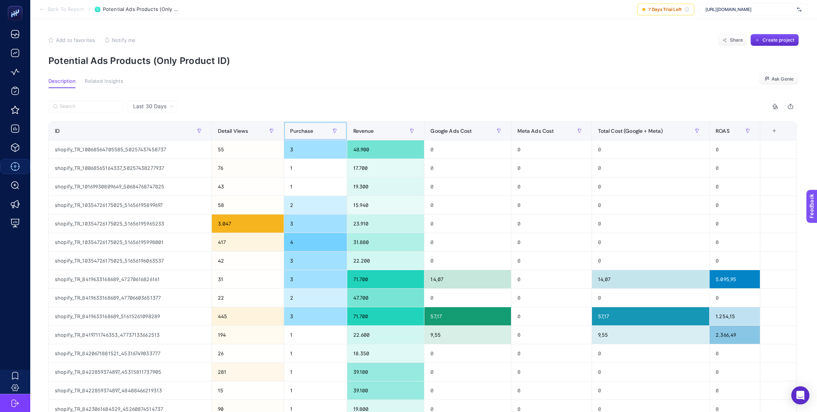
click at [305, 130] on span "Purchase" at bounding box center [301, 131] width 23 height 6
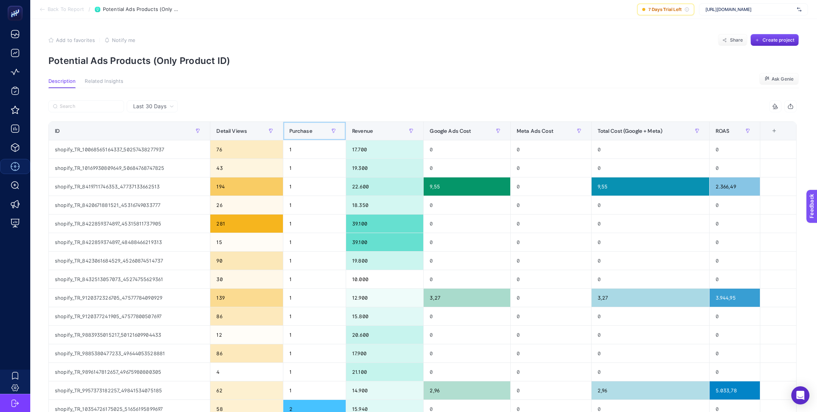
click at [305, 130] on span "Purchase" at bounding box center [300, 131] width 23 height 6
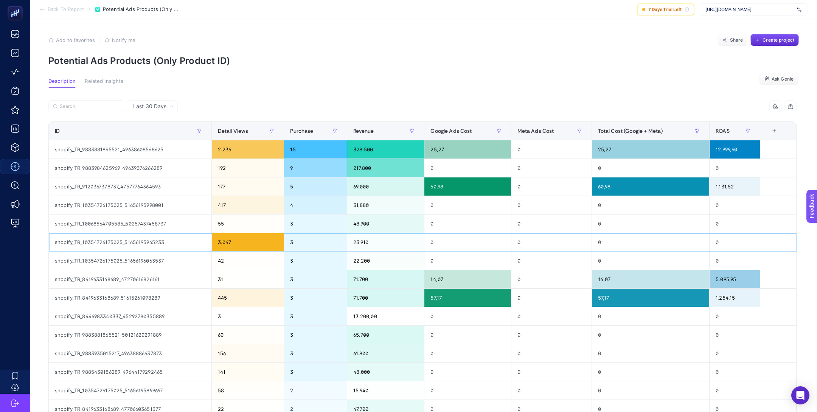
click at [141, 241] on div "shopify_TR_10354726175025_51656195965233" at bounding box center [130, 242] width 163 height 18
copy tr "shopify_TR_10354726175025_51656195965233"
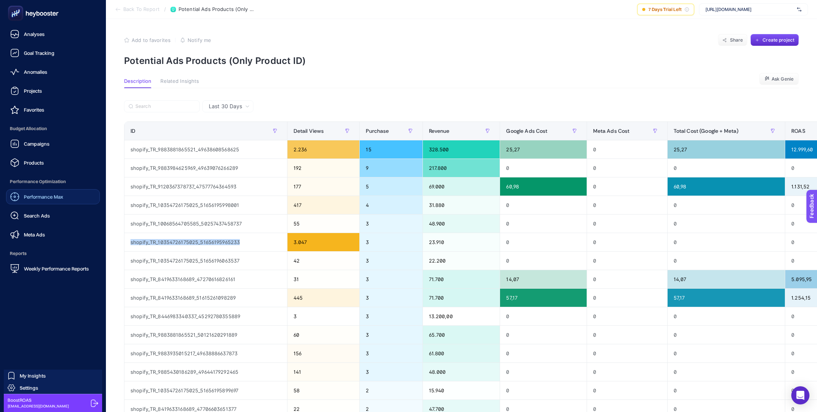
click at [48, 199] on span "Performance Max" at bounding box center [43, 197] width 39 height 6
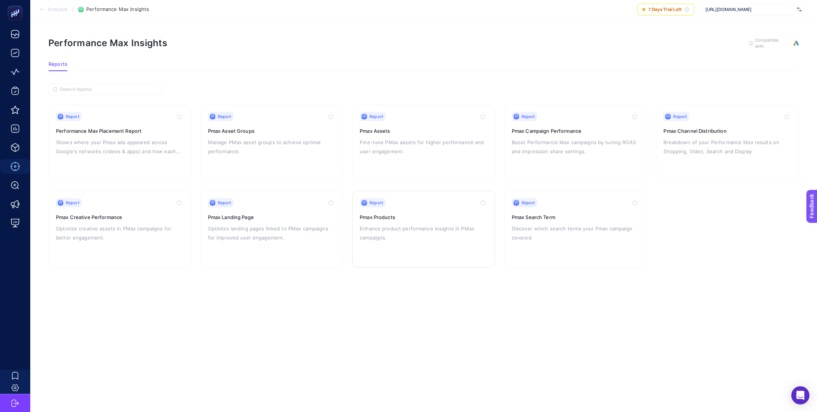
click at [431, 206] on div "Report Pmax Products Enhance product performance insights in PMax campaigns." at bounding box center [424, 229] width 128 height 62
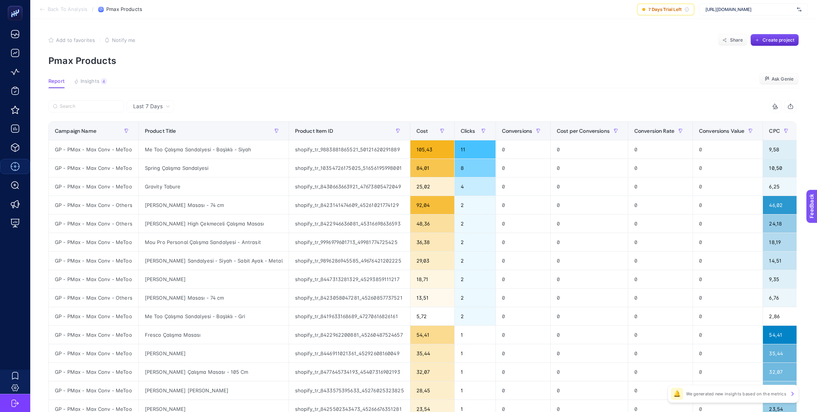
click at [149, 109] on span "Last 7 Days" at bounding box center [148, 107] width 30 height 8
click at [165, 129] on li "Last 30 Days" at bounding box center [150, 136] width 43 height 14
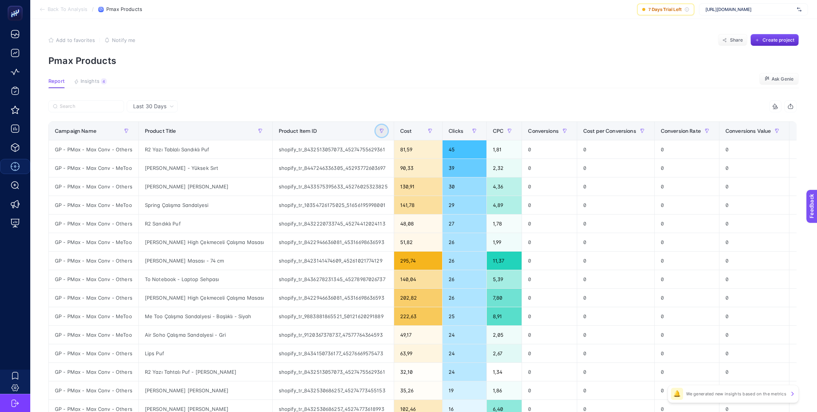
click at [128, 130] on icon "button" at bounding box center [125, 131] width 3 height 4
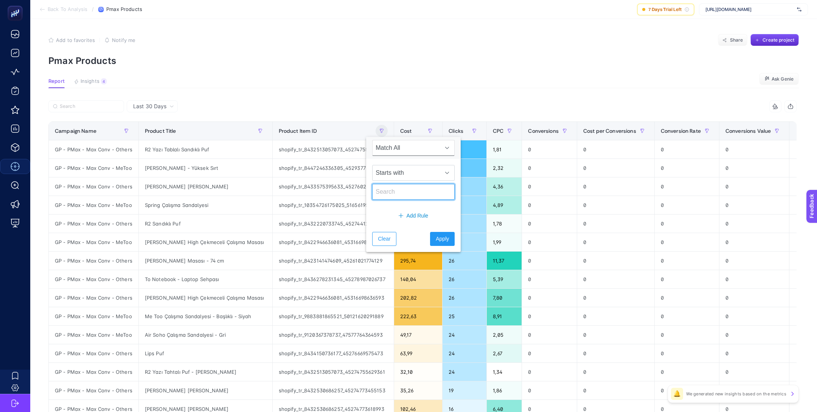
click at [386, 192] on input "text" at bounding box center [413, 192] width 82 height 16
paste input "shopify_TR_10354726175025_51656195965233"
type input "shopify_TR_10354726175025_51656195965233"
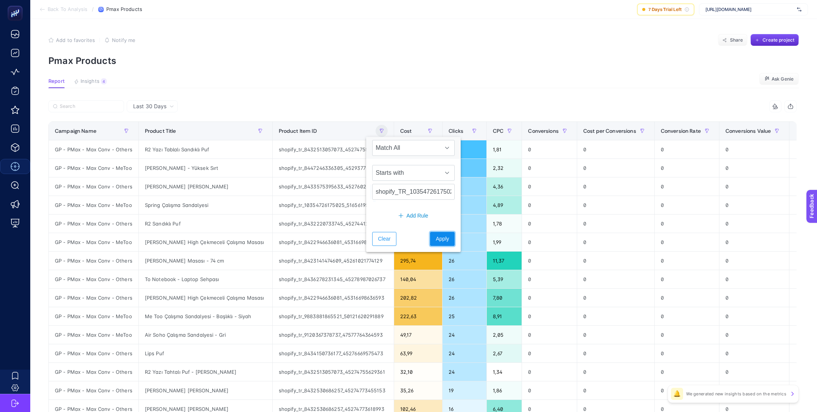
click at [437, 236] on span "Apply" at bounding box center [442, 239] width 13 height 8
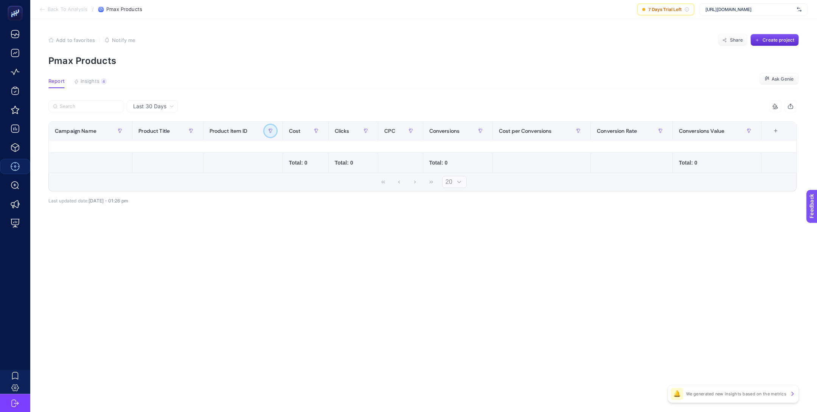
click at [268, 128] on button "button" at bounding box center [270, 131] width 12 height 12
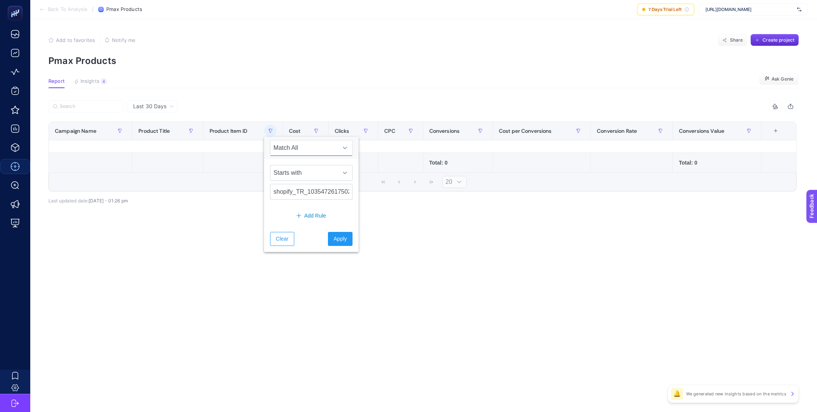
click at [318, 165] on div "Starts with" at bounding box center [311, 173] width 82 height 16
click at [299, 253] on li "Equals" at bounding box center [306, 251] width 73 height 15
click at [340, 236] on button "Apply" at bounding box center [340, 239] width 25 height 14
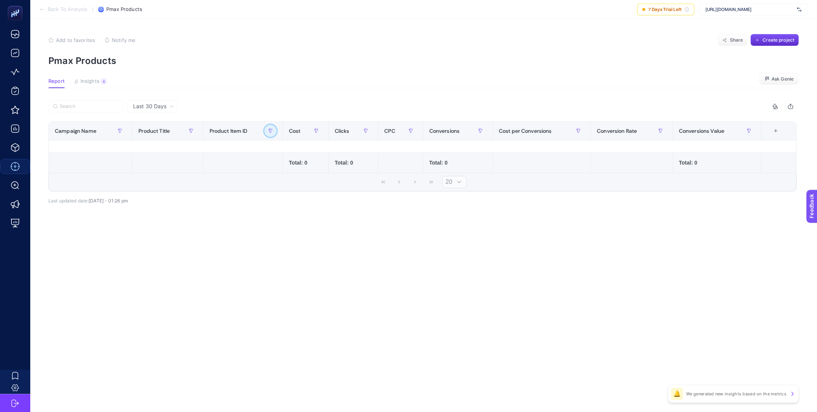
click at [271, 132] on icon "button" at bounding box center [270, 131] width 5 height 5
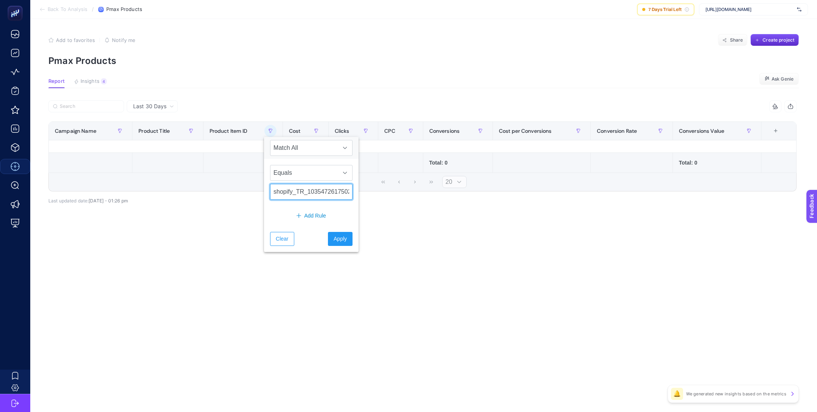
click at [302, 197] on input "shopify_TR_10354726175025_51656195965233" at bounding box center [311, 192] width 82 height 16
click at [323, 228] on div "Clear Apply" at bounding box center [311, 239] width 95 height 26
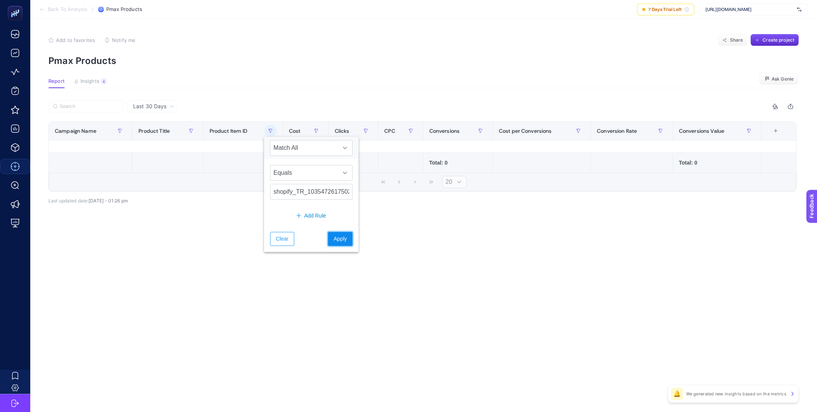
click at [338, 232] on button "Apply" at bounding box center [340, 239] width 25 height 14
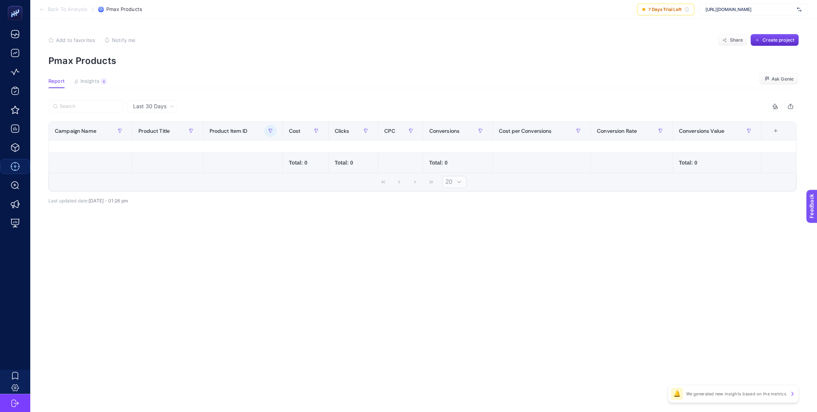
click at [146, 103] on span "Last 30 Days" at bounding box center [149, 107] width 33 height 8
click at [165, 129] on li "Last 7 Days" at bounding box center [152, 136] width 47 height 14
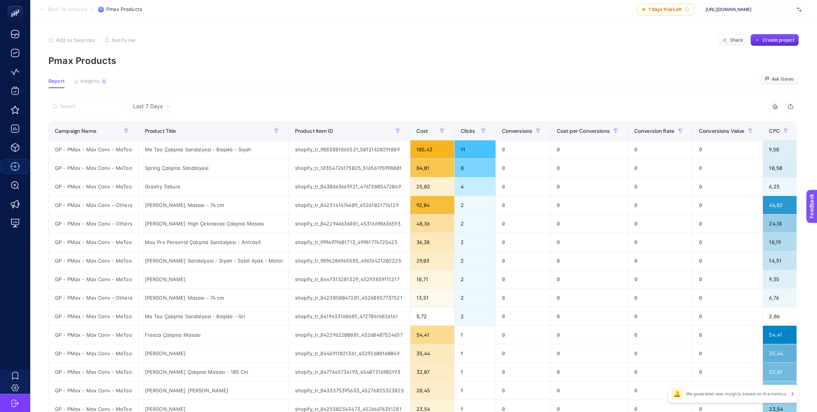
click at [151, 106] on span "Last 7 Days" at bounding box center [148, 107] width 30 height 8
click at [164, 133] on li "Last 30 Days" at bounding box center [150, 136] width 43 height 14
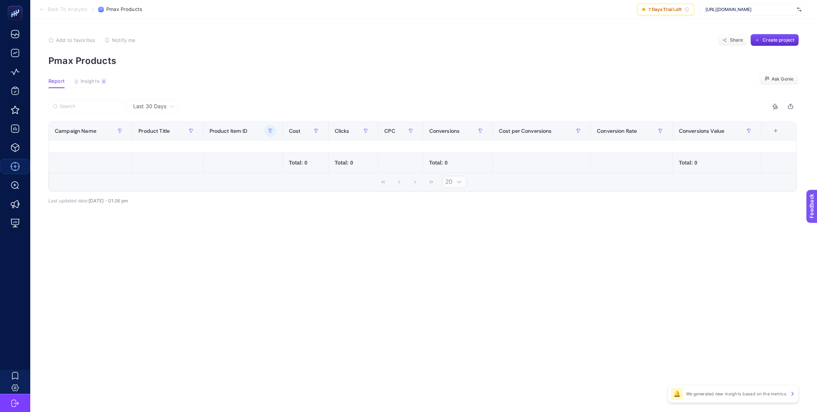
click at [157, 101] on div "Last 30 Days" at bounding box center [152, 106] width 51 height 12
click at [166, 129] on li "Last 7 Days" at bounding box center [152, 136] width 47 height 14
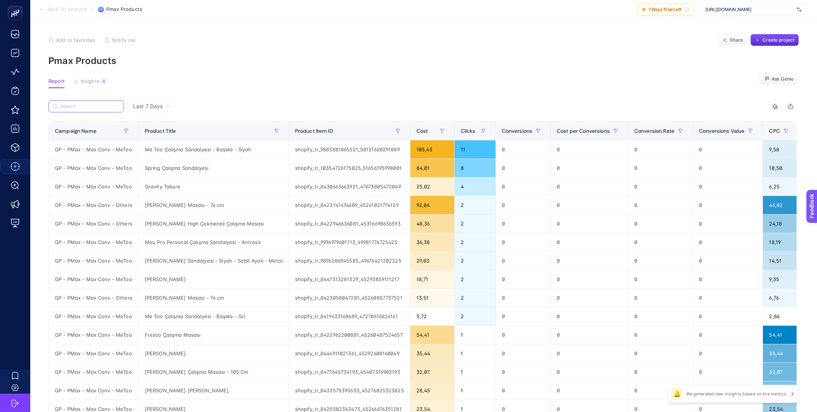
click at [108, 108] on input "Search" at bounding box center [90, 107] width 60 height 6
paste input "shopify_TR_10354726175025_51656195965233"
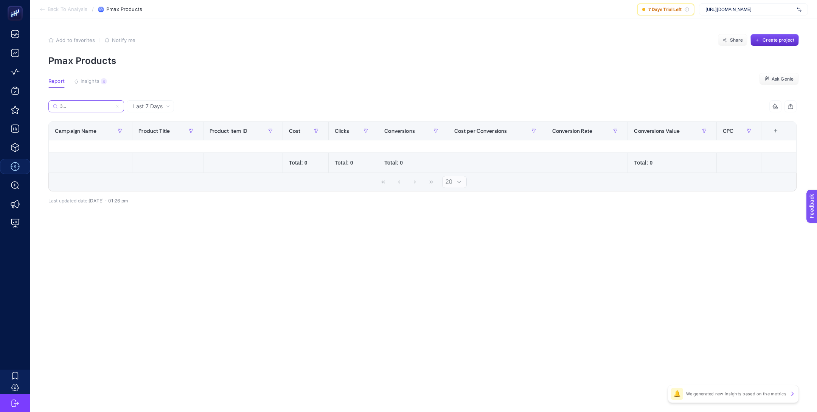
type input "shopify_TR_10354726175025_51656195965"
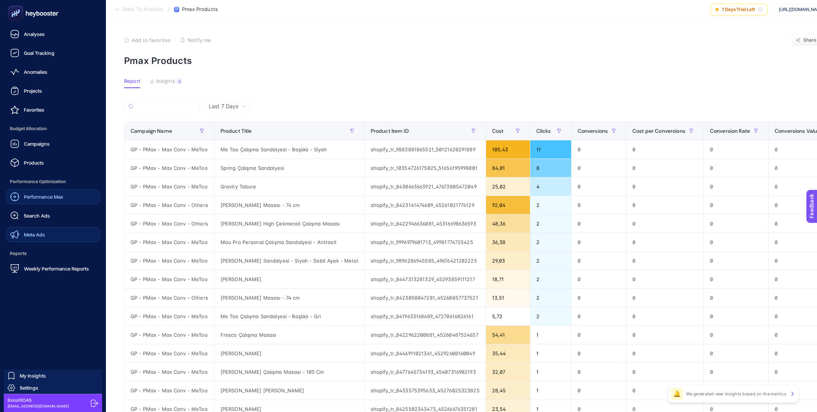
click at [42, 234] on span "Meta Ads" at bounding box center [34, 234] width 21 height 6
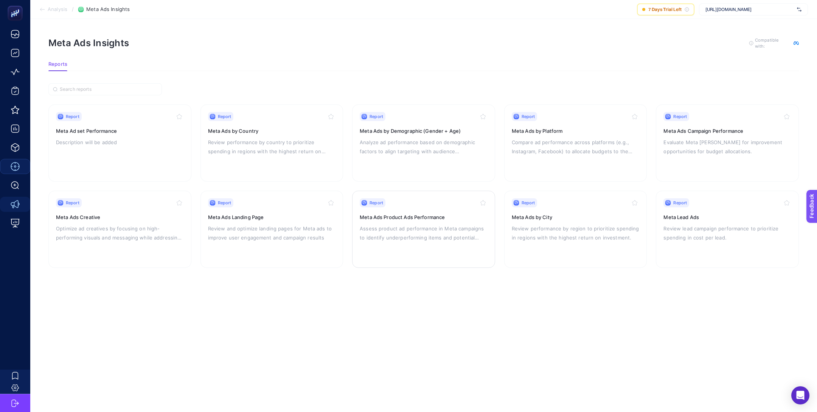
click at [418, 235] on p "Assess product ad performance in Meta campaigns to identify underperforming ite…" at bounding box center [424, 233] width 128 height 18
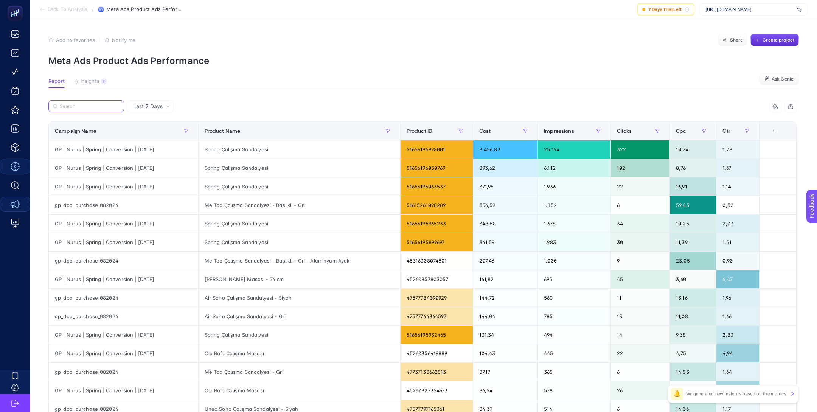
click at [97, 108] on input "Search" at bounding box center [90, 107] width 60 height 6
paste input "shopify_TR_10354726175025_51656195965233"
type input "shopify_TR_10354726175025_51656195965233"
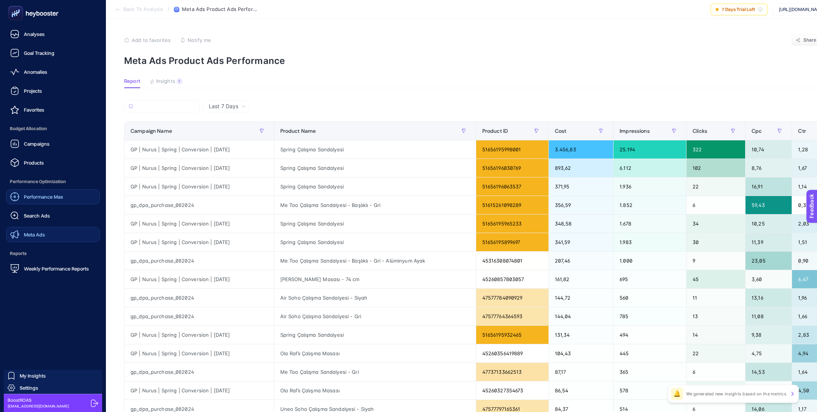
click at [72, 192] on link "Performance Max" at bounding box center [53, 196] width 94 height 15
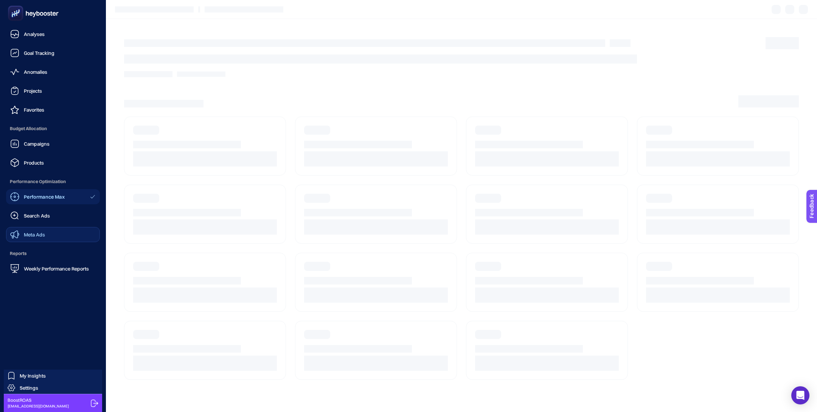
click at [57, 171] on ul "Analyses Goal Tracking Anomalies Projects Favorites Budget Allocation Campaigns…" at bounding box center [53, 151] width 94 height 250
click at [55, 162] on link "Products" at bounding box center [53, 162] width 94 height 15
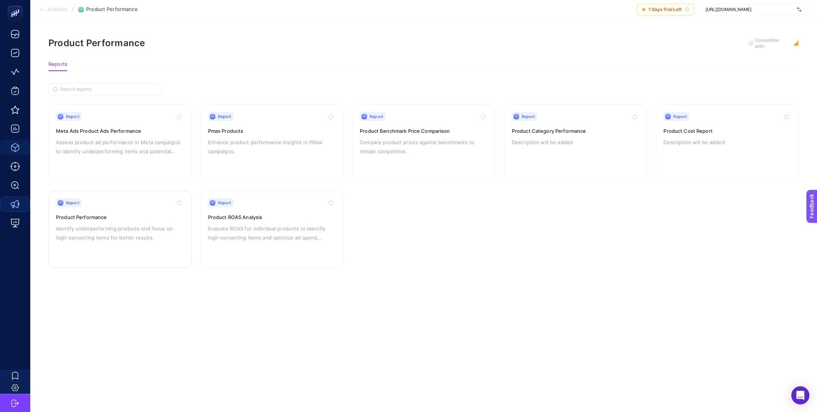
click at [167, 230] on p "Identify underperforming products and focus on high-converting items for better…" at bounding box center [120, 233] width 128 height 18
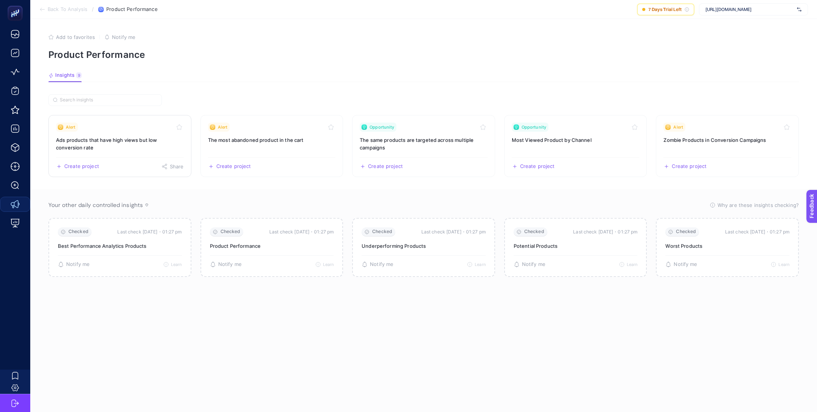
click at [148, 140] on h3 "Ads products that have high views but low conversion rate" at bounding box center [120, 143] width 128 height 15
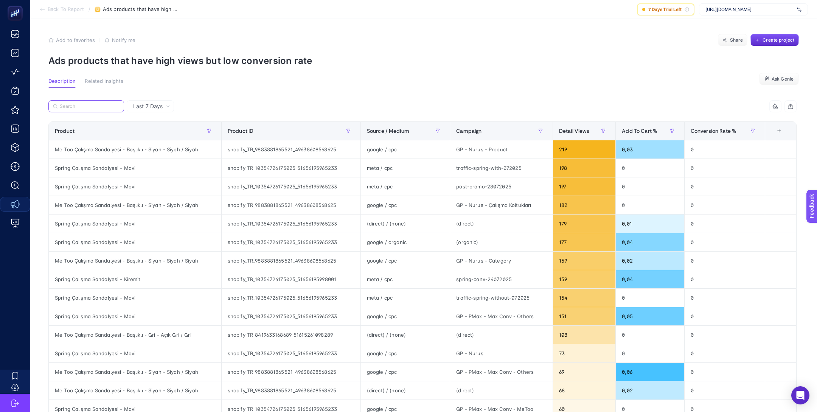
click at [107, 109] on input "Search" at bounding box center [90, 107] width 60 height 6
paste input "shopify_TR_10354726175025_51656195965233"
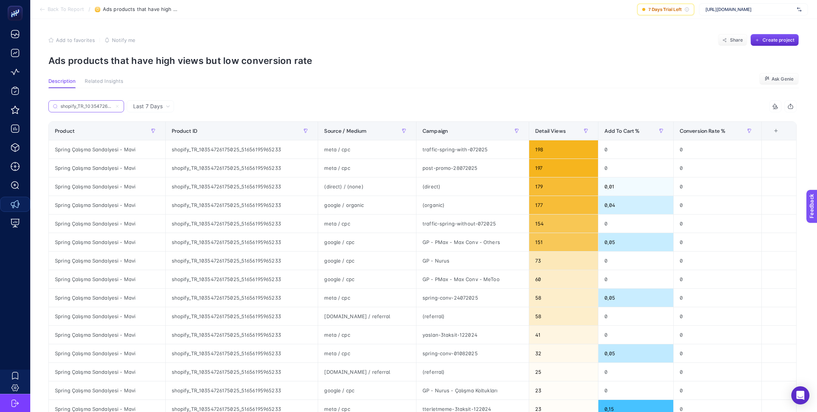
scroll to position [0, 51]
type input "shopify_TR_10354726175025_51656195965233"
click at [155, 107] on span "Last 7 Days" at bounding box center [148, 107] width 30 height 8
click at [106, 104] on input "shopify_TR_10354726175025_51656195965233" at bounding box center [90, 107] width 60 height 6
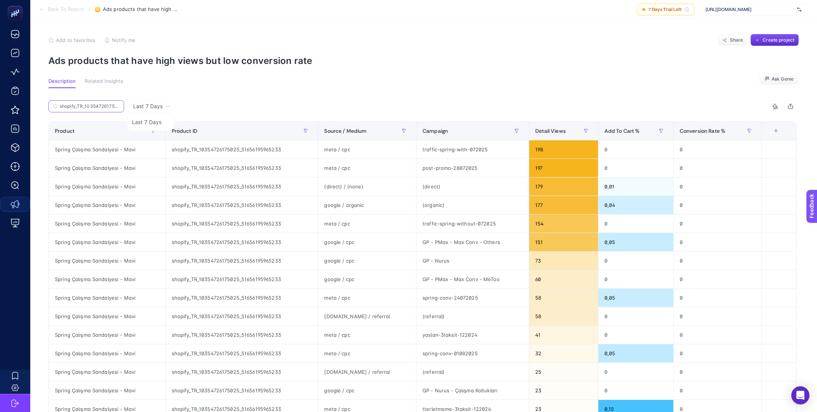
click at [106, 104] on input "shopify_TR_10354726175025_51656195965233" at bounding box center [90, 107] width 60 height 6
click at [106, 104] on input "shopify_TR_10354726175025_51656195965233" at bounding box center [86, 107] width 51 height 6
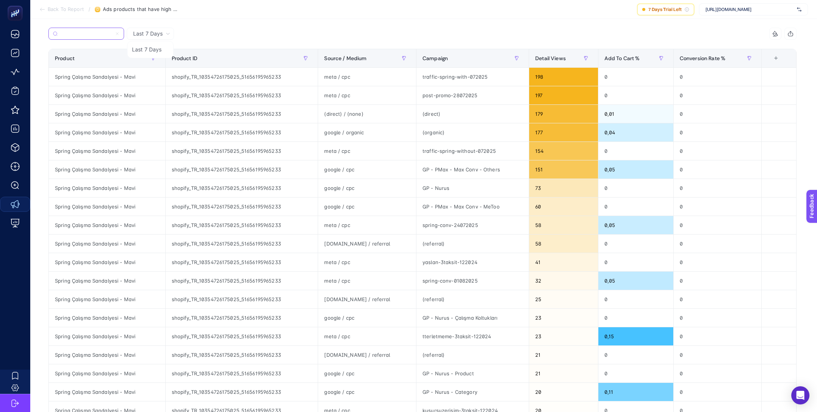
scroll to position [67, 0]
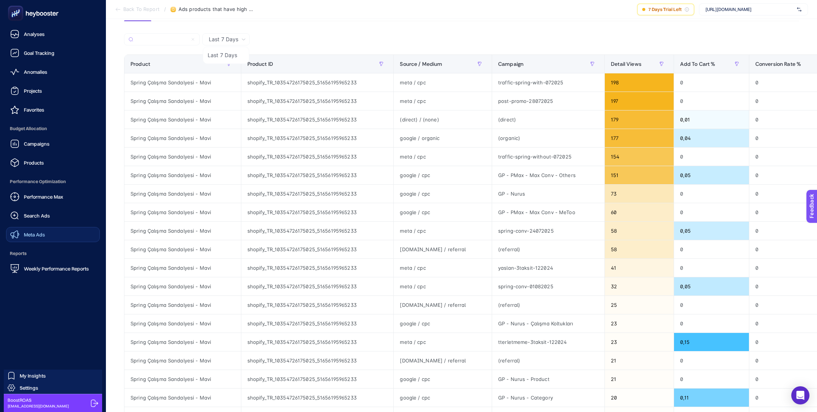
click at [37, 200] on div "Performance Max" at bounding box center [36, 196] width 53 height 9
